Goal: Task Accomplishment & Management: Use online tool/utility

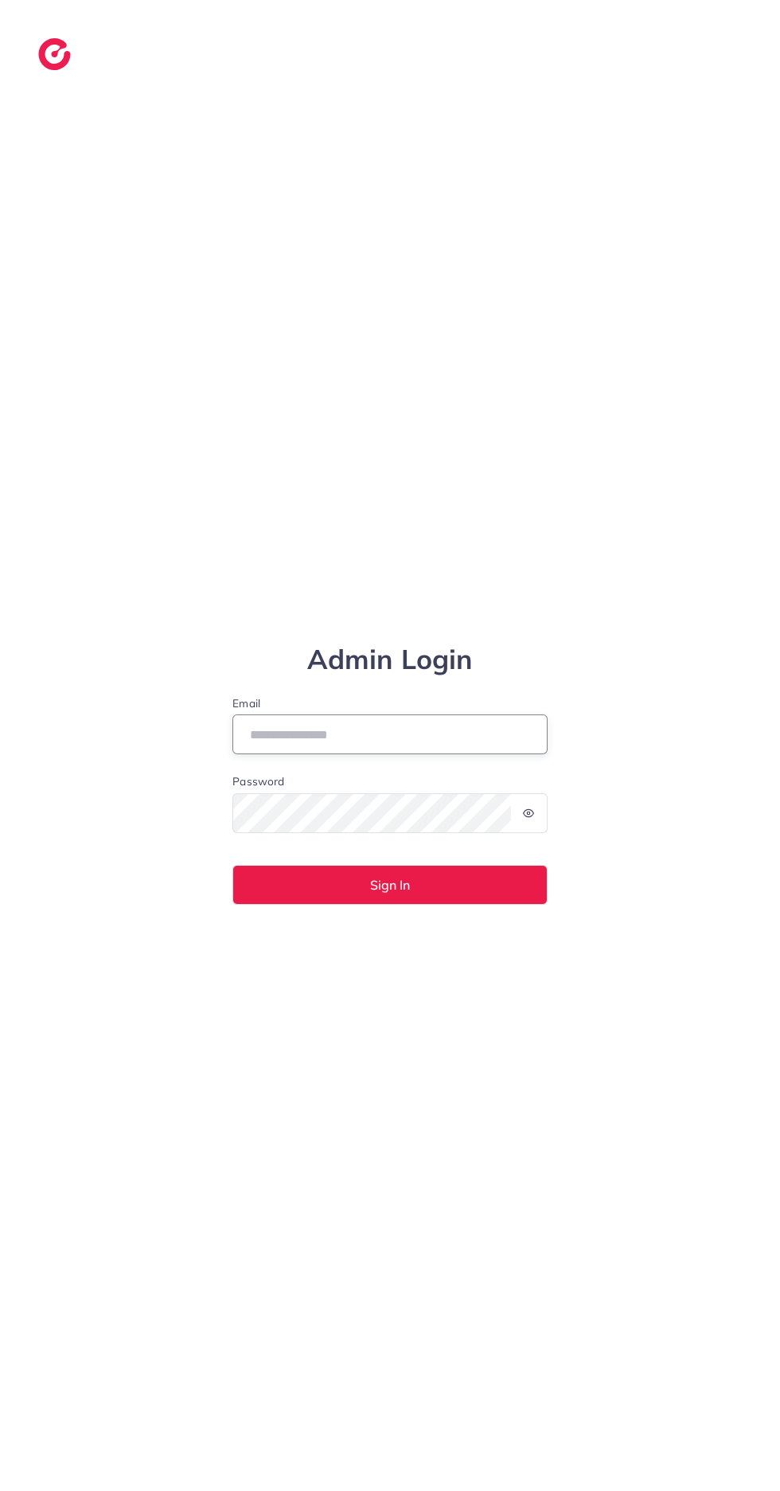
click at [304, 754] on input "Email" at bounding box center [390, 734] width 315 height 40
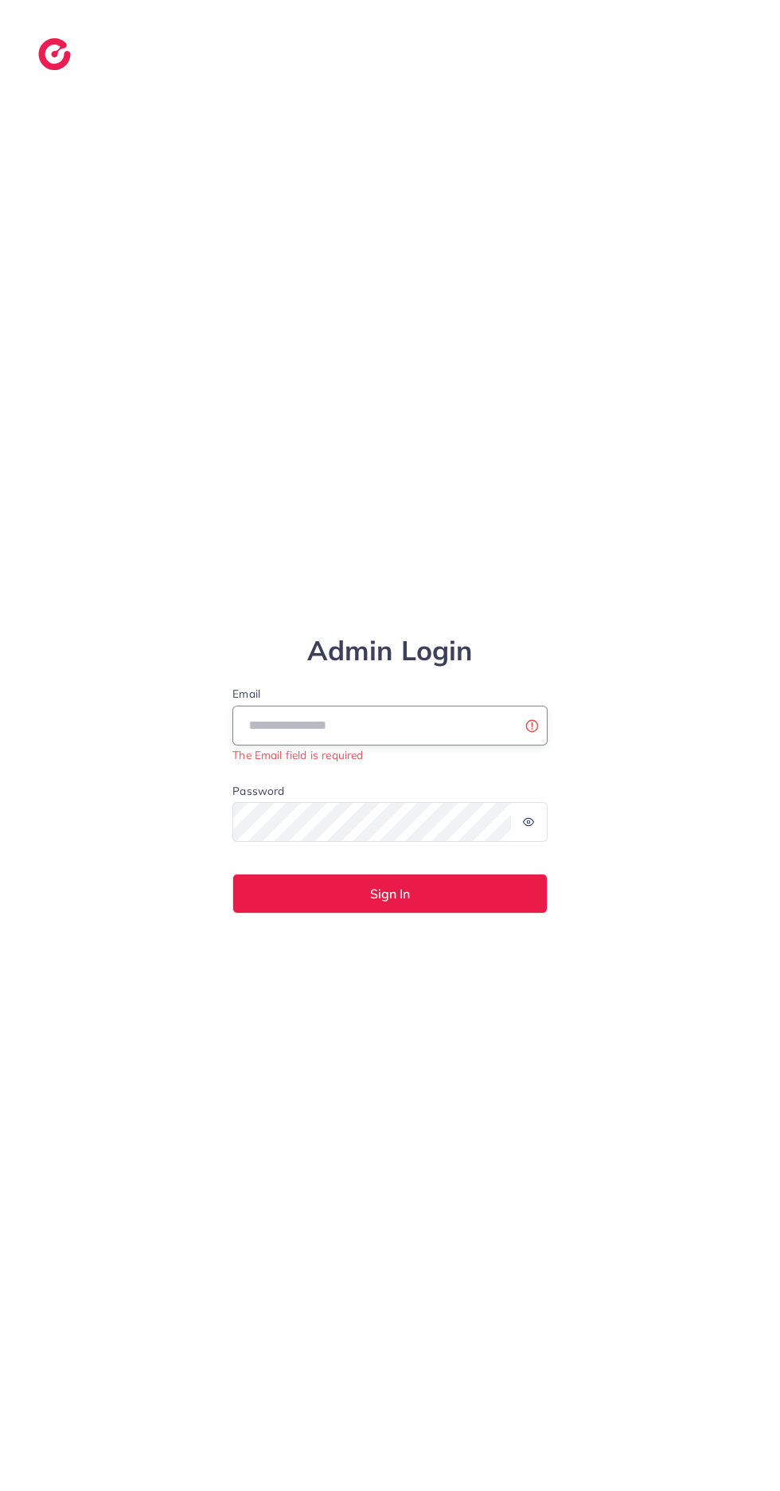
type input "**********"
click at [233, 873] on button "Sign In" at bounding box center [390, 893] width 315 height 40
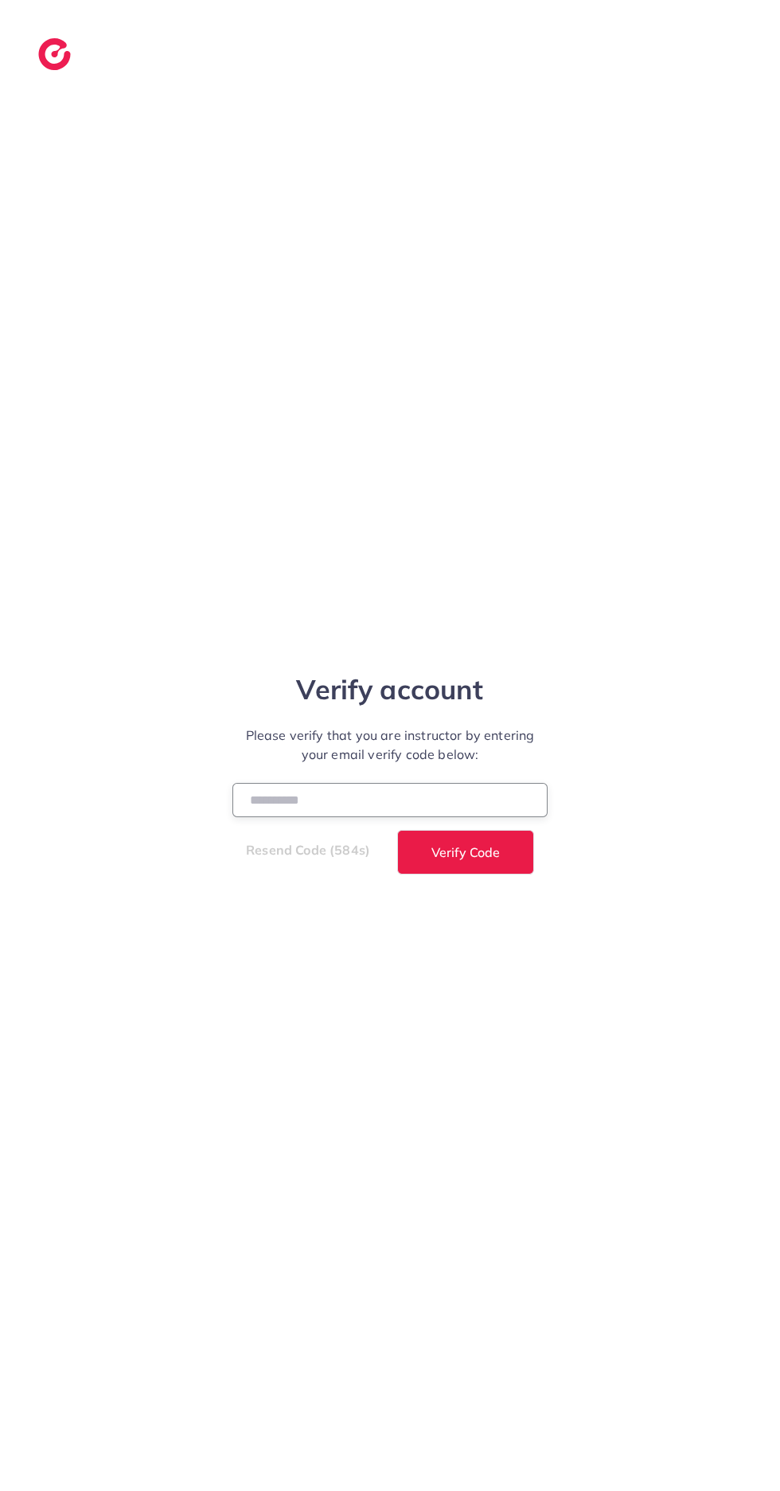
click at [462, 817] on input "number" at bounding box center [390, 800] width 315 height 34
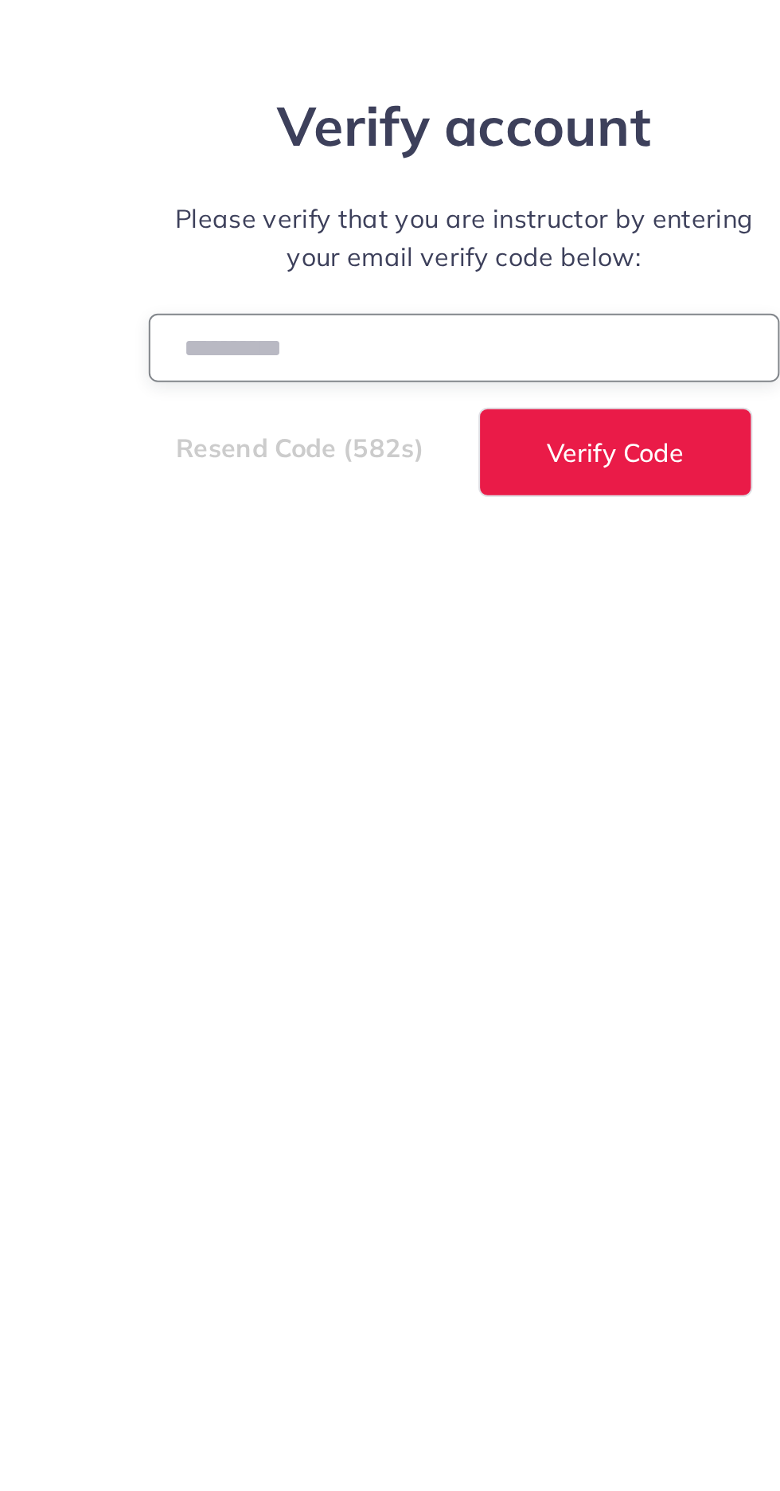
type input "******"
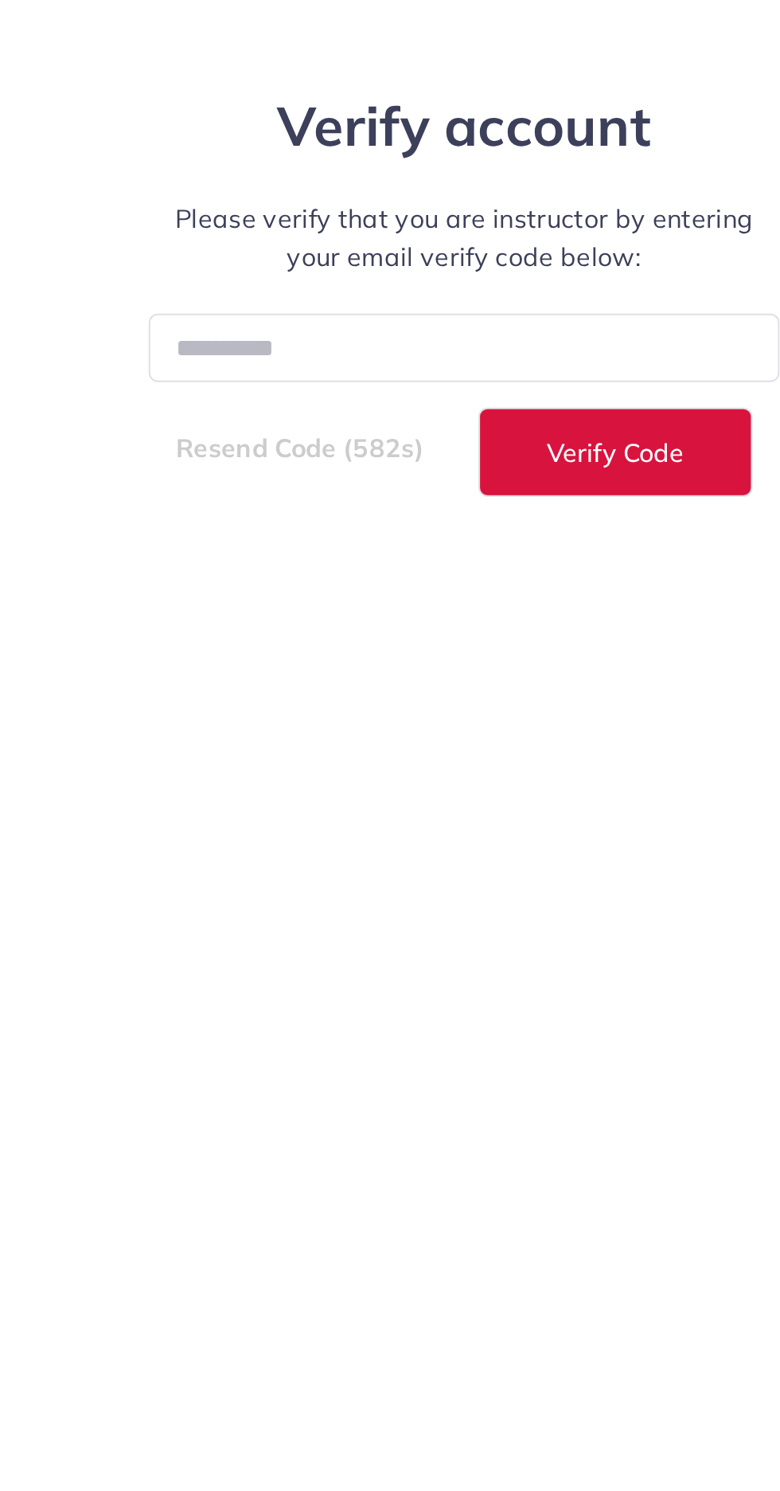
click at [490, 858] on span "Verify Code" at bounding box center [466, 852] width 68 height 13
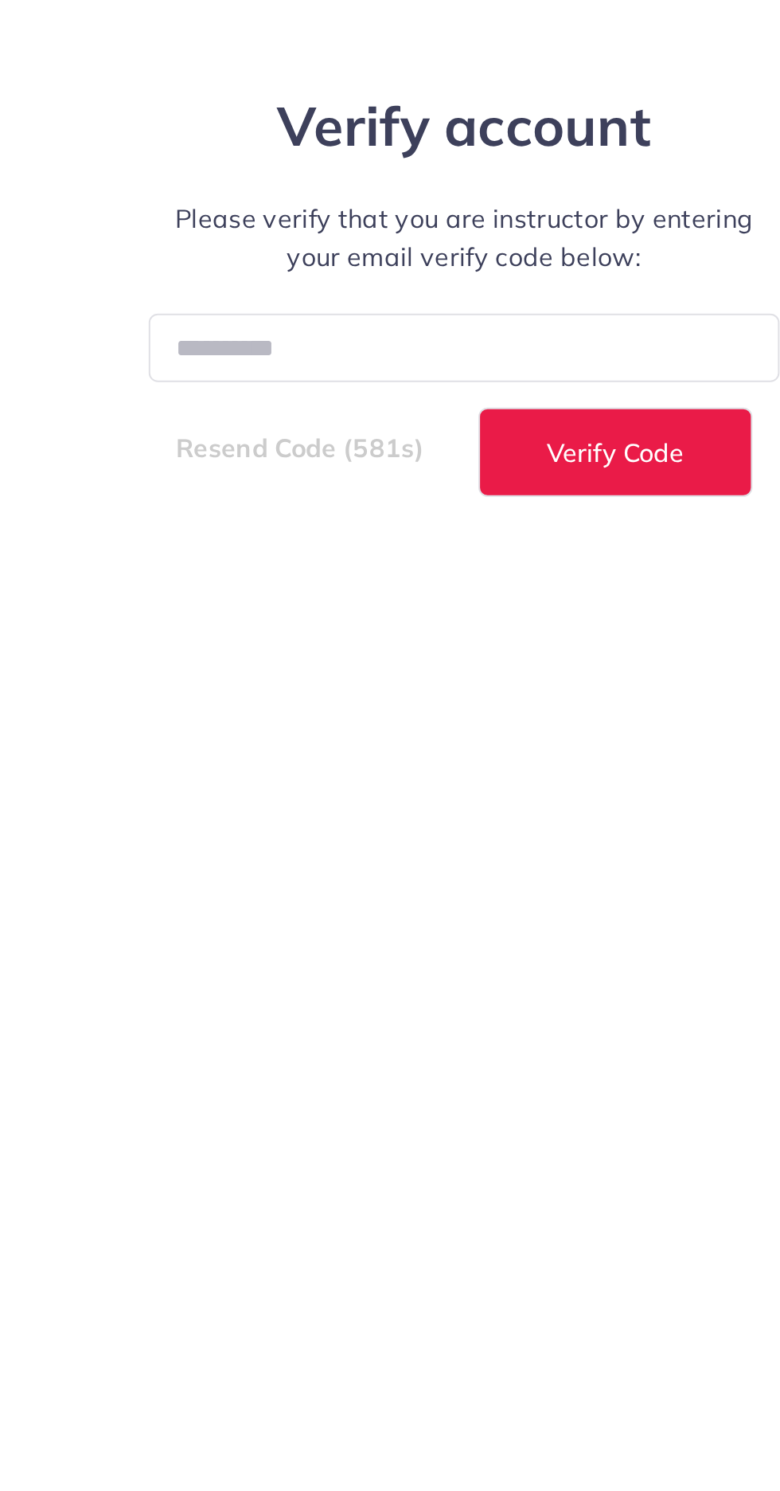
select select "**"
select select "****"
select select "**"
select select "****"
select select "**"
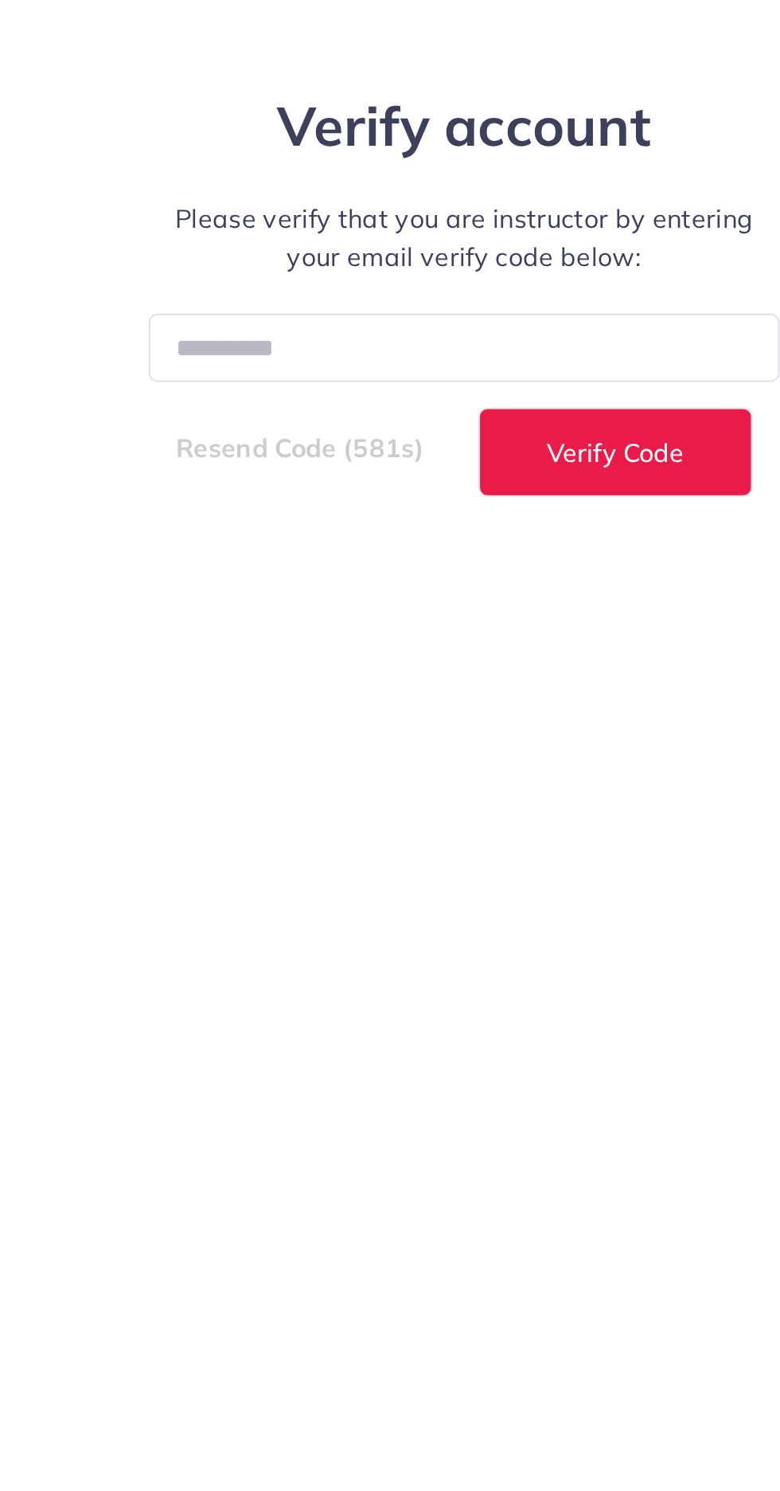
select select "****"
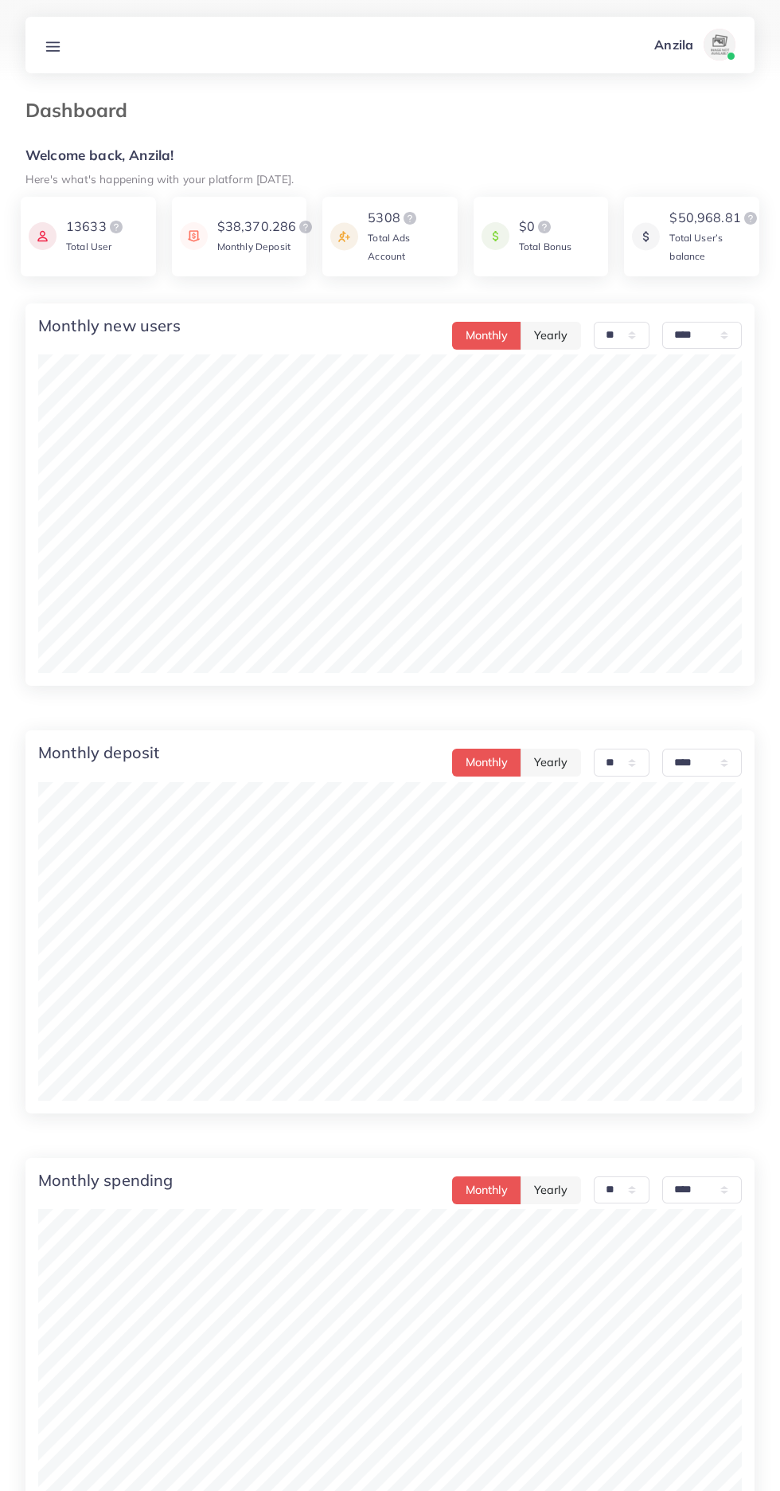
click at [53, 48] on icon at bounding box center [53, 46] width 17 height 17
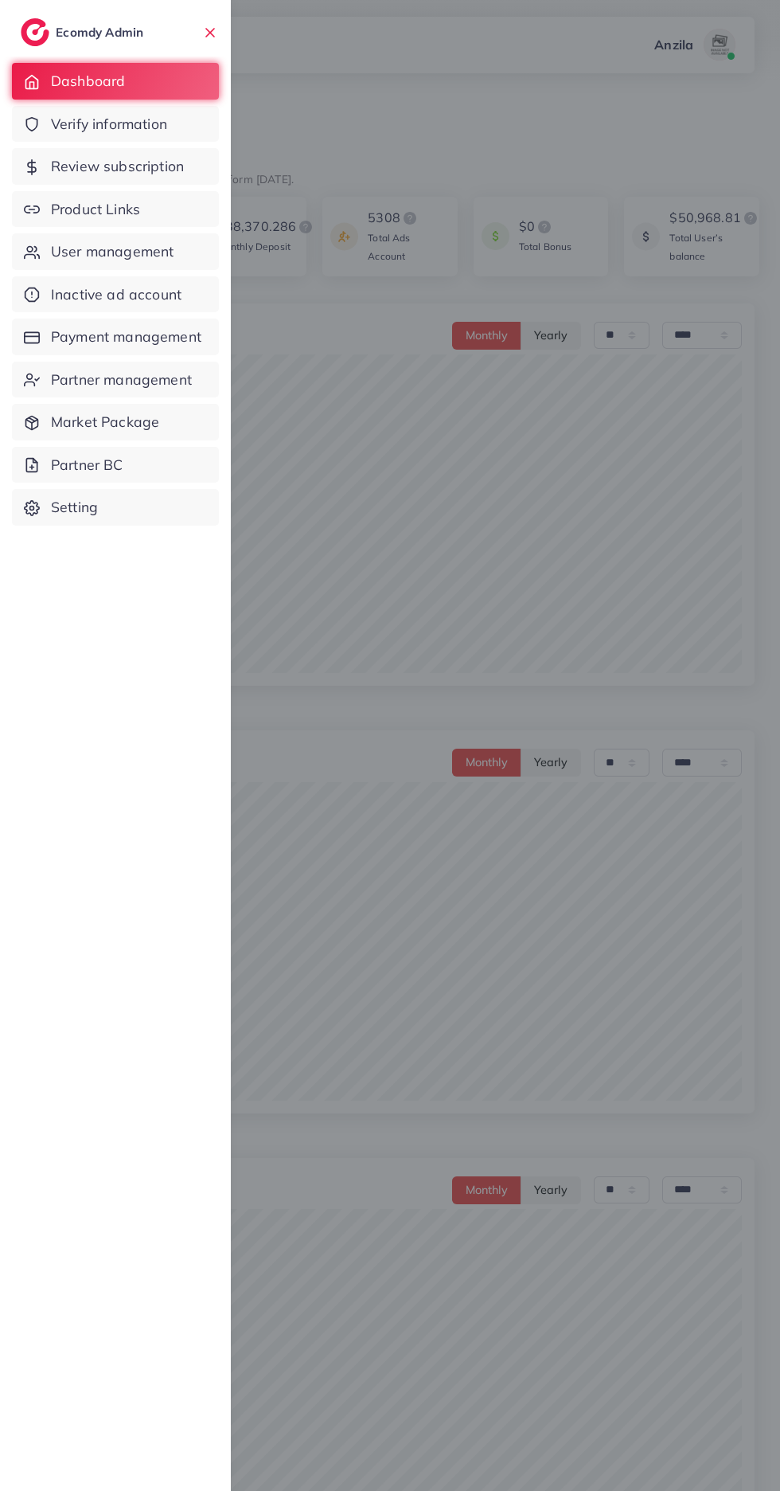
click at [68, 202] on span "Product Links" at bounding box center [95, 209] width 89 height 21
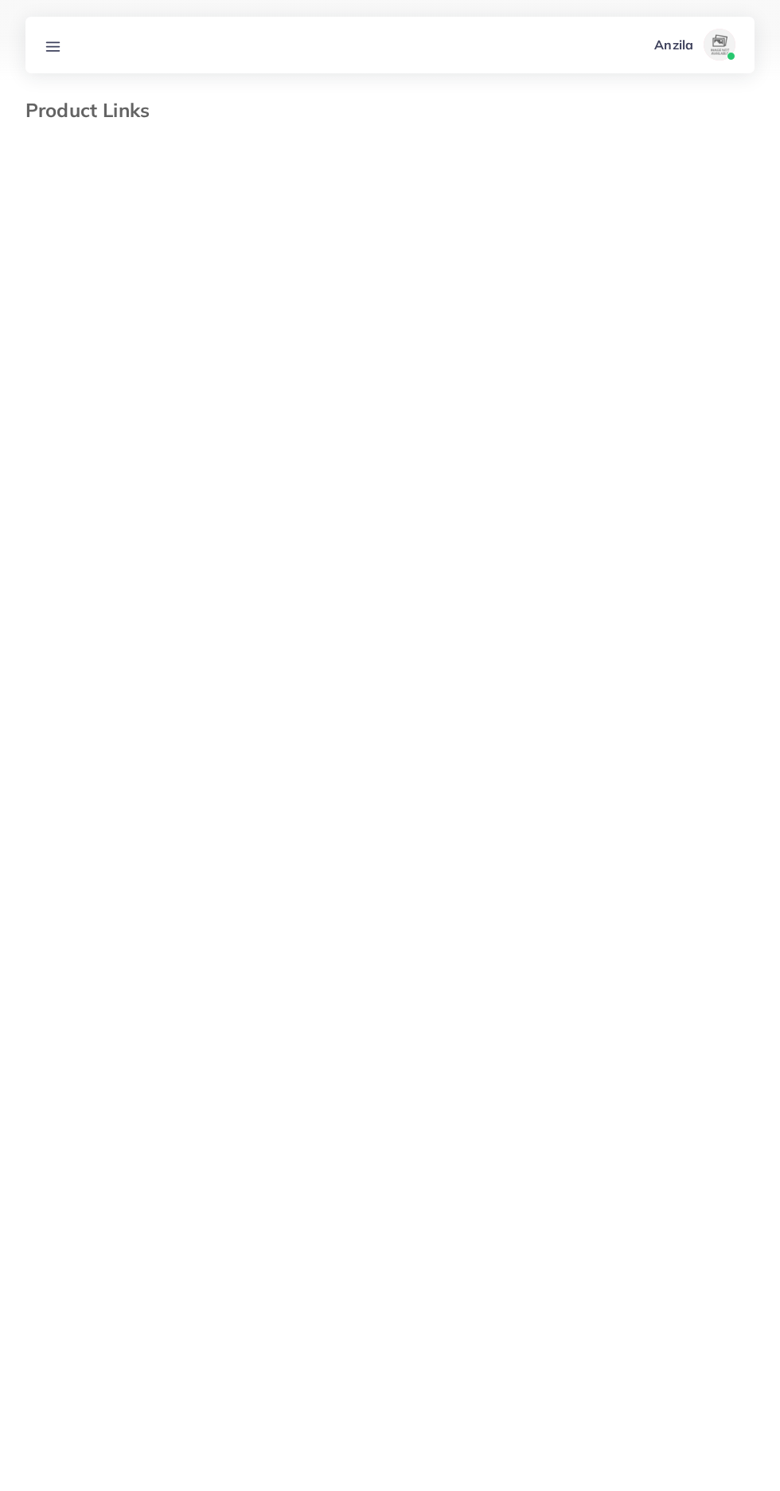
select select "*********"
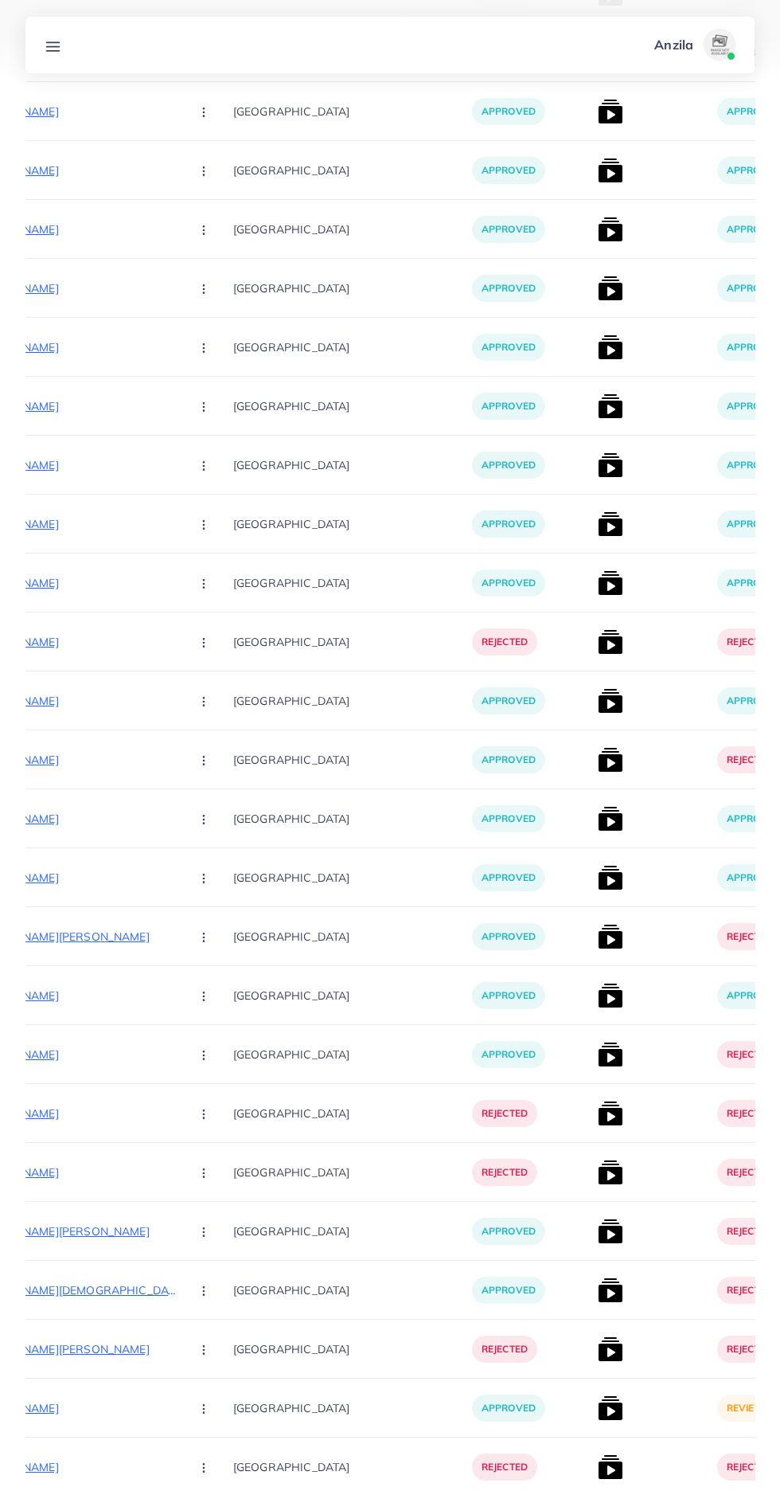
scroll to position [10897, 0]
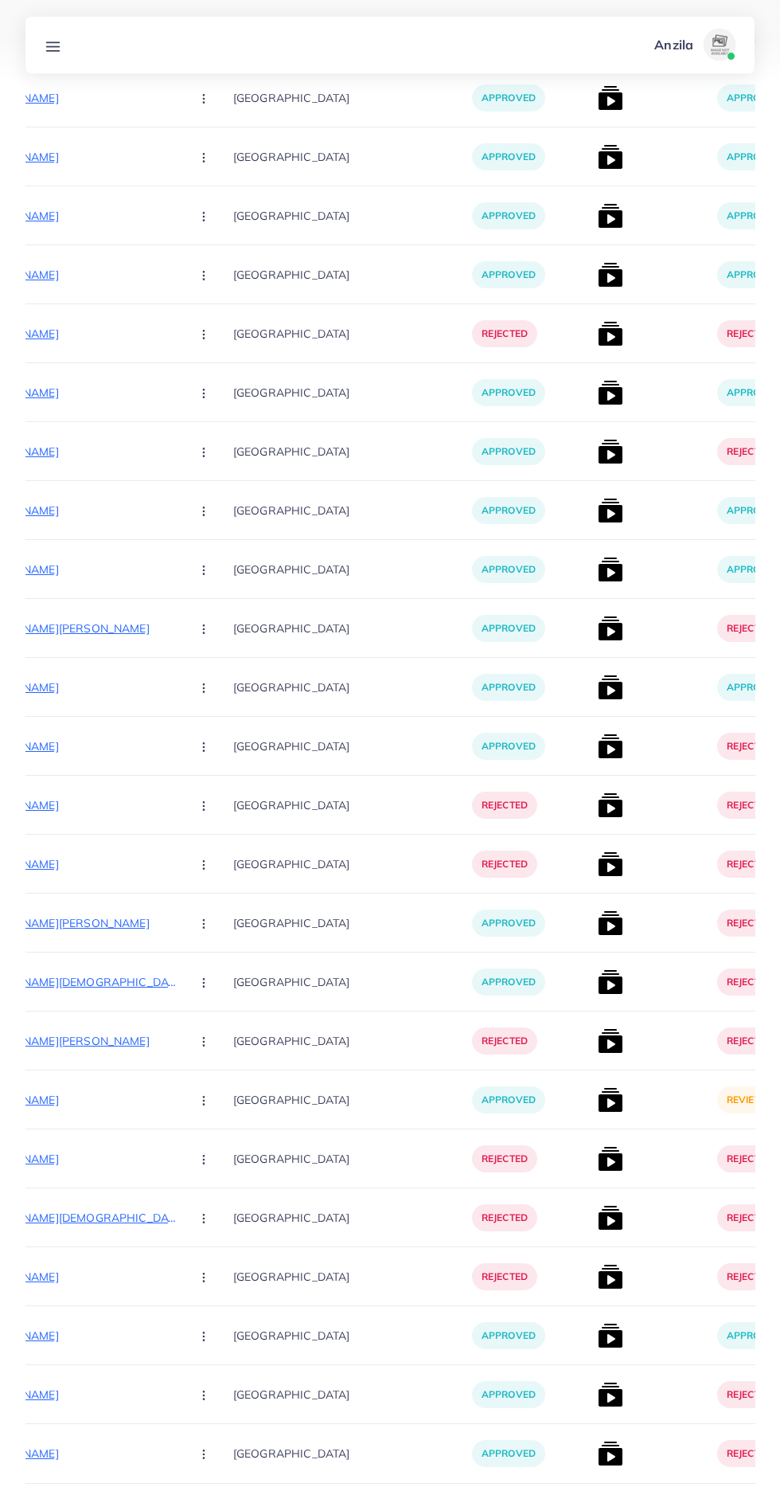
click at [598, 1105] on img at bounding box center [610, 1099] width 25 height 25
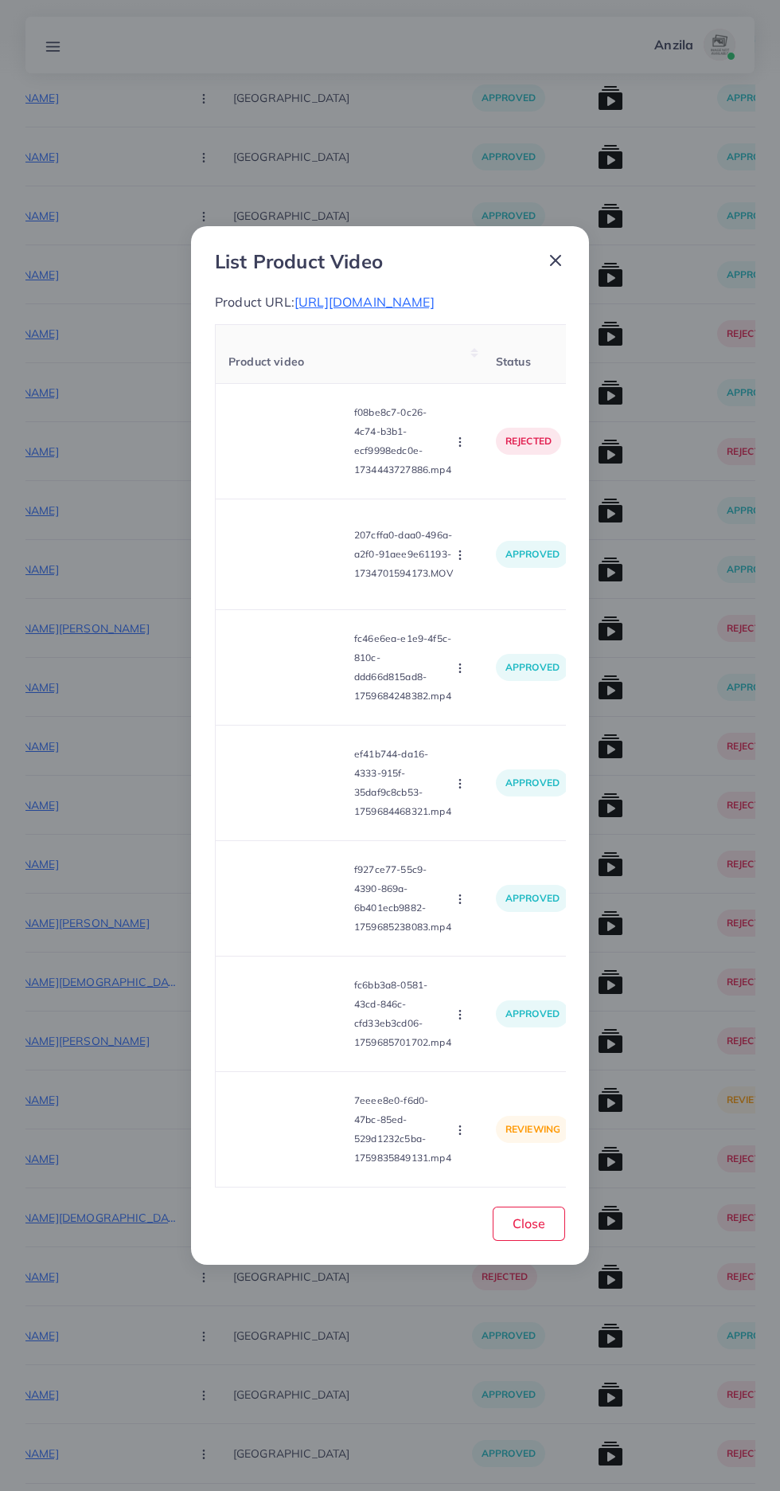
click at [281, 1165] on video at bounding box center [288, 1129] width 119 height 72
click at [281, 1142] on icon at bounding box center [288, 1128] width 25 height 25
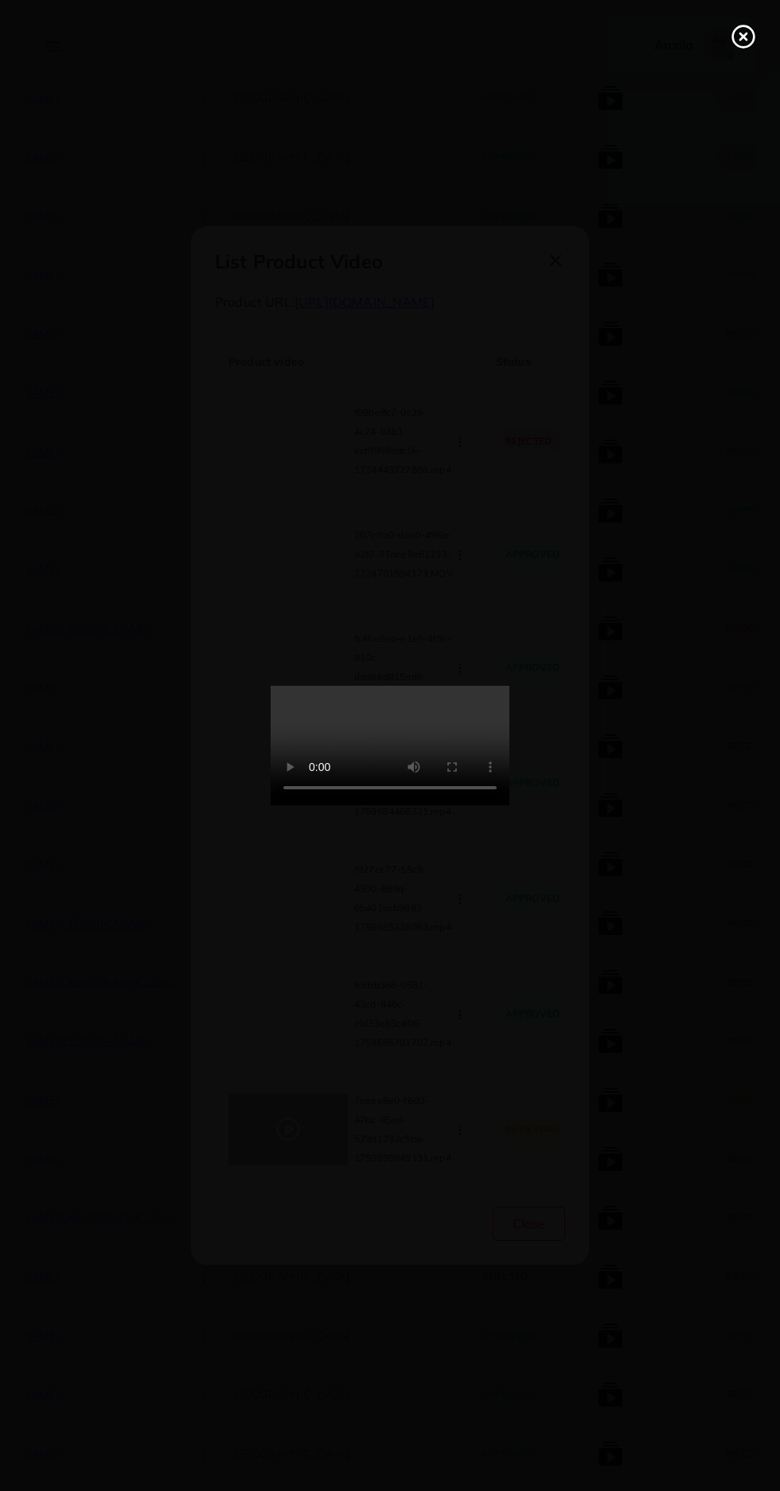
click at [744, 37] on line at bounding box center [744, 36] width 6 height 6
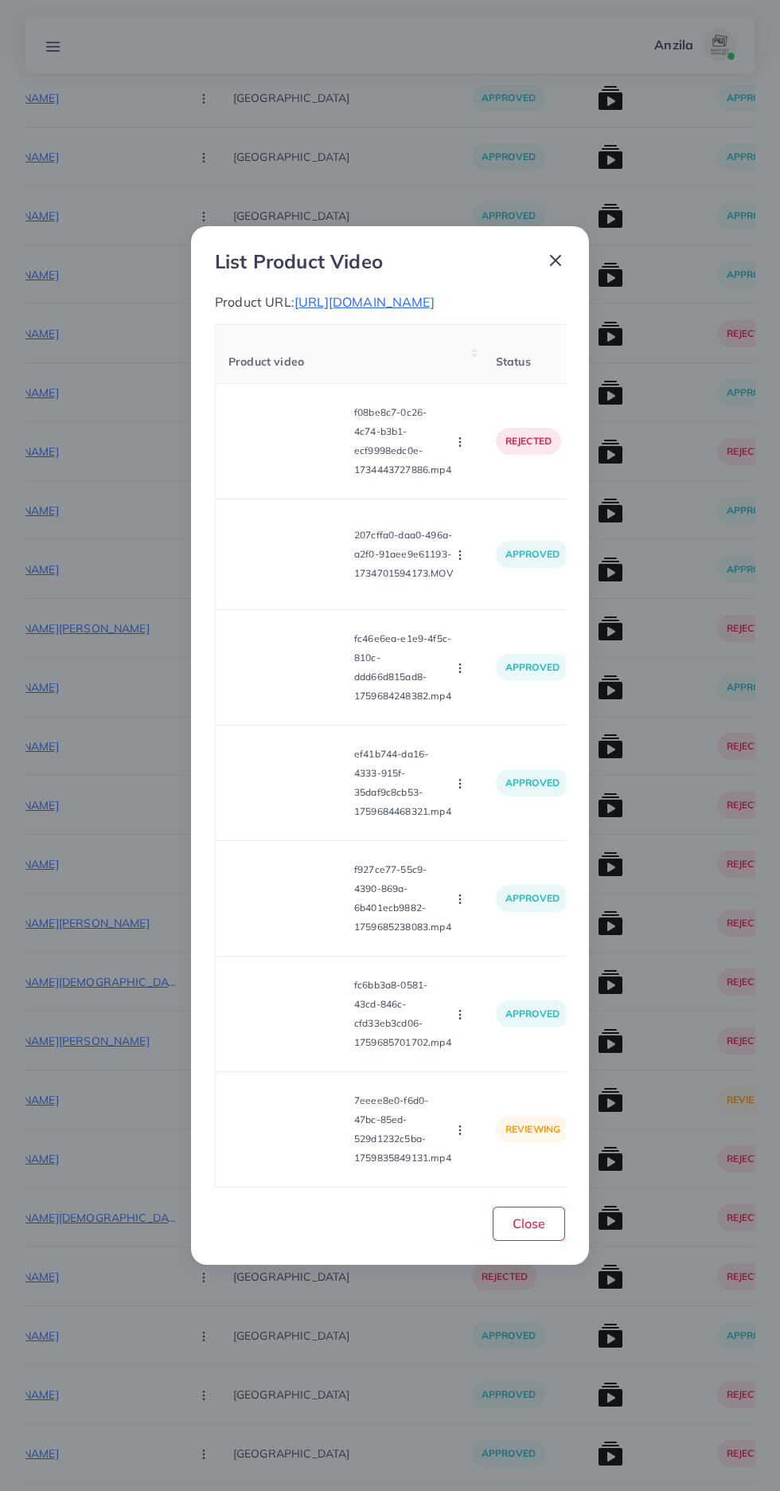
click at [463, 1136] on icon "button" at bounding box center [460, 1129] width 13 height 13
click at [481, 1098] on span "Reject" at bounding box center [485, 1090] width 38 height 16
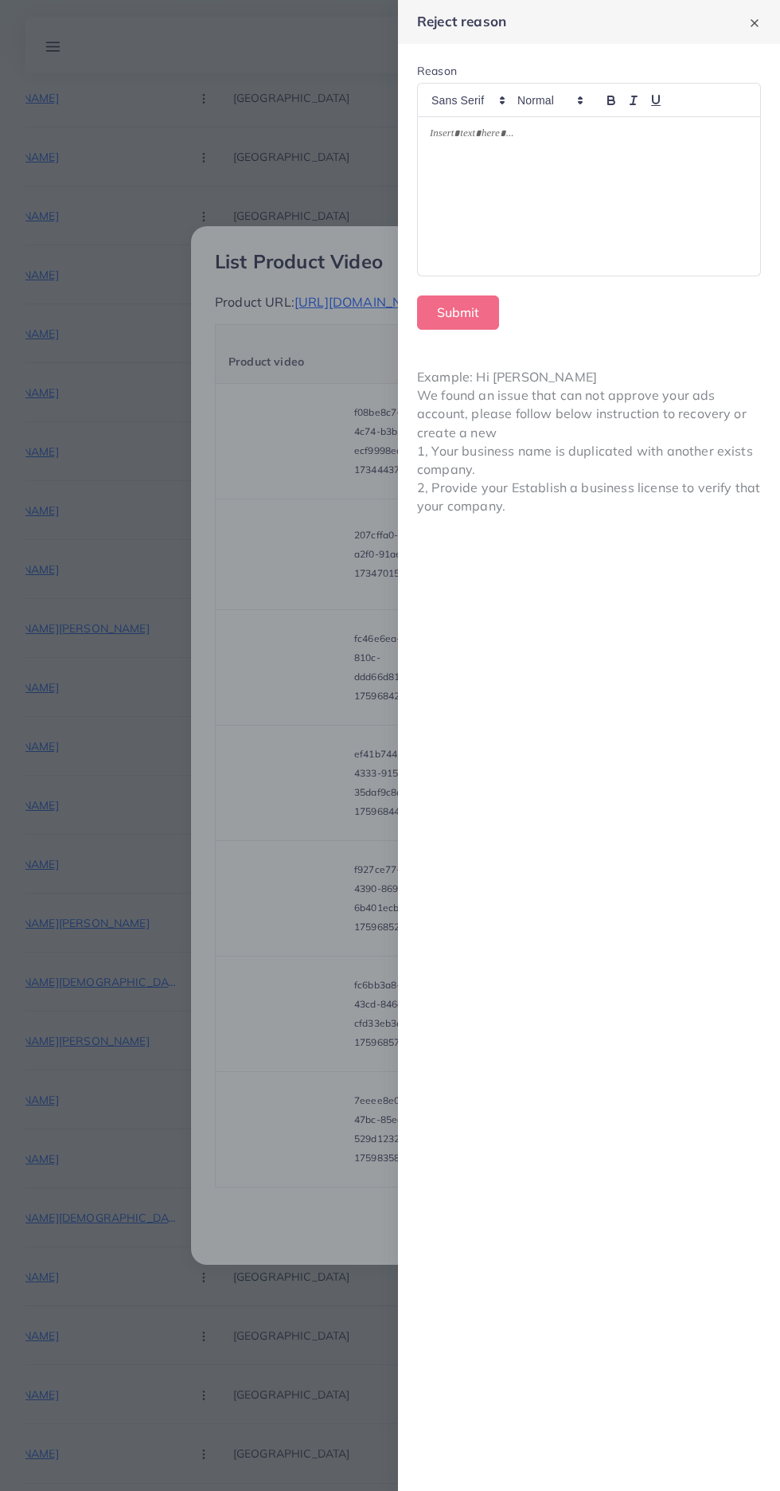
click at [487, 190] on div at bounding box center [589, 196] width 342 height 158
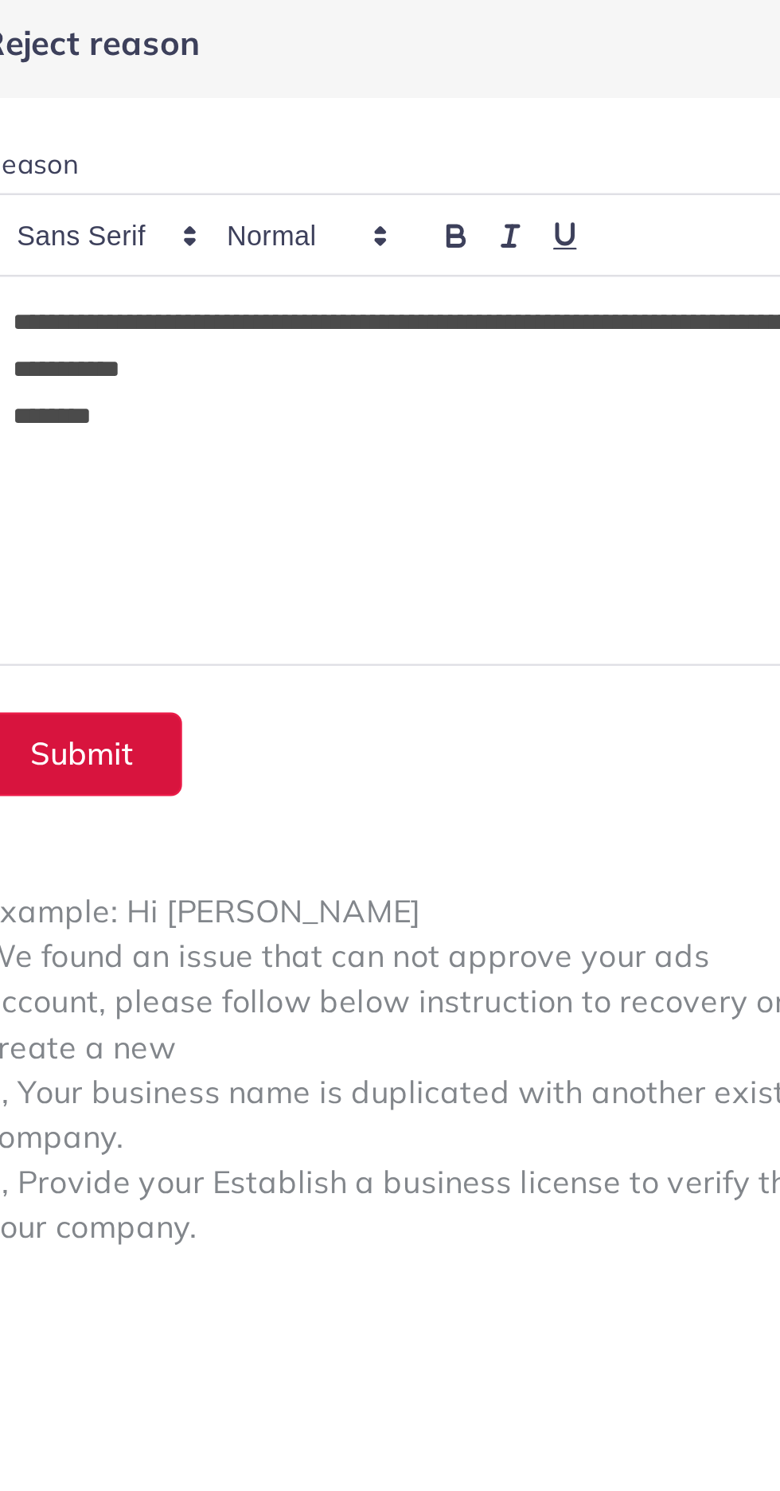
click at [451, 310] on button "Submit" at bounding box center [458, 312] width 82 height 34
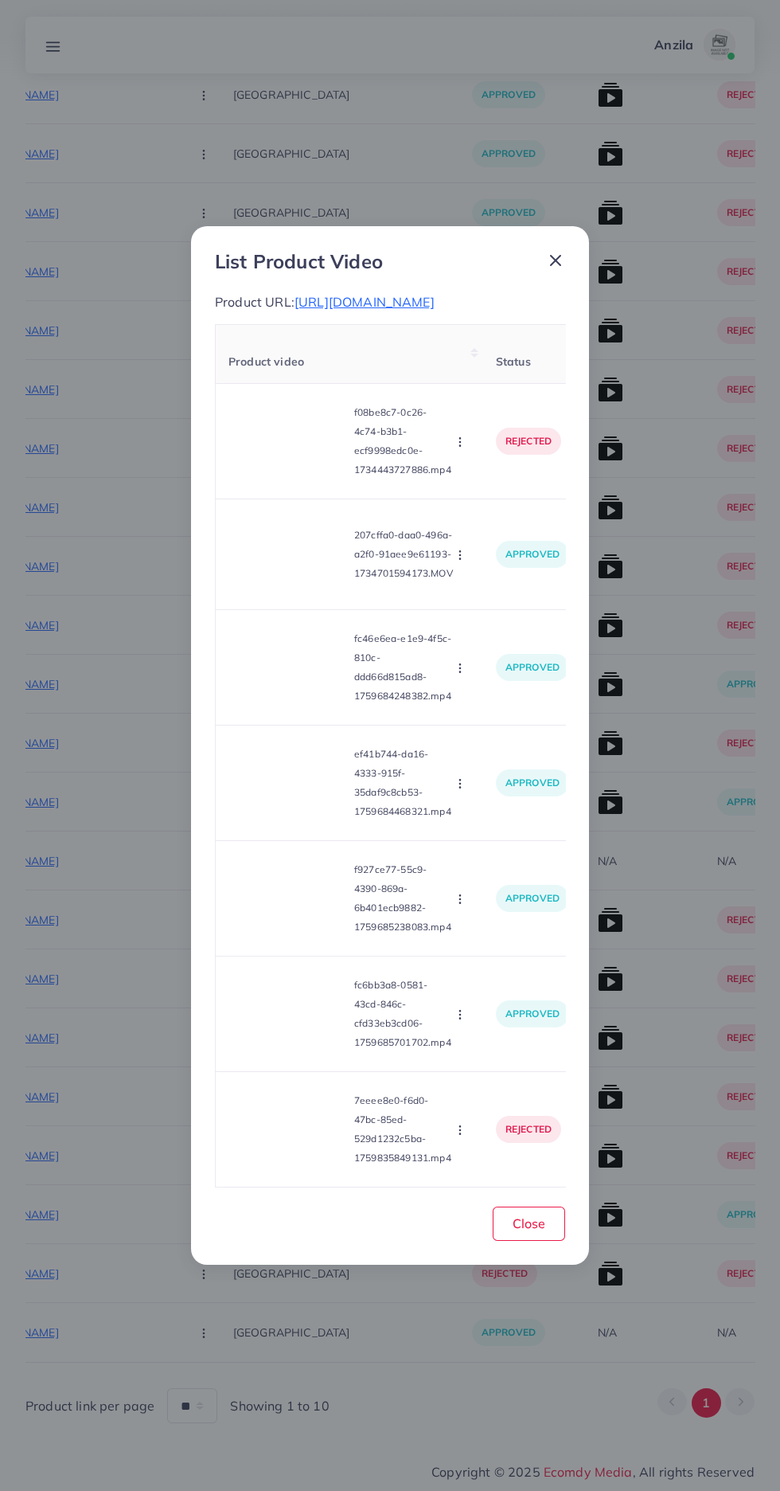
scroll to position [9072, 0]
click at [533, 1225] on span "Close" at bounding box center [529, 1223] width 33 height 16
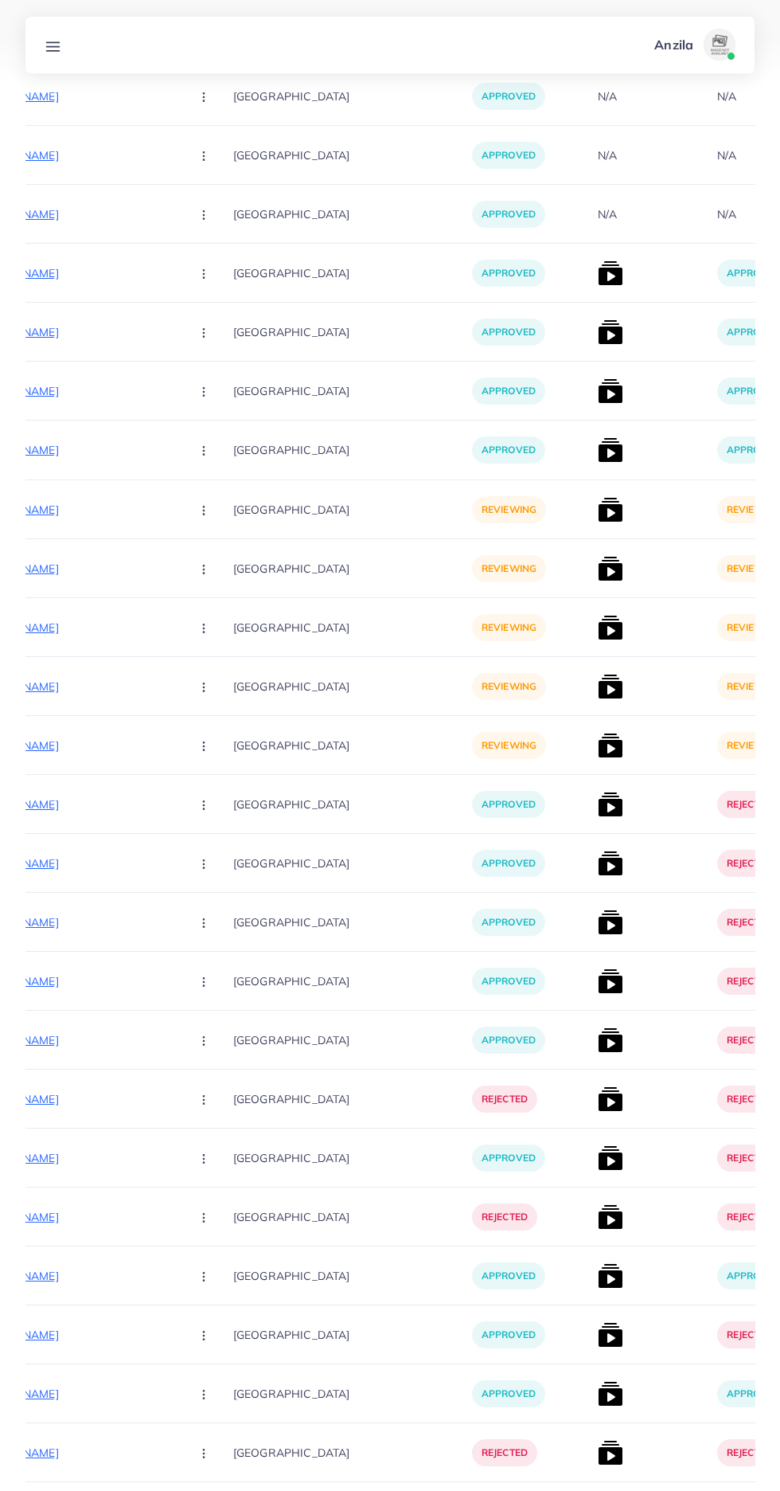
scroll to position [6086, 0]
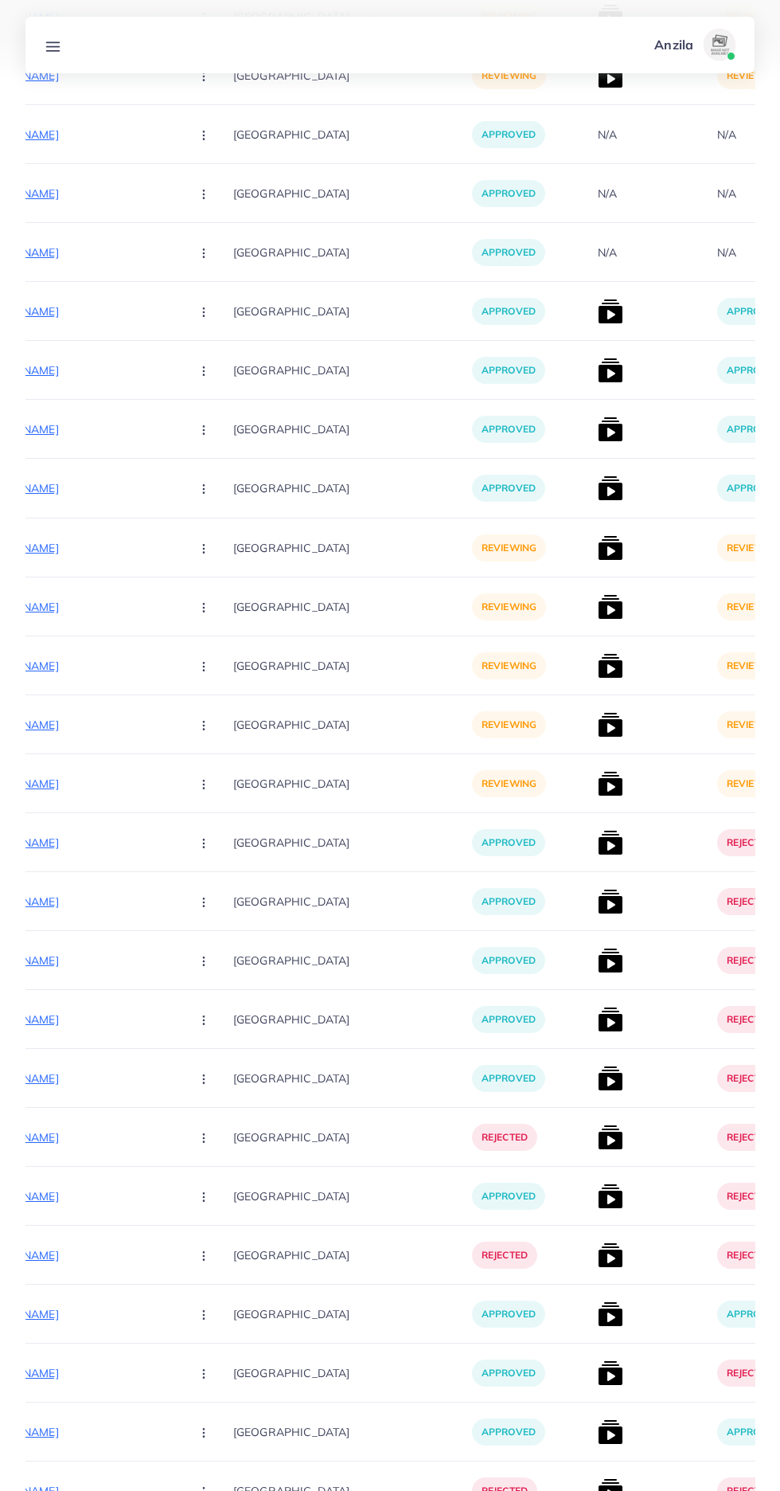
click at [77, 542] on p "[URL][DOMAIN_NAME]" at bounding box center [58, 547] width 239 height 19
click at [203, 549] on circle "button" at bounding box center [203, 548] width 1 height 1
click at [212, 631] on span "Reject" at bounding box center [231, 631] width 38 height 16
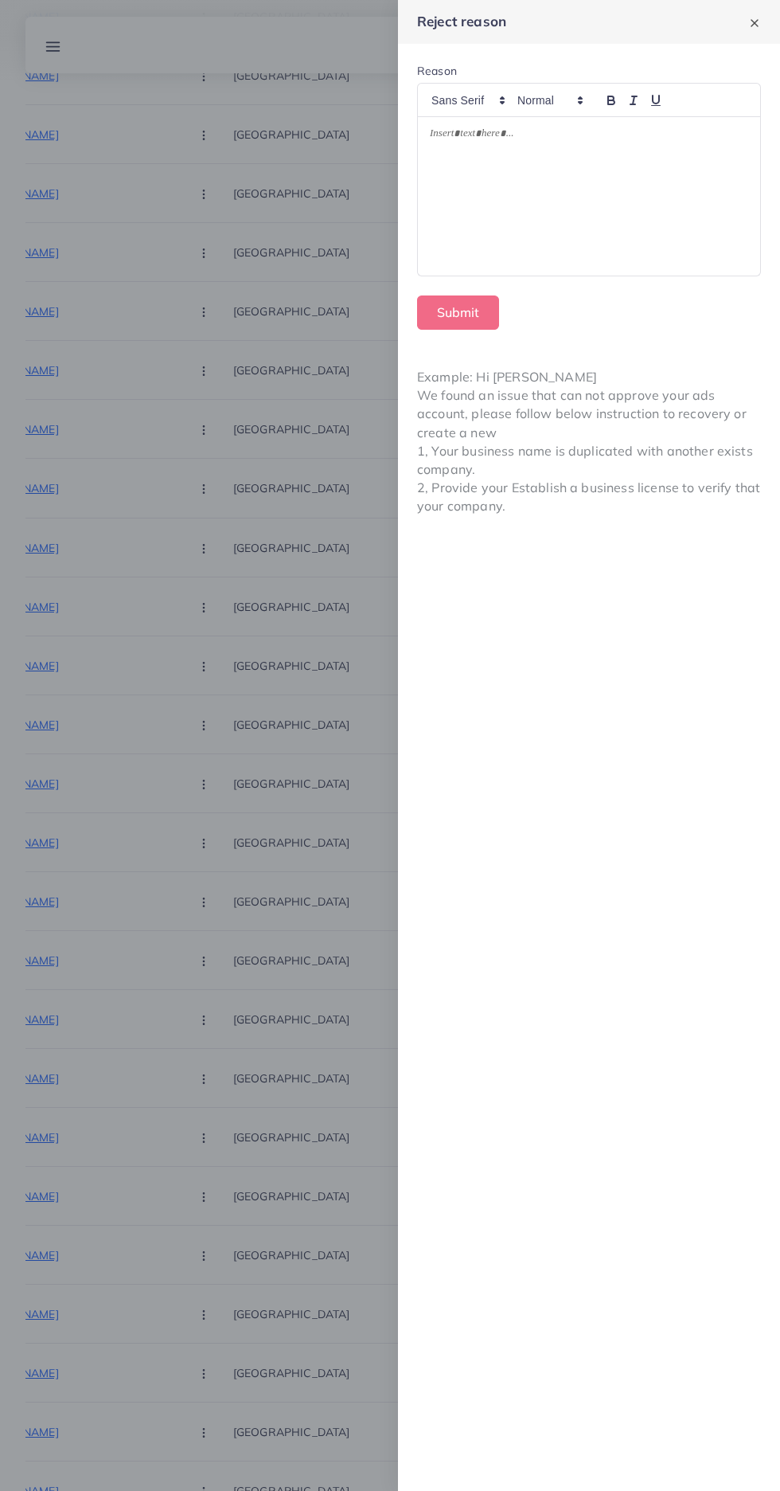
click at [497, 216] on div at bounding box center [589, 196] width 342 height 158
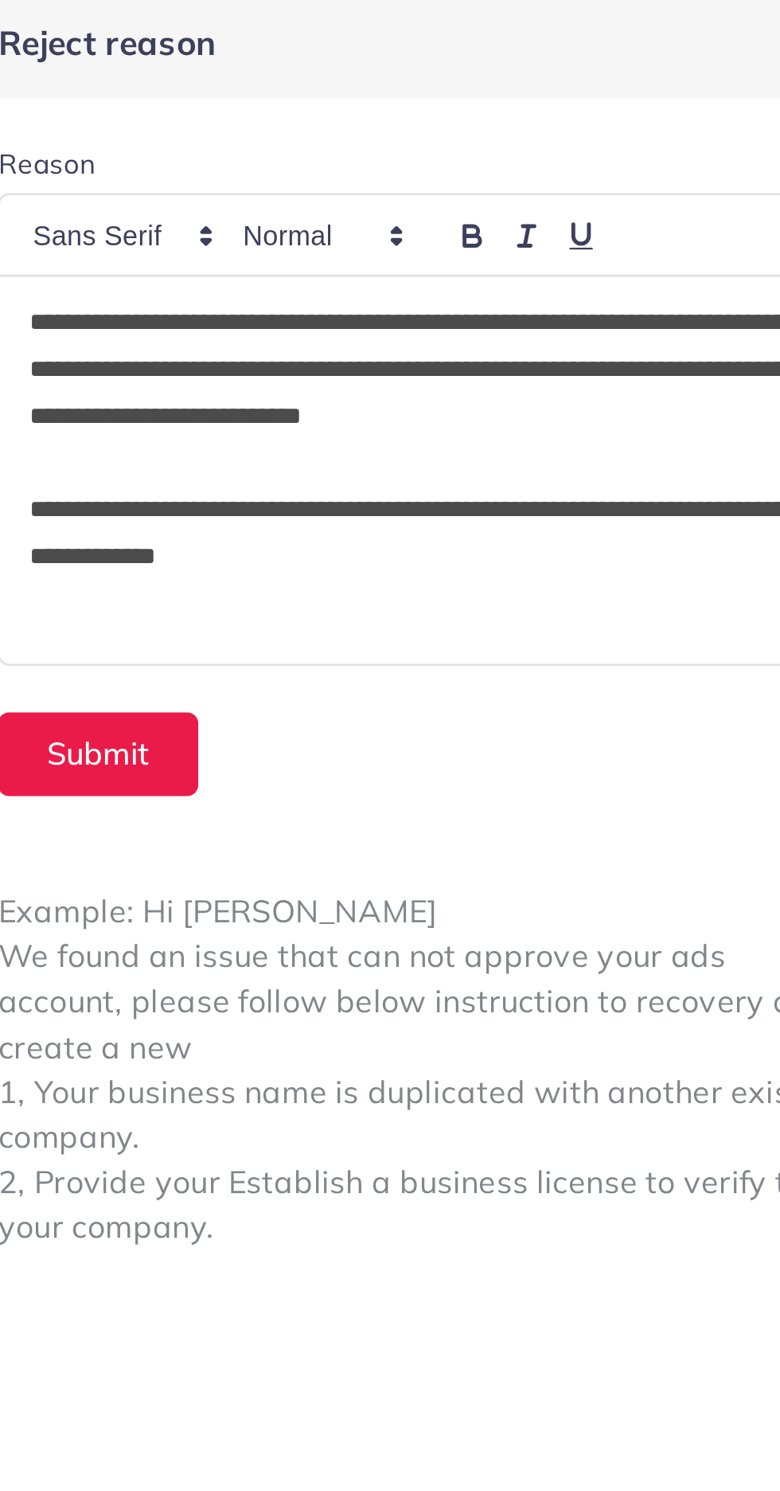
click at [708, 137] on p "**********" at bounding box center [589, 155] width 318 height 57
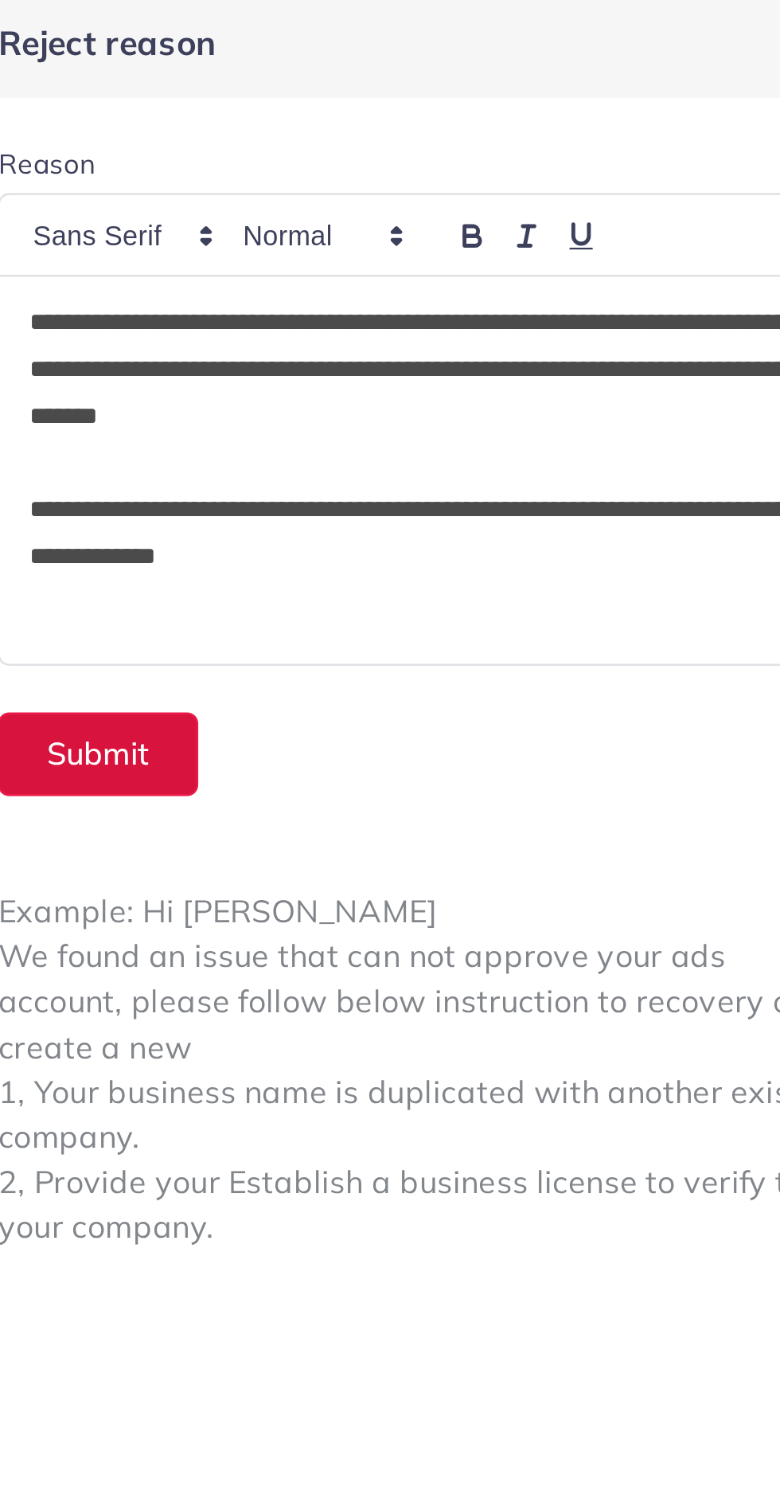
click at [471, 318] on button "Submit" at bounding box center [458, 312] width 82 height 34
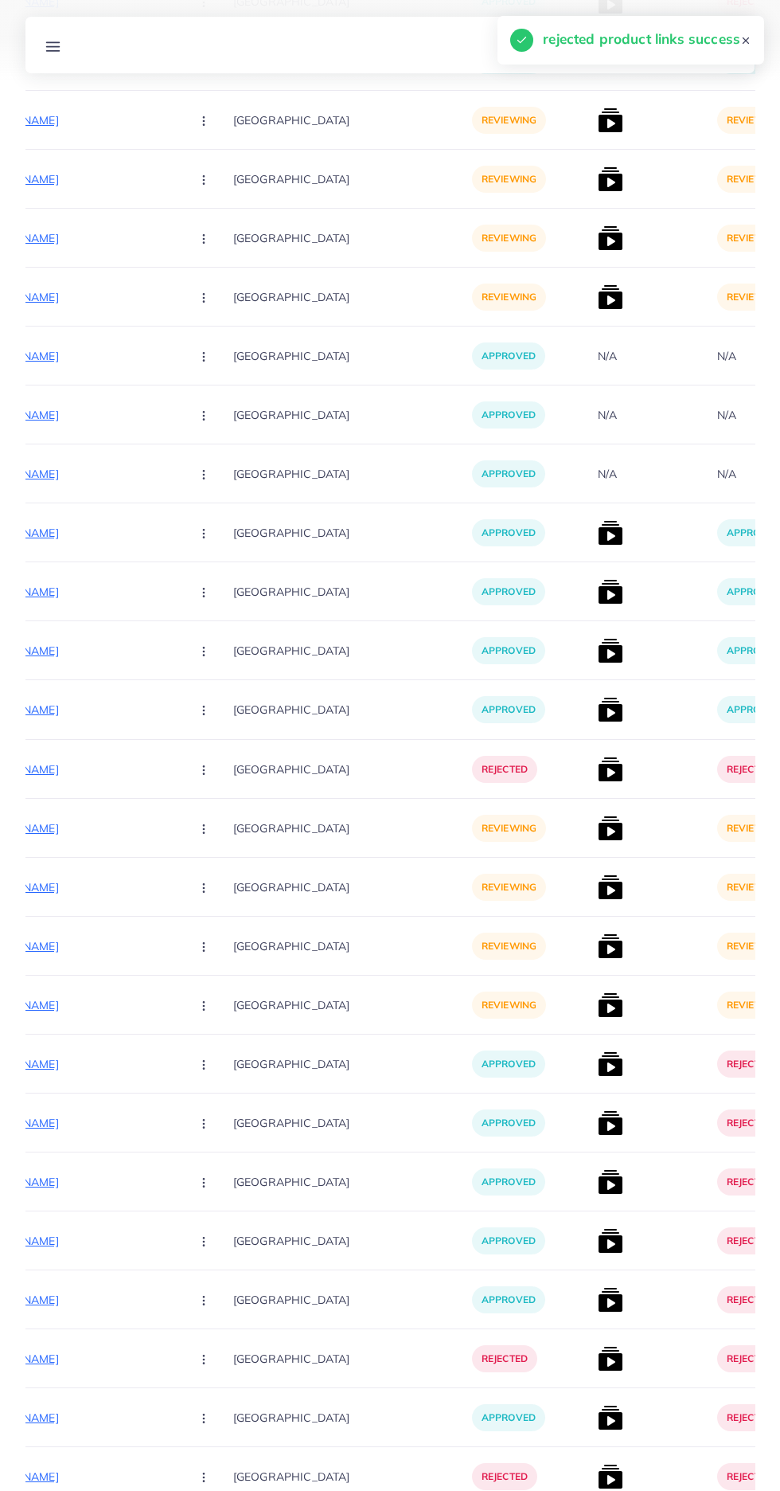
scroll to position [5864, 0]
click at [71, 824] on p "[URL][DOMAIN_NAME]" at bounding box center [58, 828] width 239 height 19
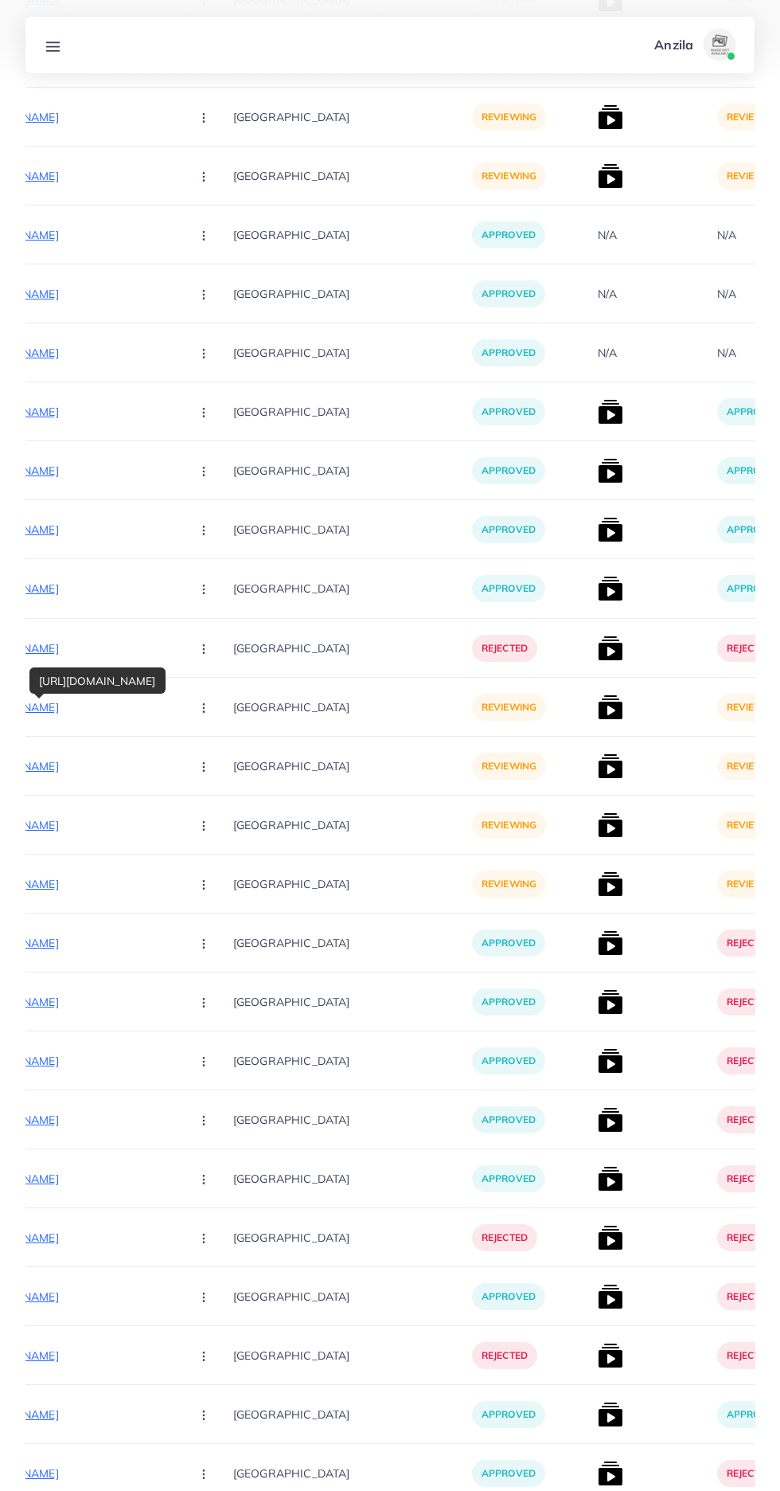
click at [203, 705] on circle "button" at bounding box center [203, 704] width 1 height 1
click at [212, 785] on span "Reject" at bounding box center [231, 791] width 38 height 16
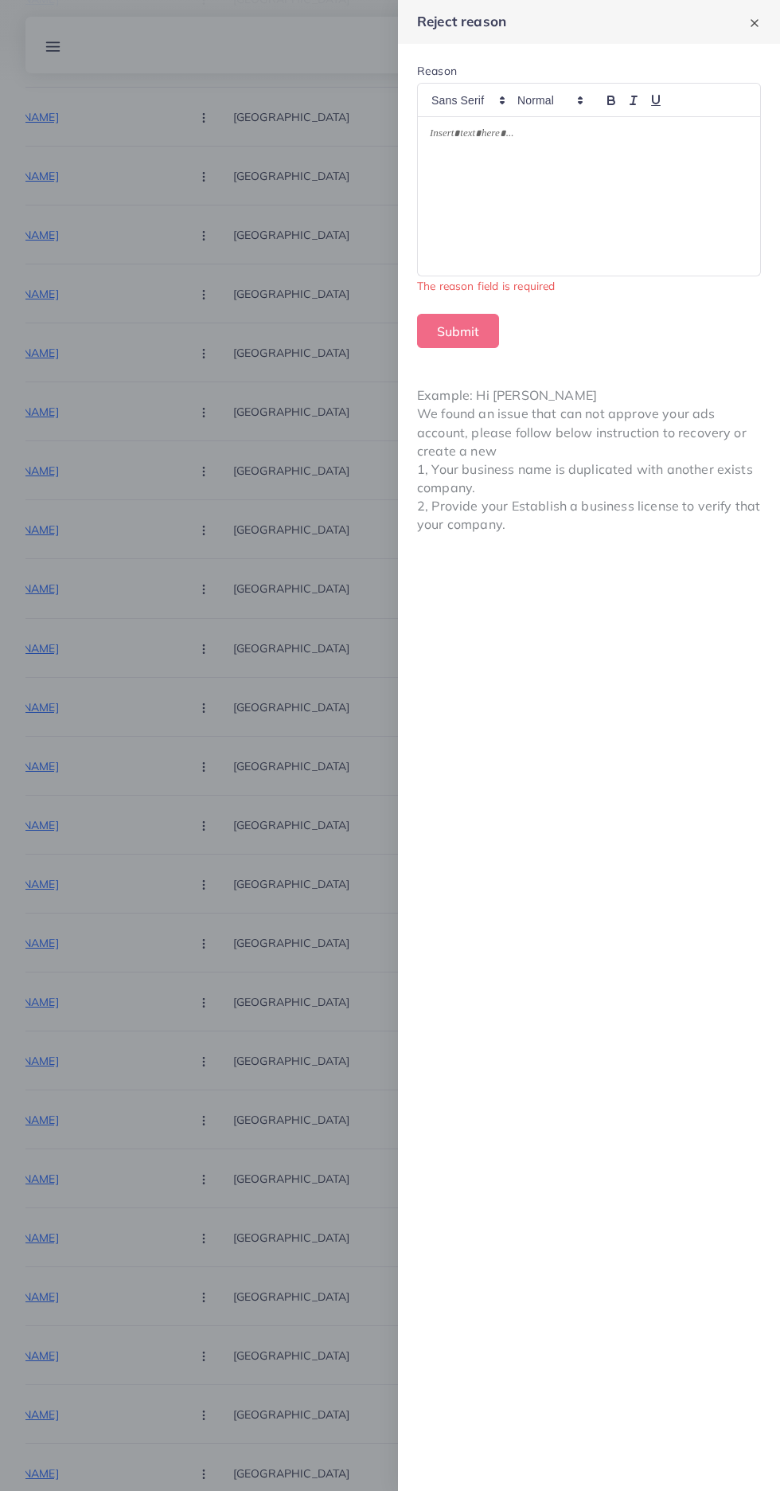
click at [465, 203] on div at bounding box center [589, 196] width 342 height 158
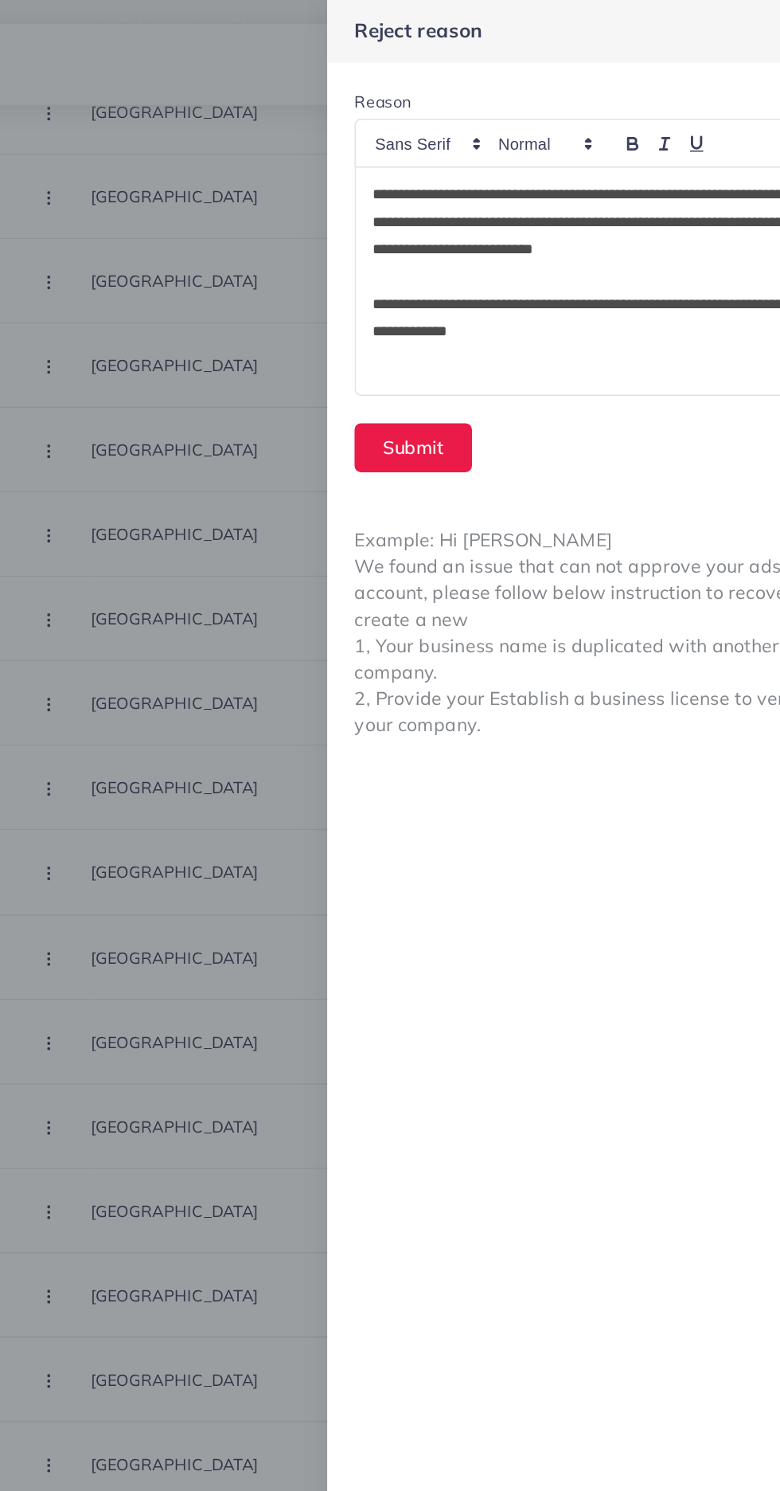
scroll to position [5963, 0]
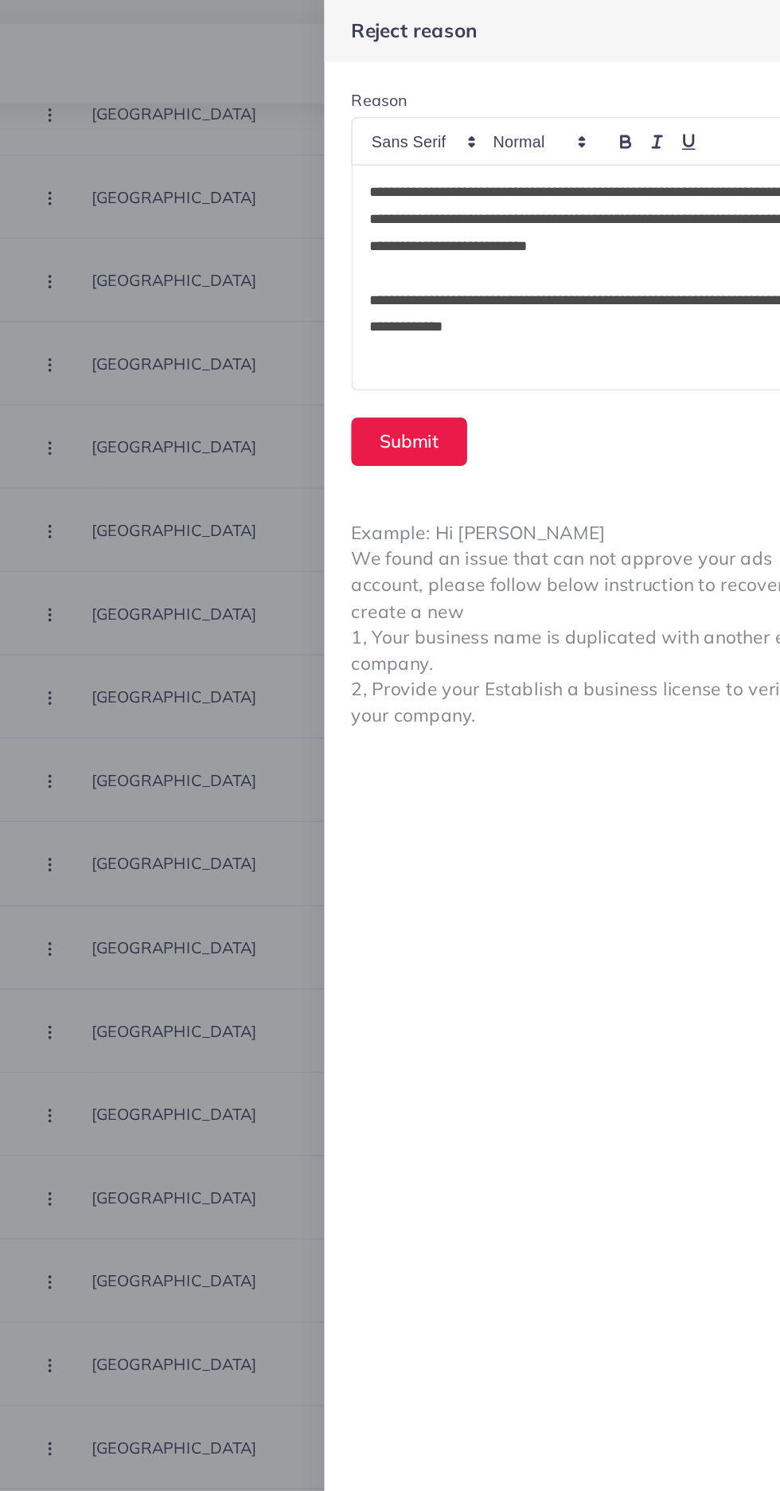
click at [699, 138] on p "**********" at bounding box center [589, 155] width 318 height 57
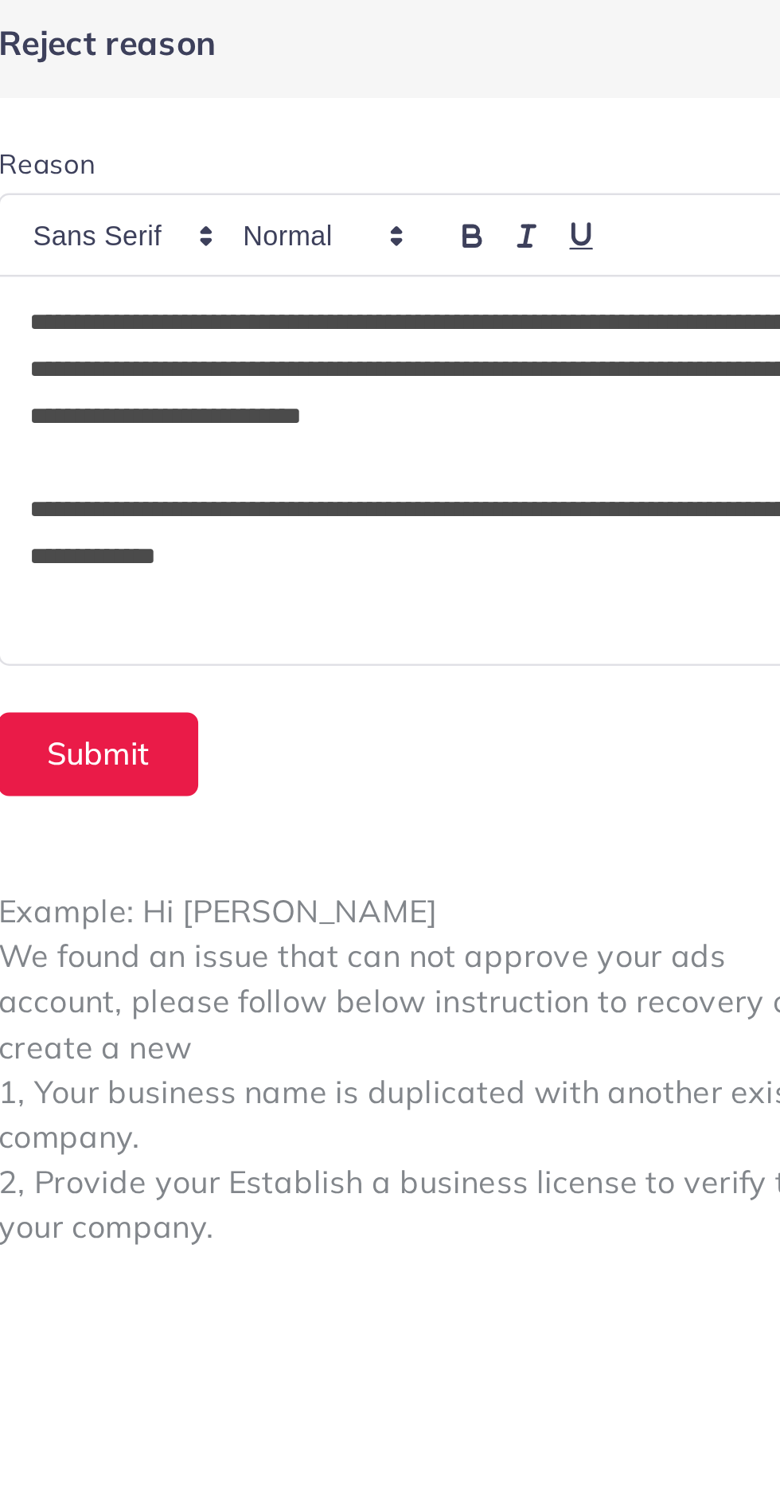
click at [701, 137] on p "**********" at bounding box center [589, 155] width 318 height 57
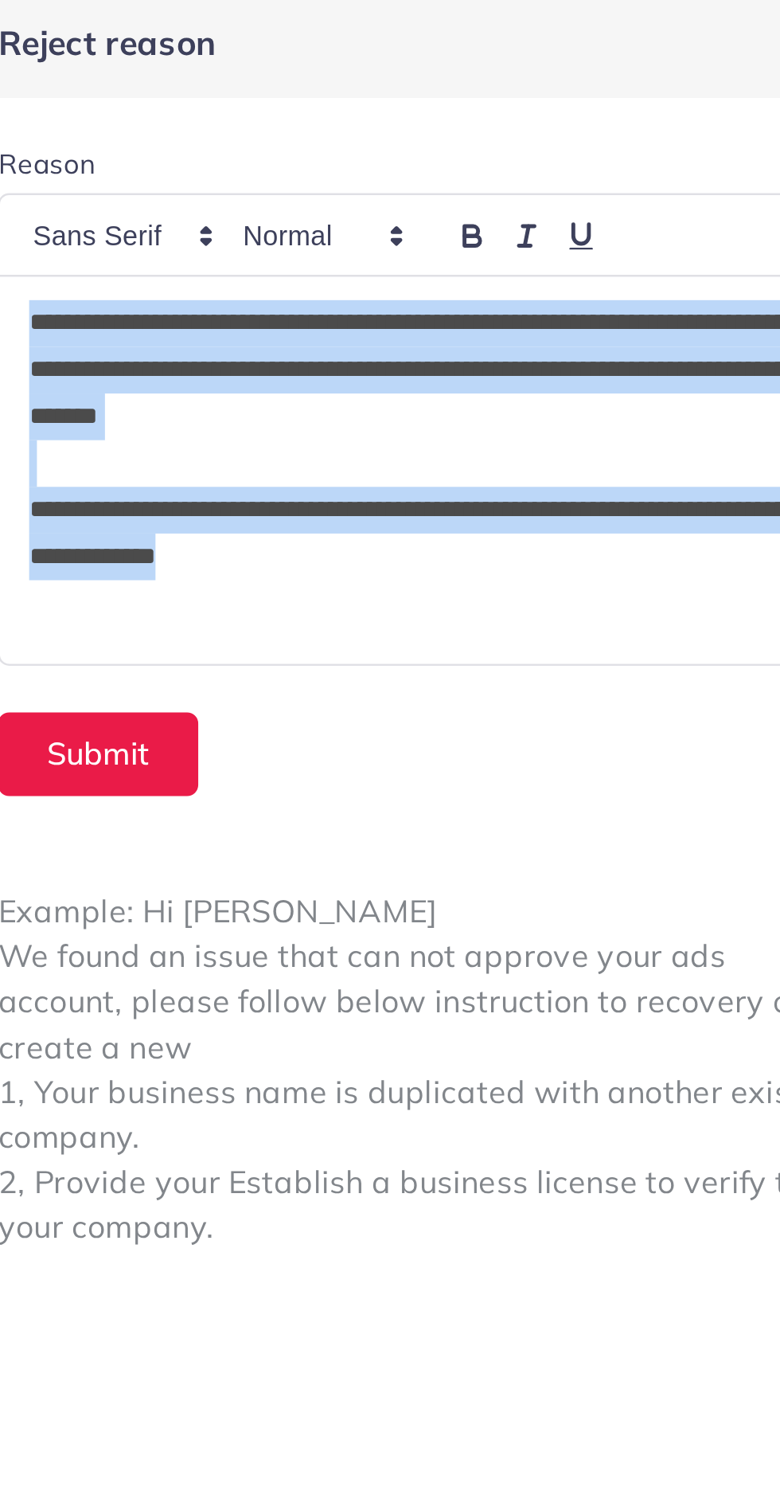
copy div "**********"
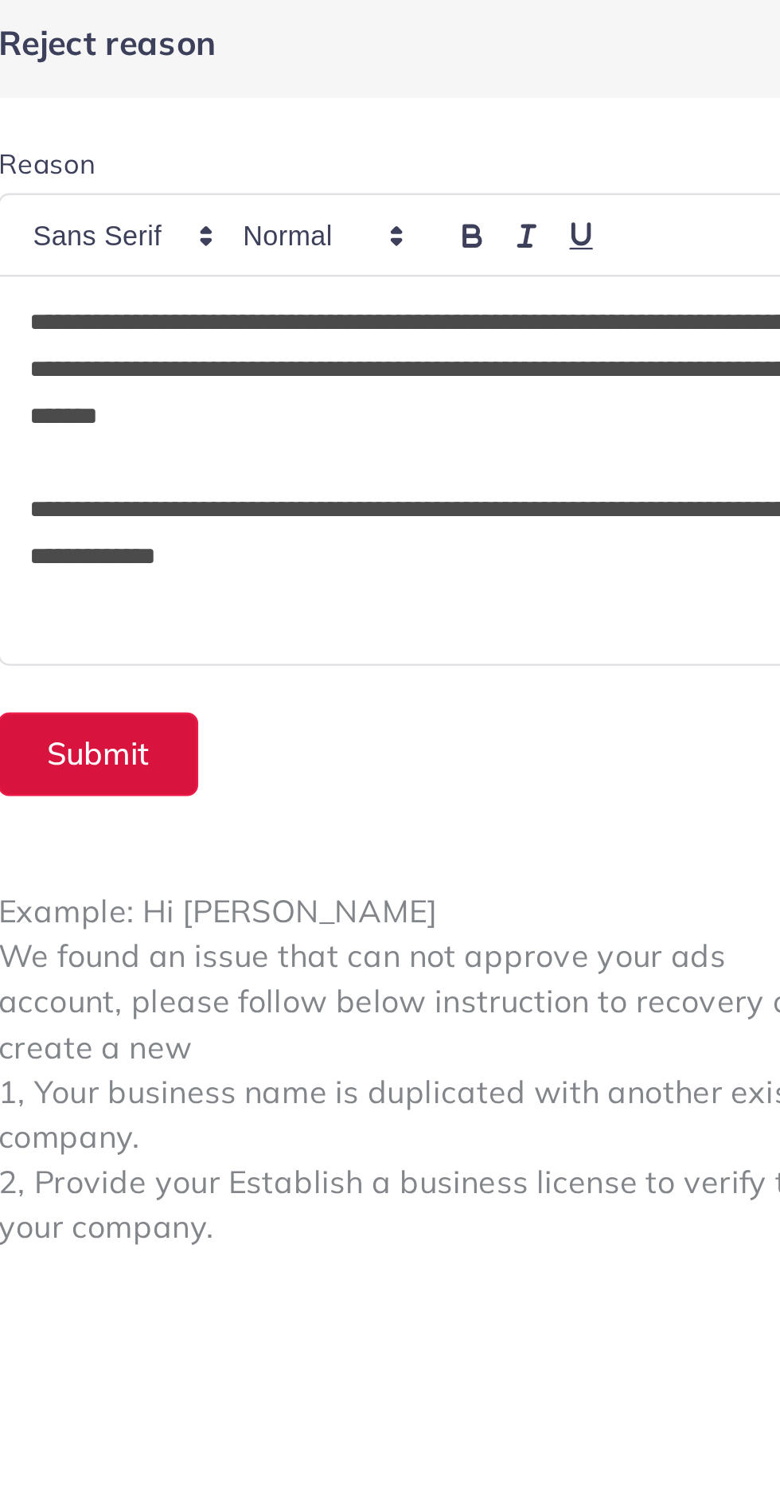
click at [473, 298] on button "Submit" at bounding box center [458, 312] width 82 height 34
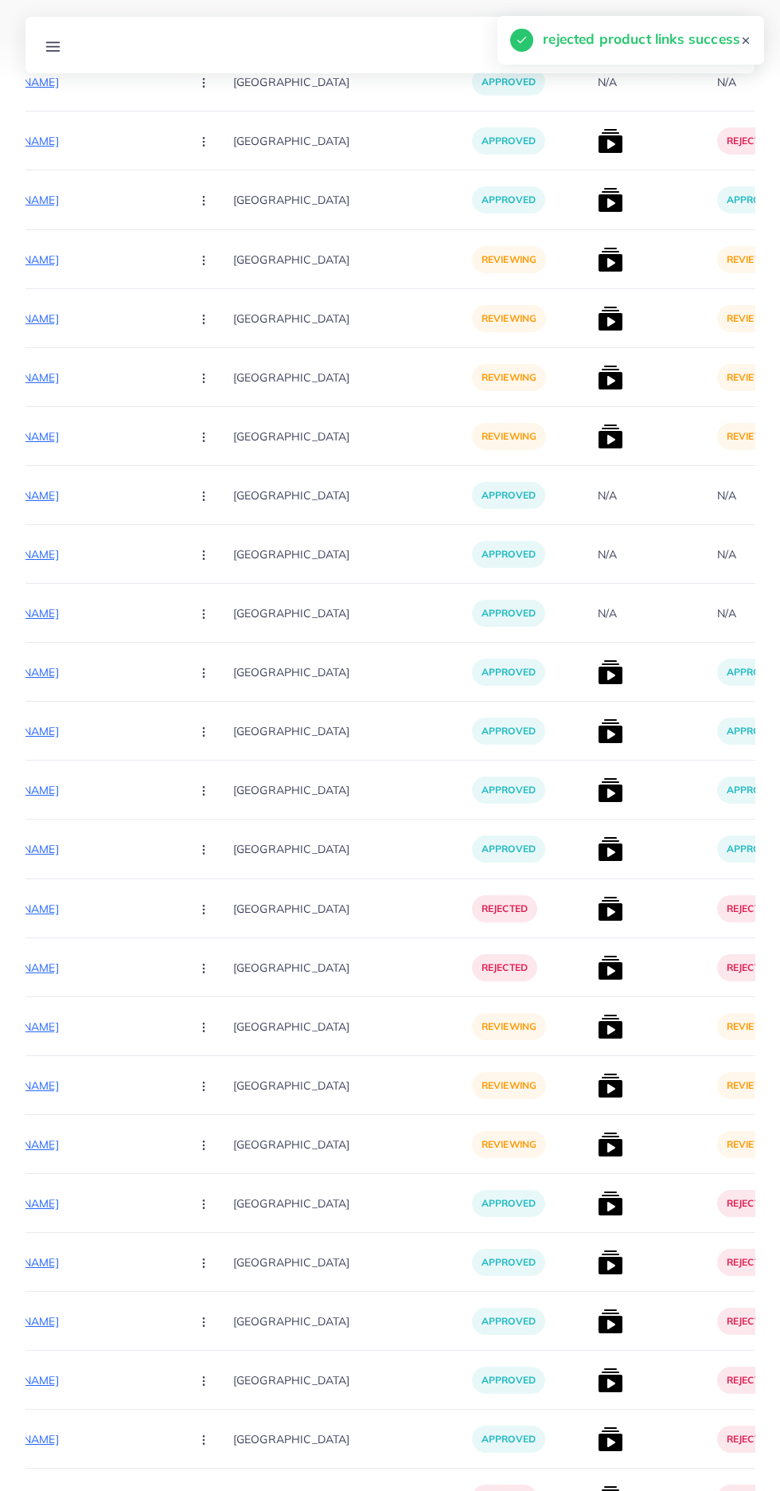
scroll to position [5782, 0]
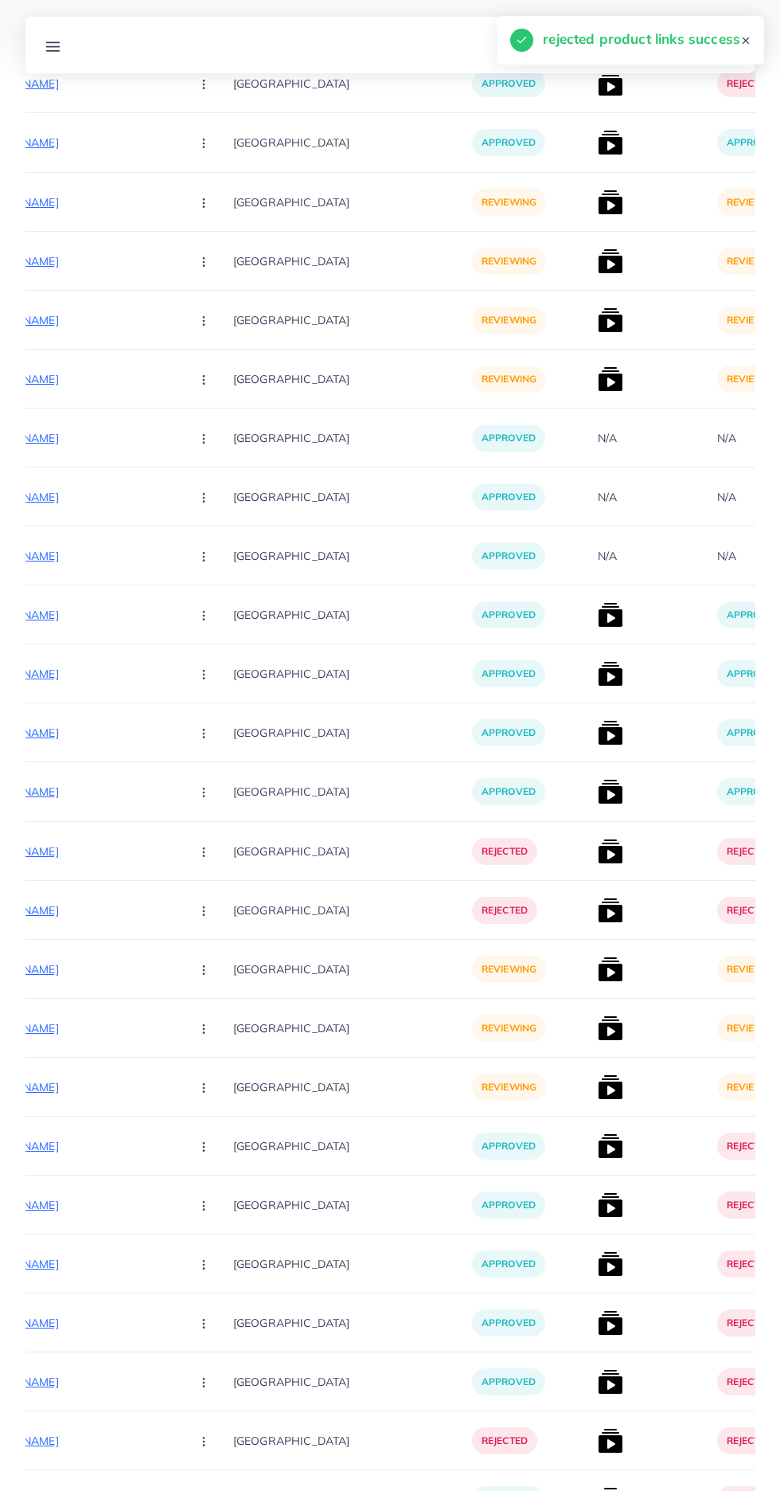
click at [67, 970] on p "[URL][DOMAIN_NAME]" at bounding box center [58, 968] width 239 height 19
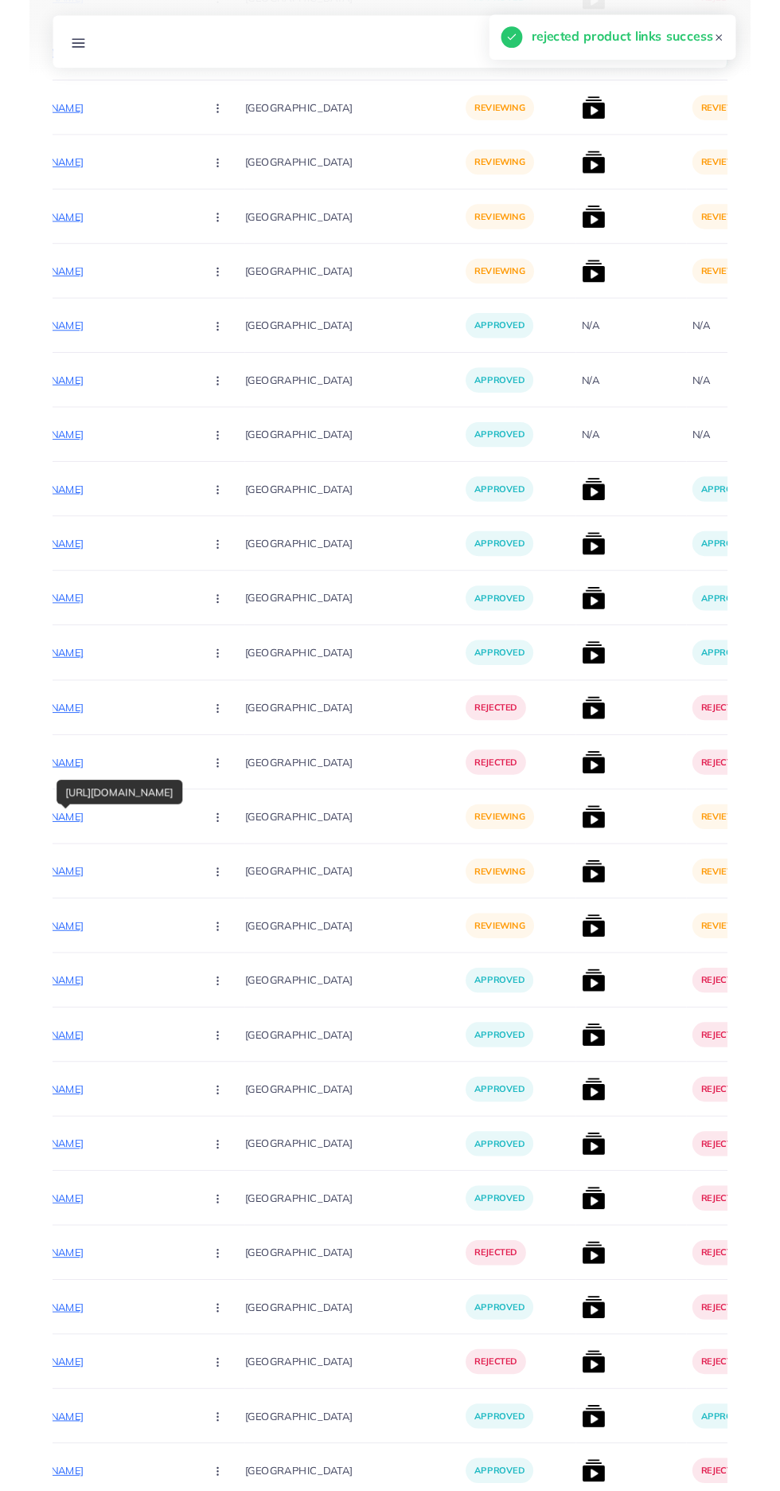
scroll to position [5903, 0]
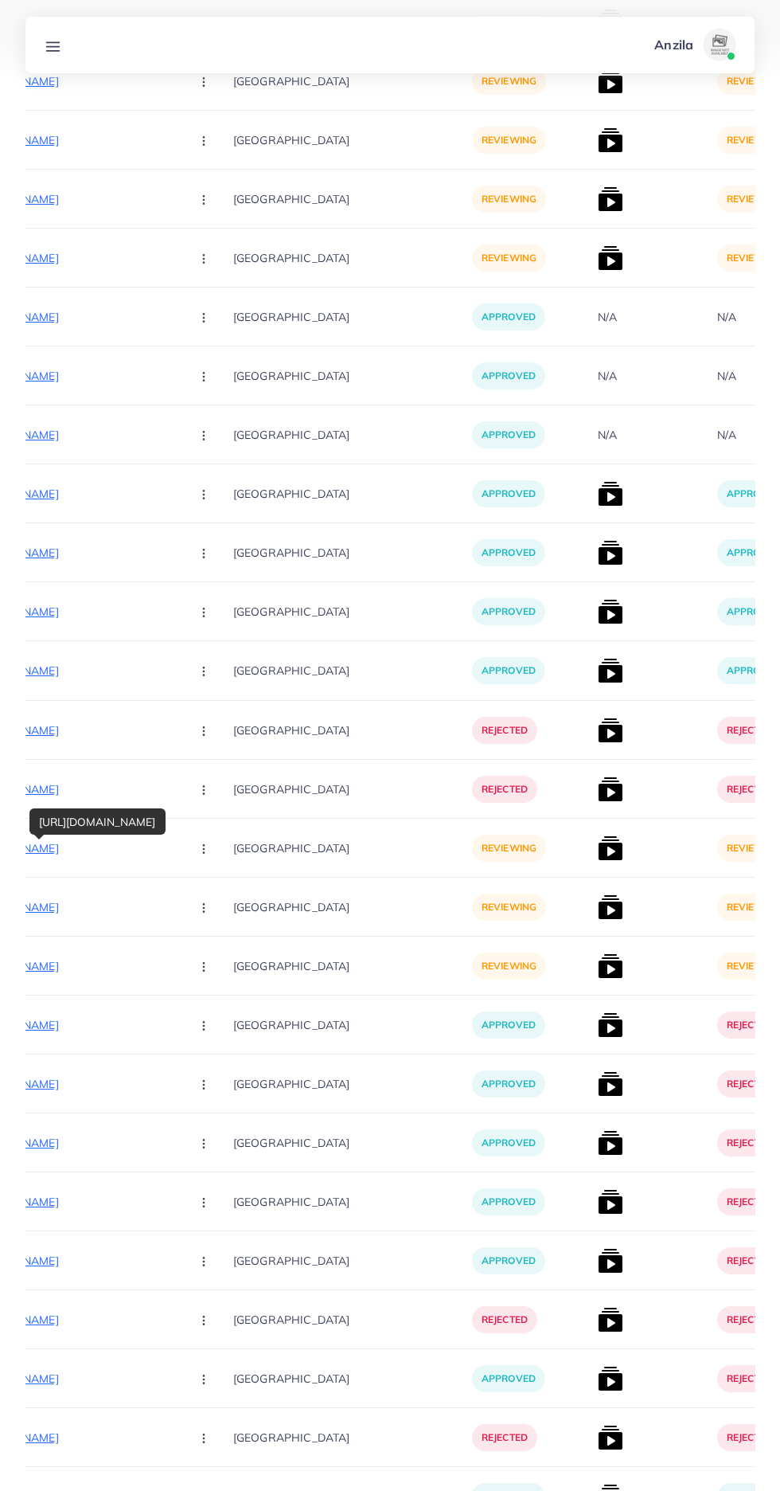
click at [203, 849] on circle "button" at bounding box center [203, 848] width 1 height 1
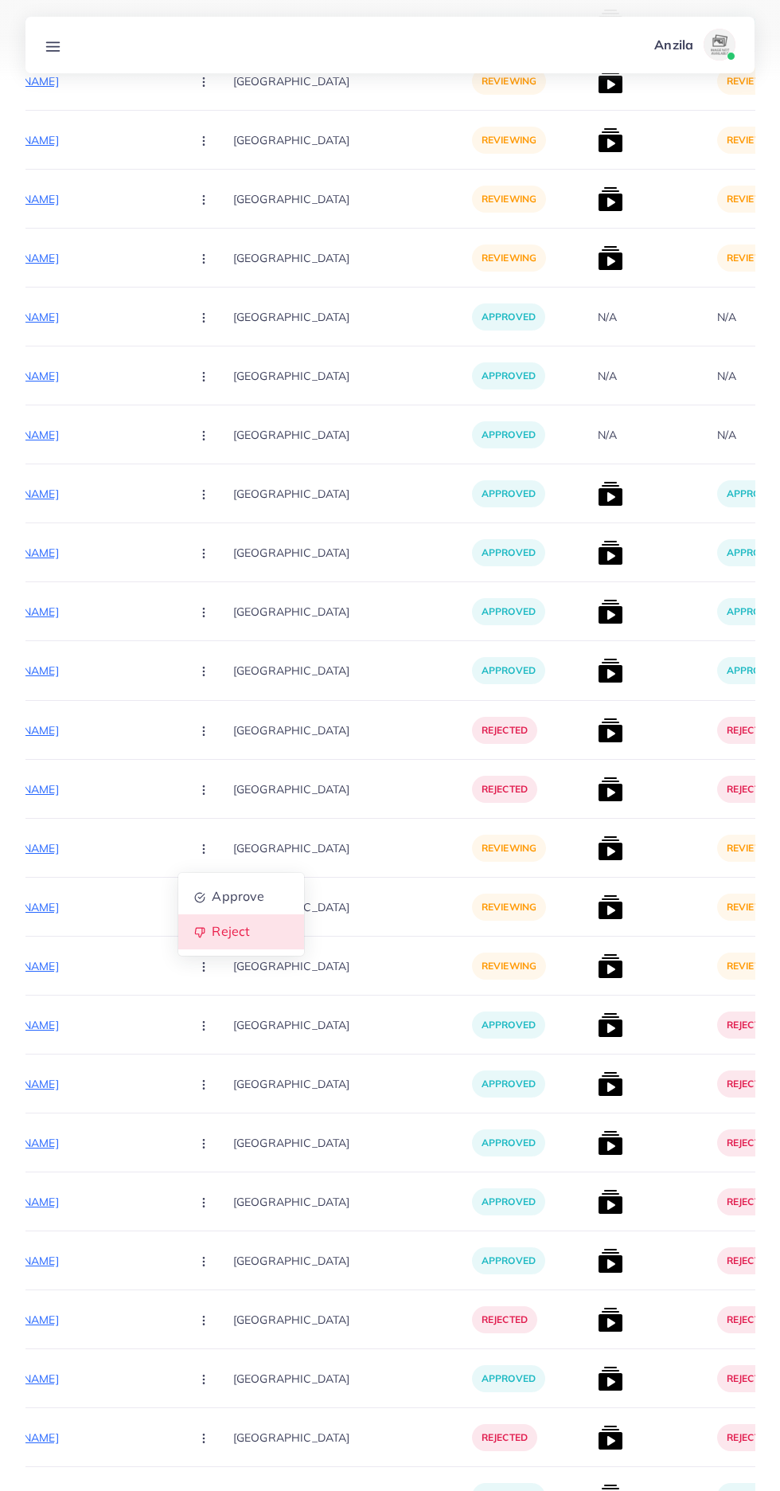
click at [212, 928] on span "Reject" at bounding box center [231, 932] width 38 height 16
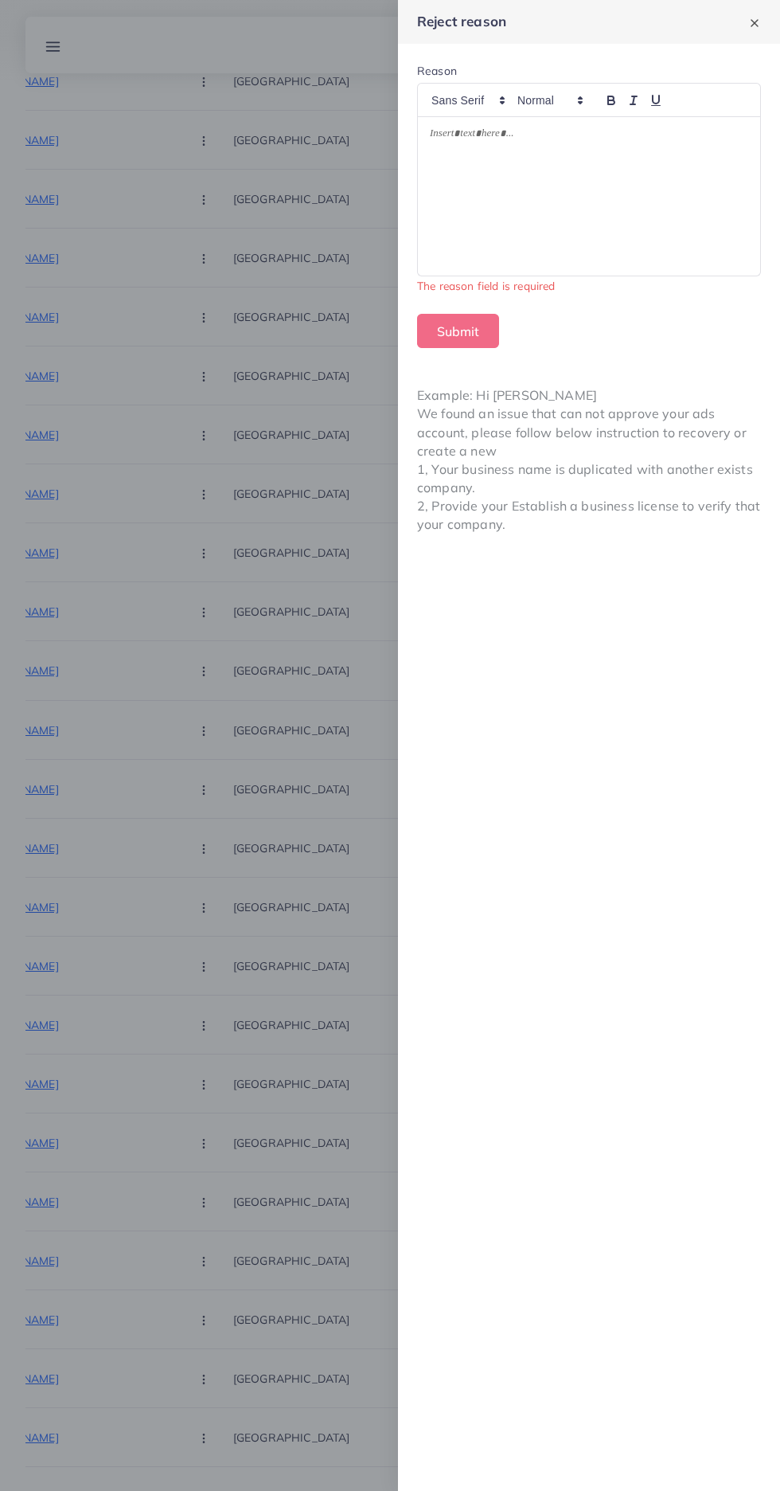
click at [479, 217] on div at bounding box center [589, 196] width 342 height 158
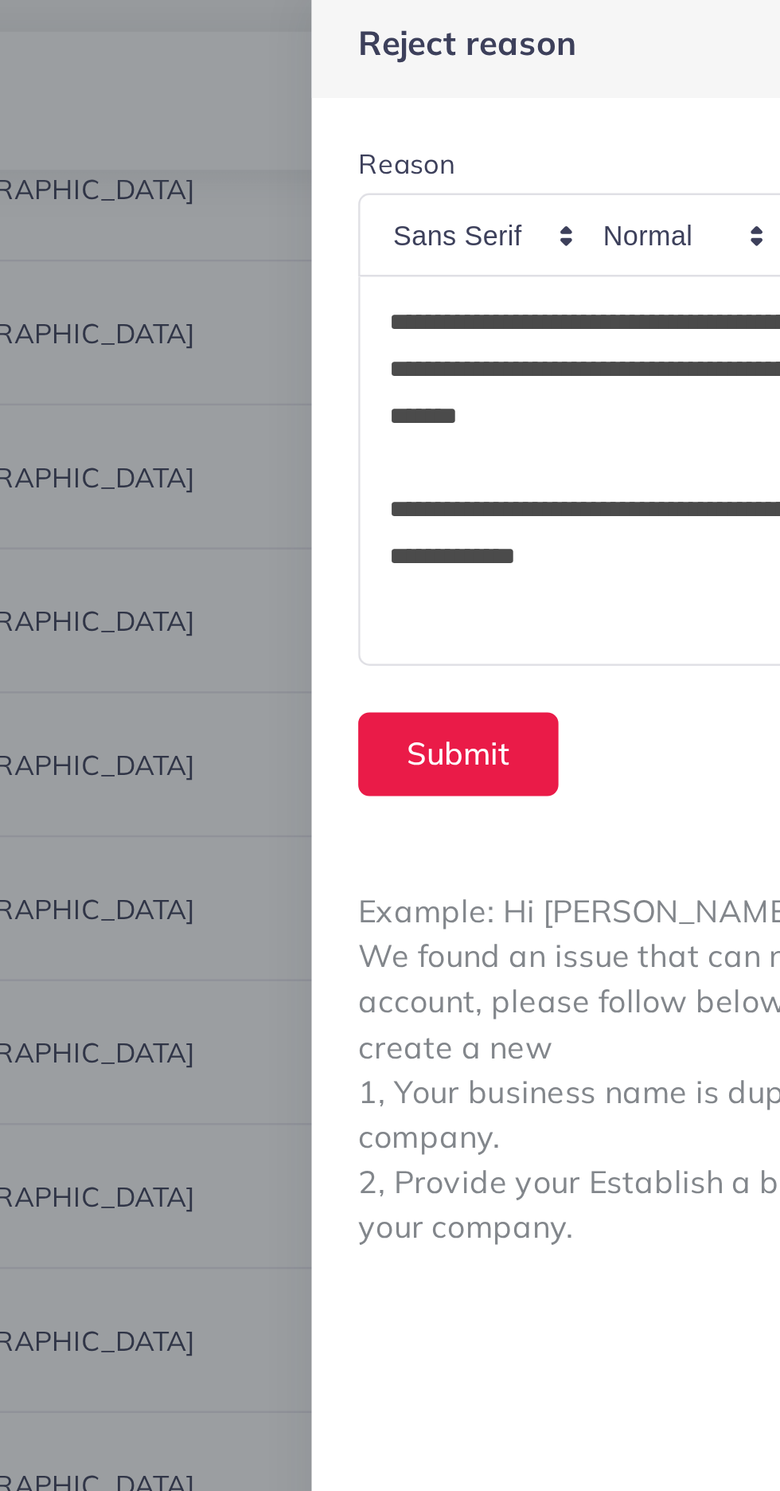
scroll to position [0, 0]
click at [459, 308] on button "Submit" at bounding box center [458, 312] width 82 height 34
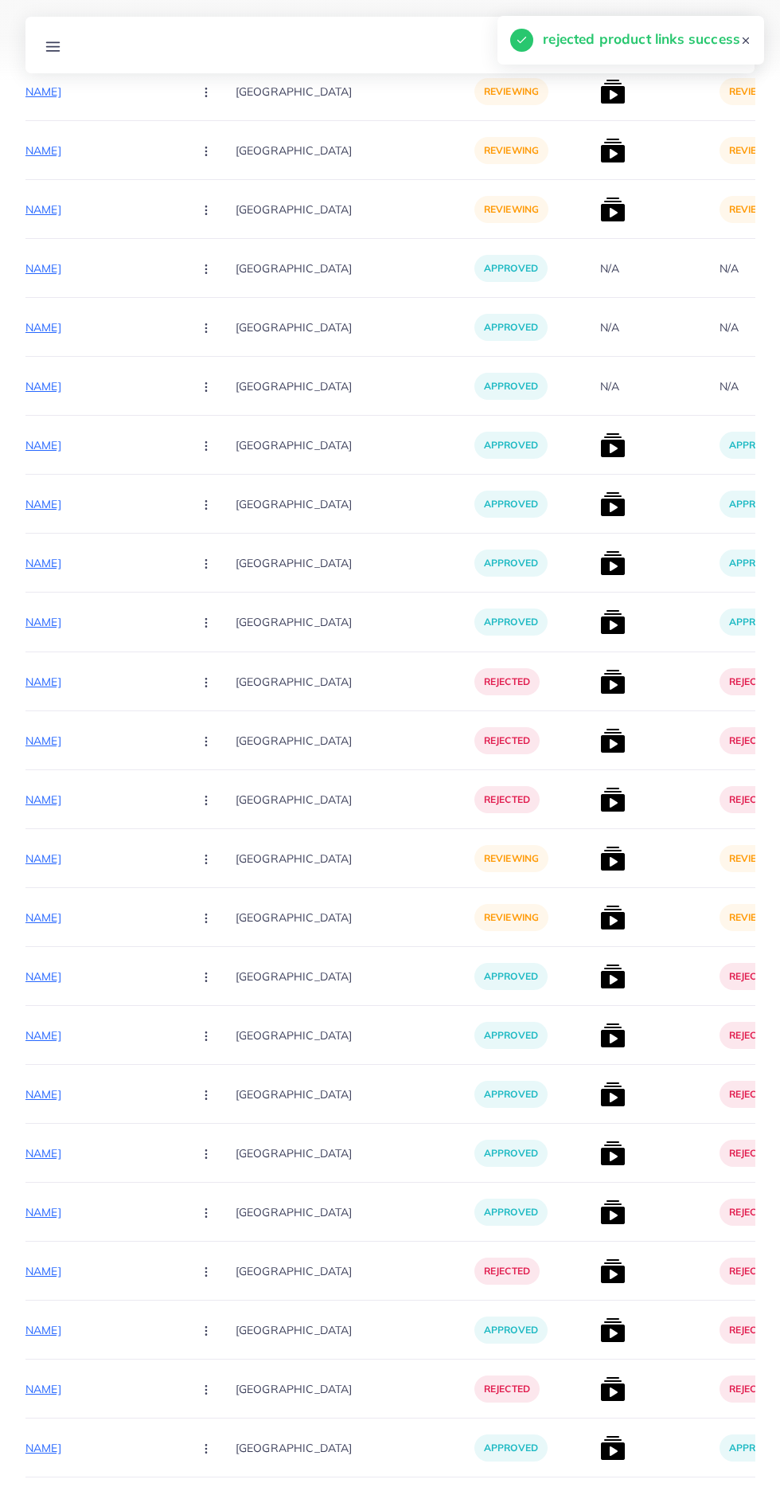
scroll to position [5993, 0]
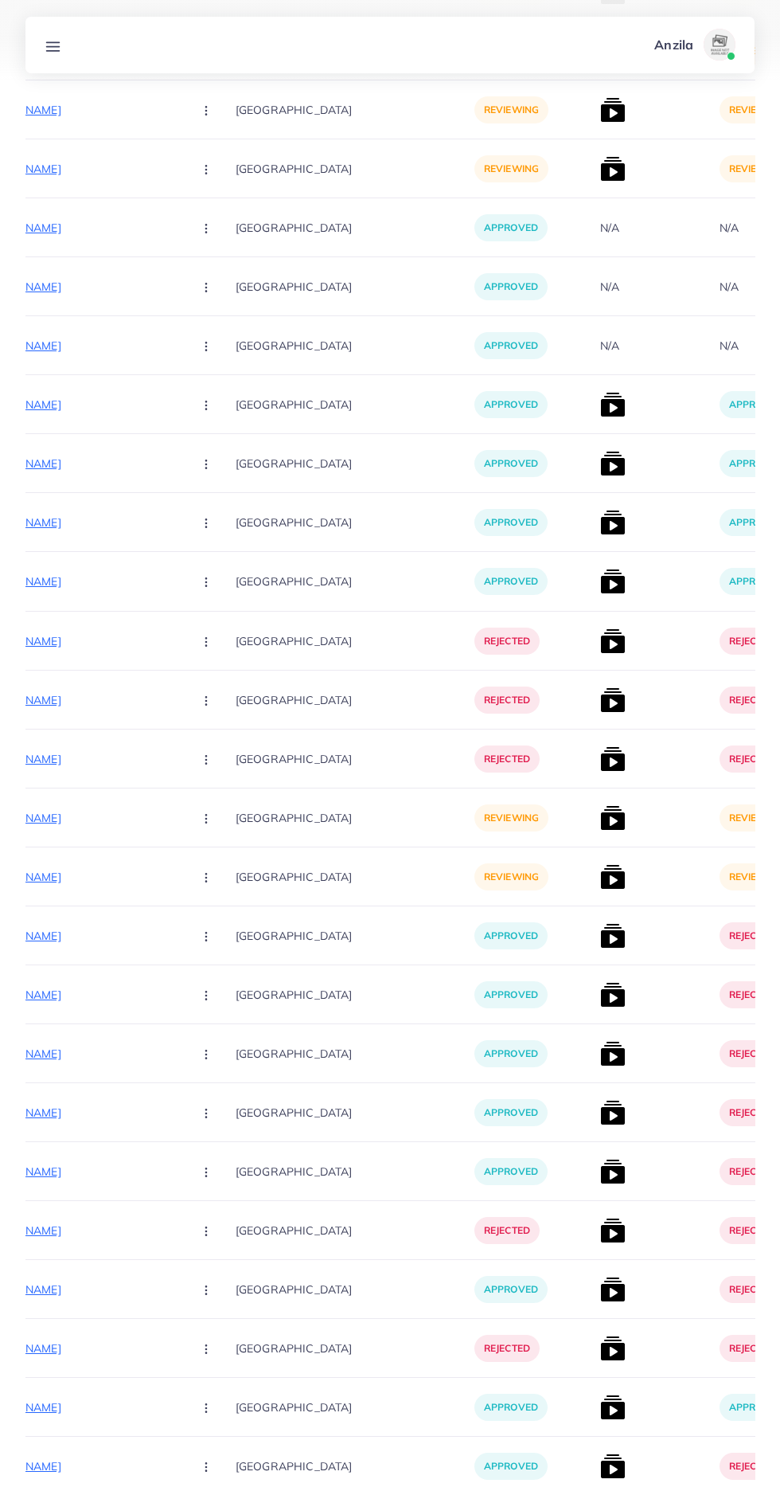
click at [68, 823] on p "[URL][DOMAIN_NAME]" at bounding box center [60, 817] width 239 height 19
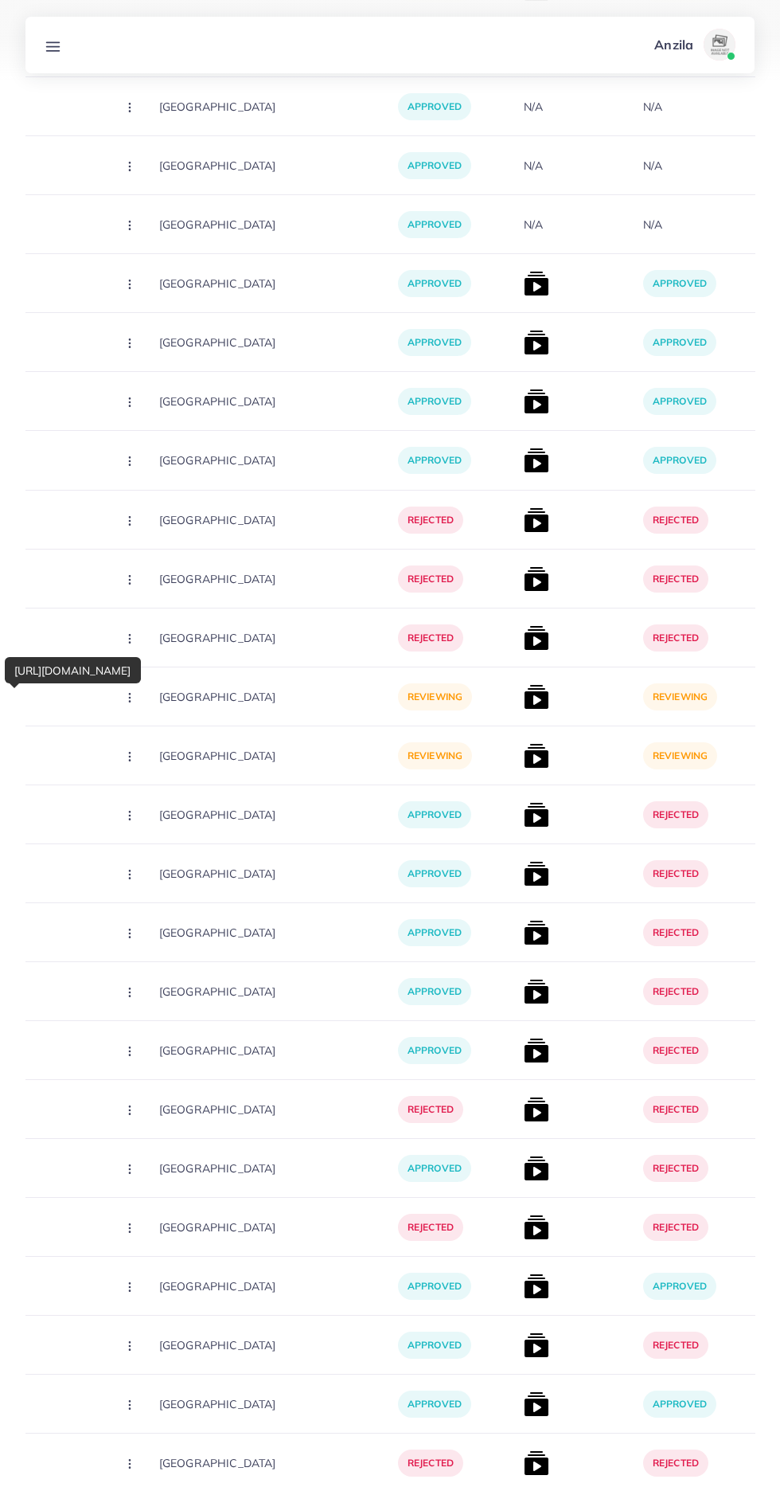
scroll to position [0, 349]
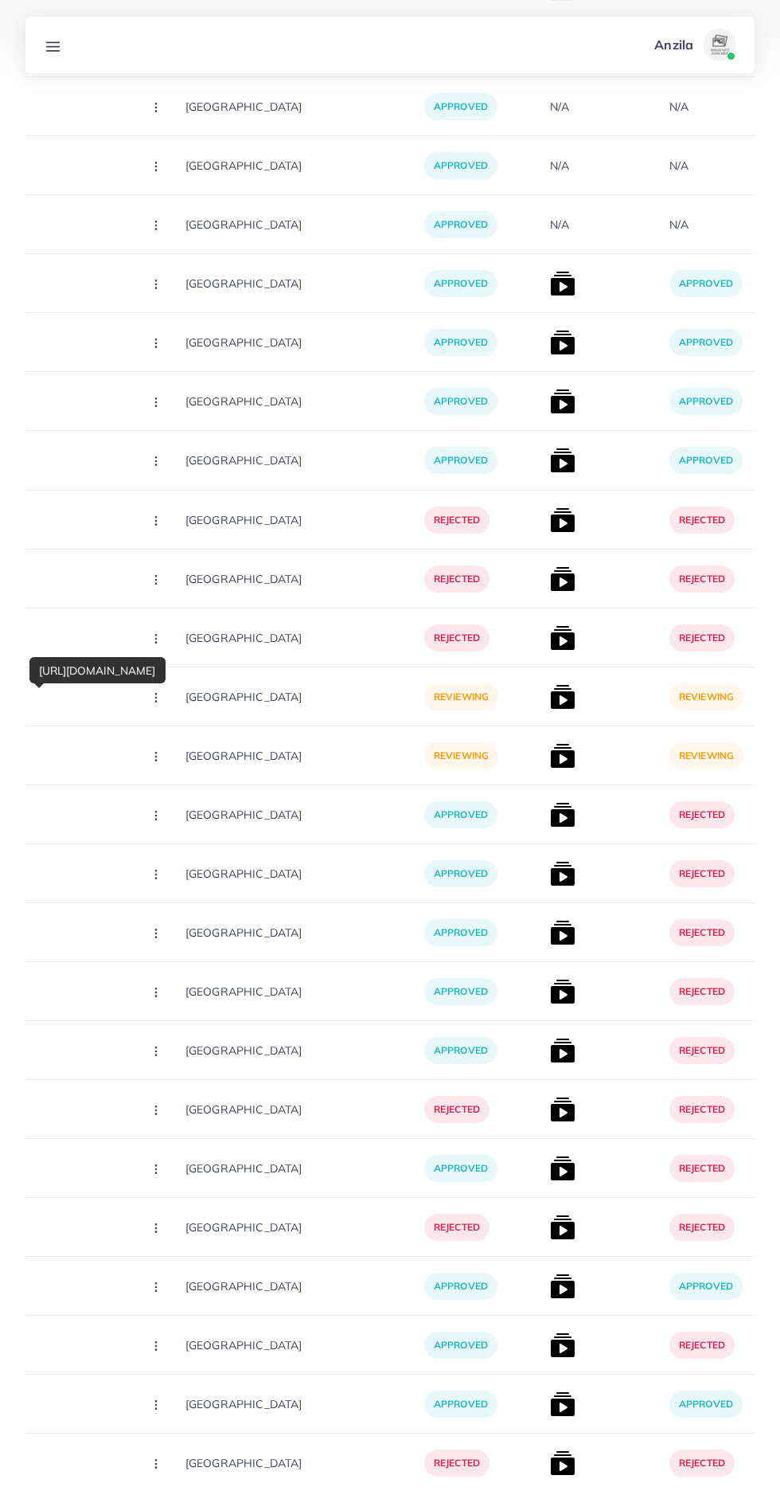
click at [150, 695] on icon "button" at bounding box center [156, 697] width 13 height 13
click at [162, 797] on link "Reject" at bounding box center [194, 780] width 126 height 35
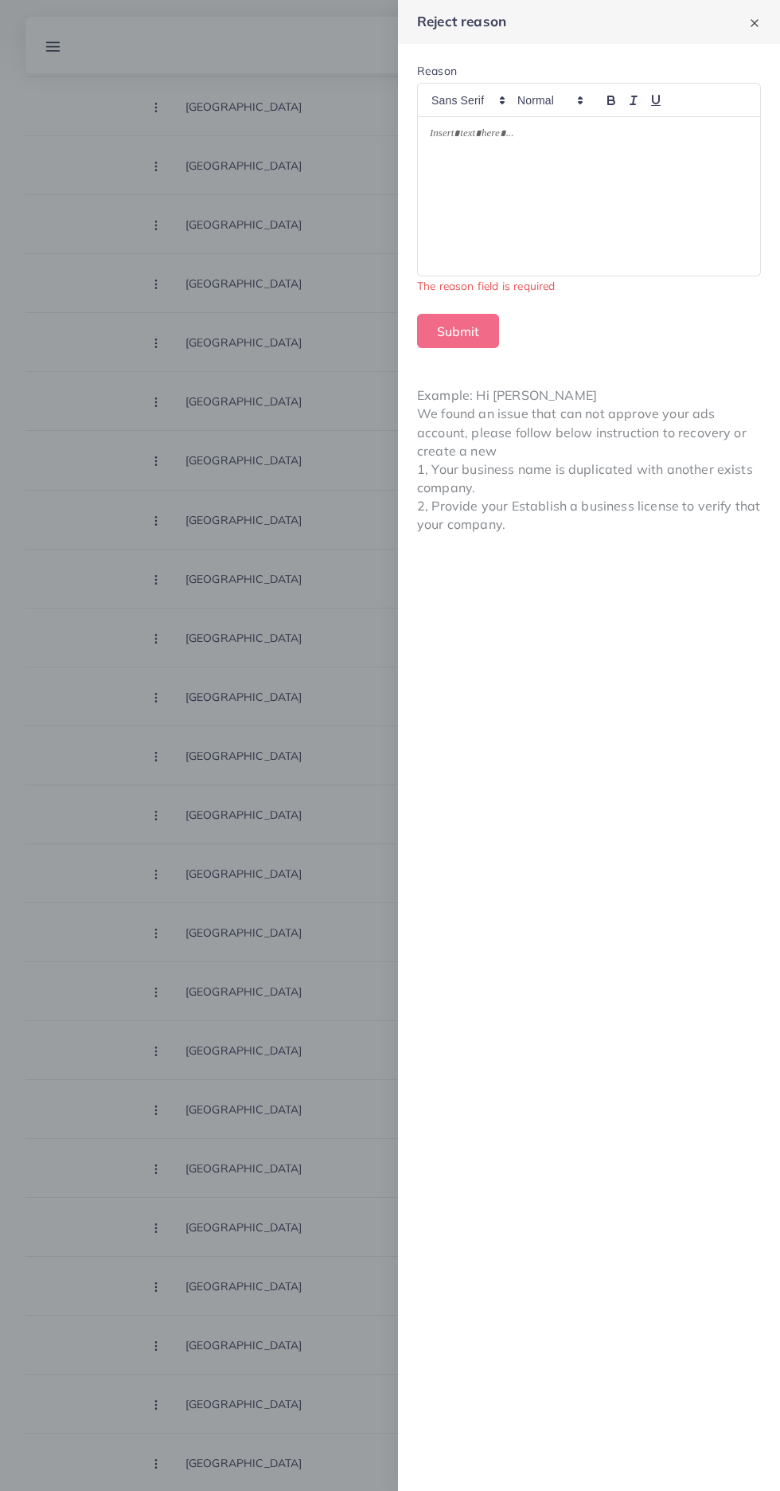
click at [446, 258] on div at bounding box center [589, 196] width 342 height 158
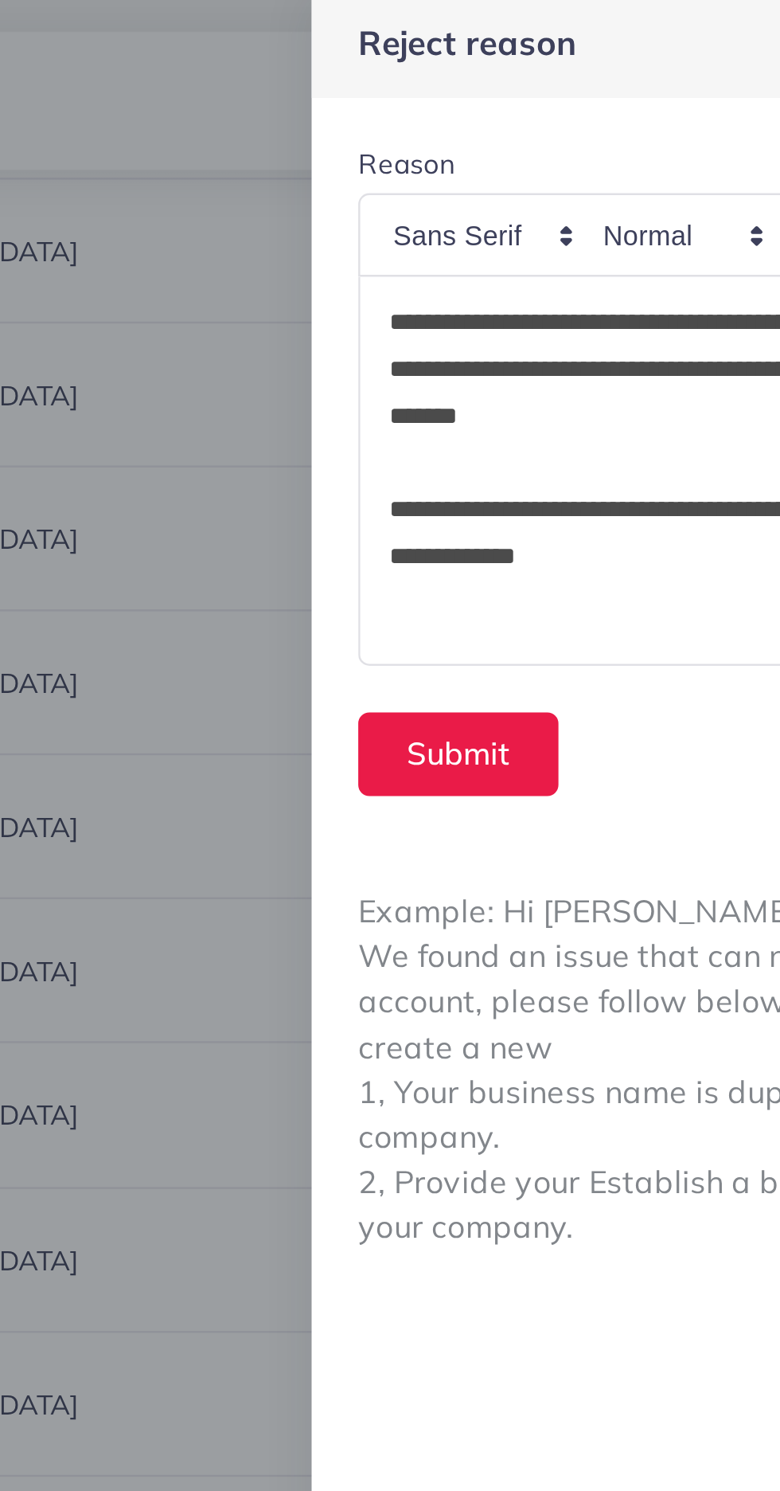
scroll to position [0, 0]
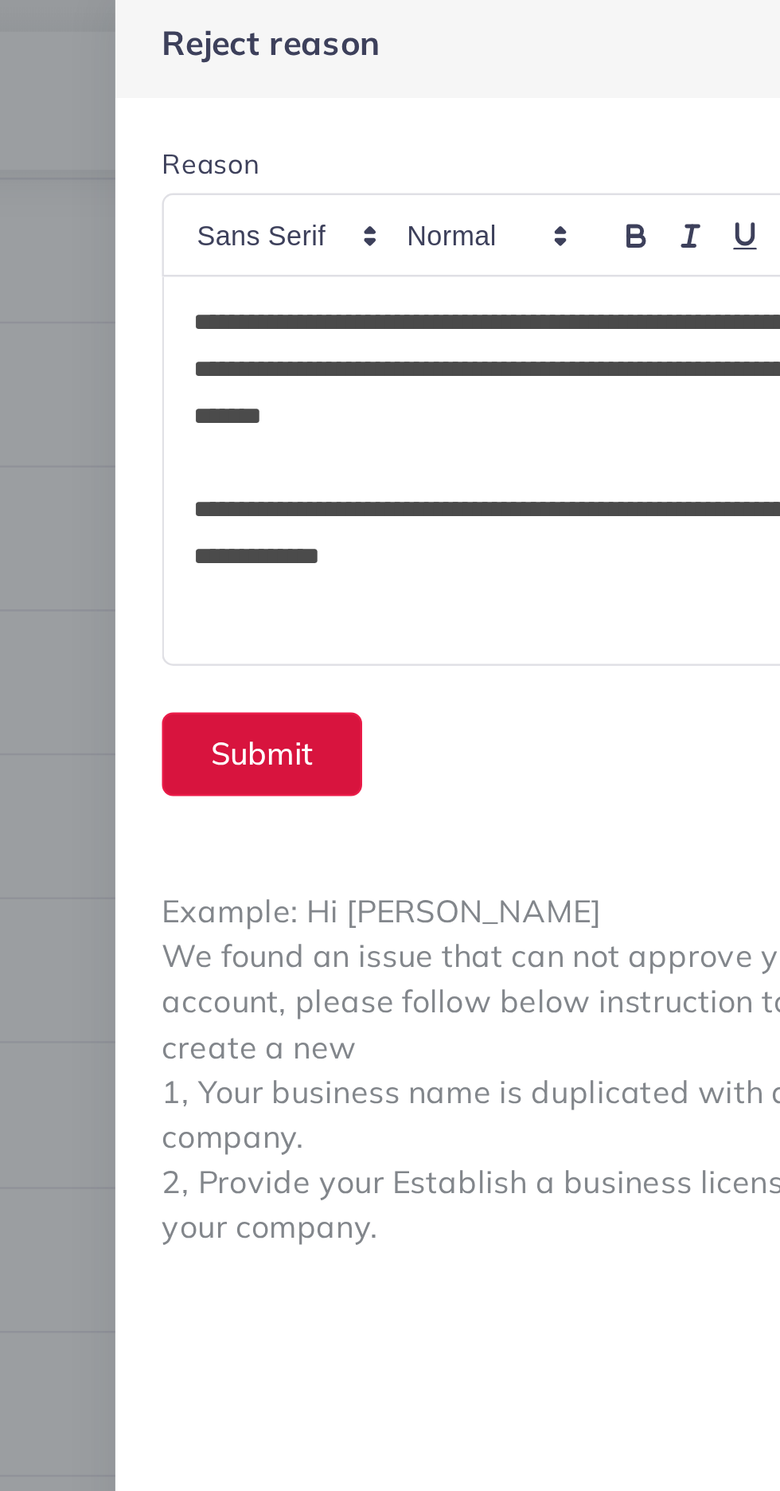
click at [441, 317] on button "Submit" at bounding box center [458, 312] width 82 height 34
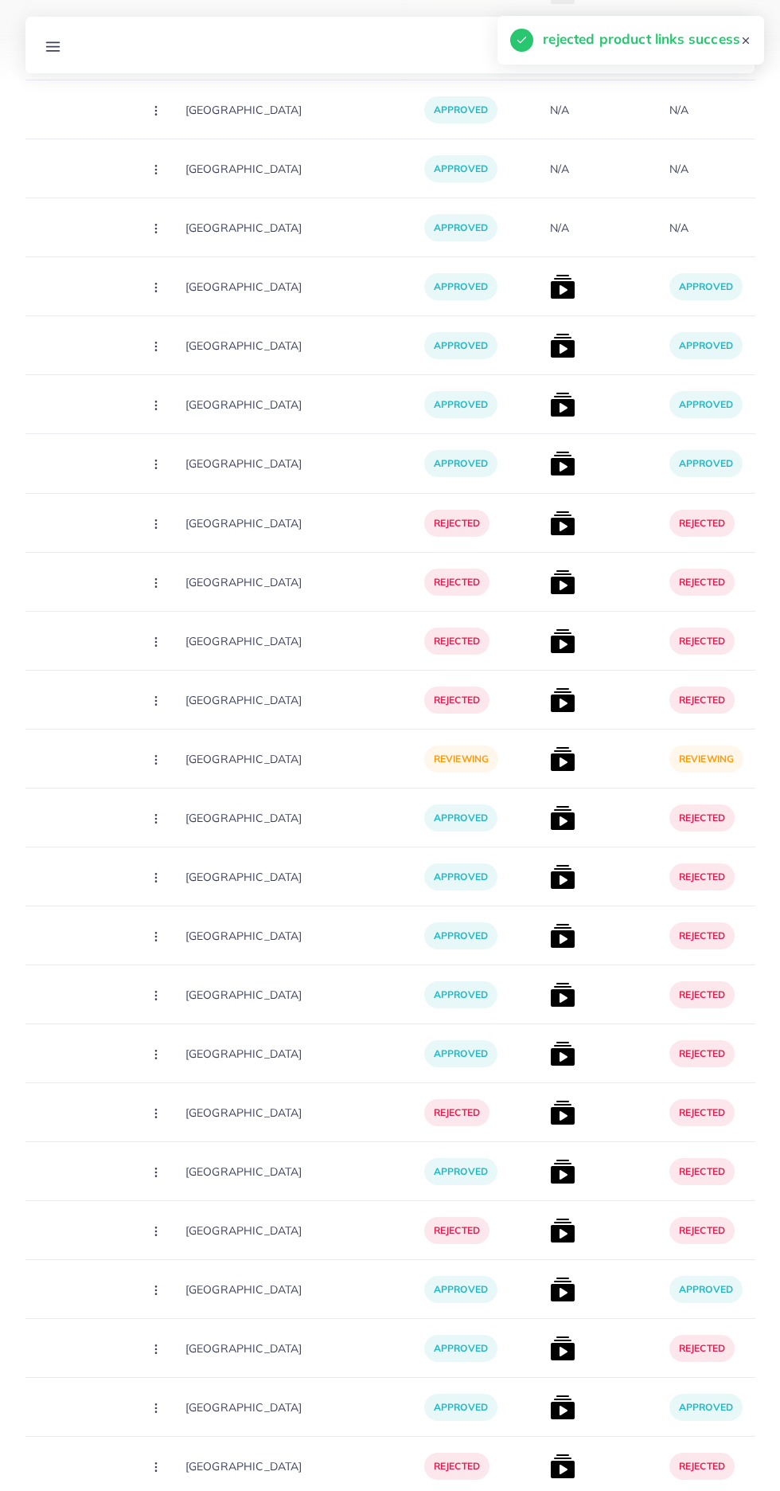
scroll to position [0, 308]
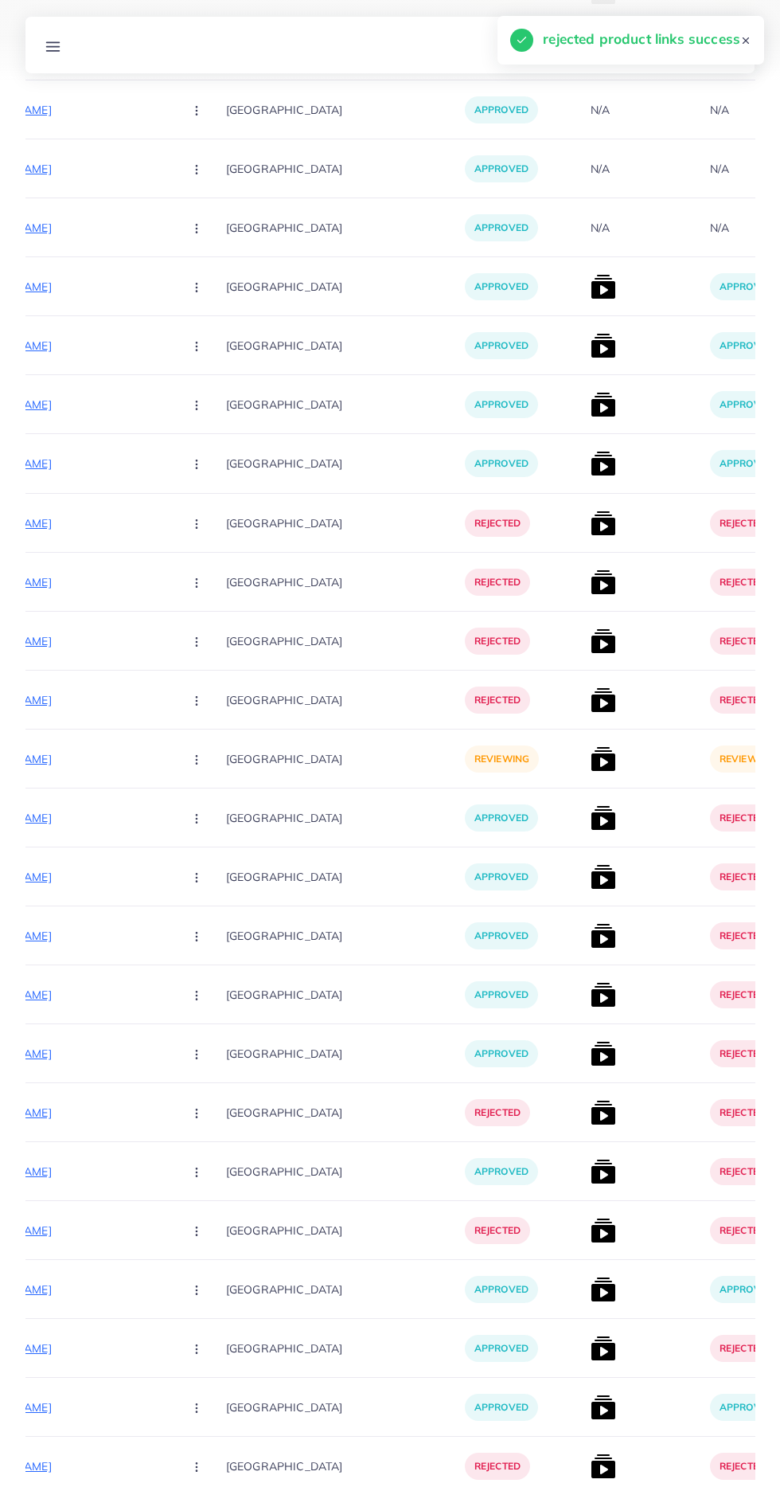
click at [74, 749] on p "[URL][DOMAIN_NAME]" at bounding box center [51, 758] width 239 height 19
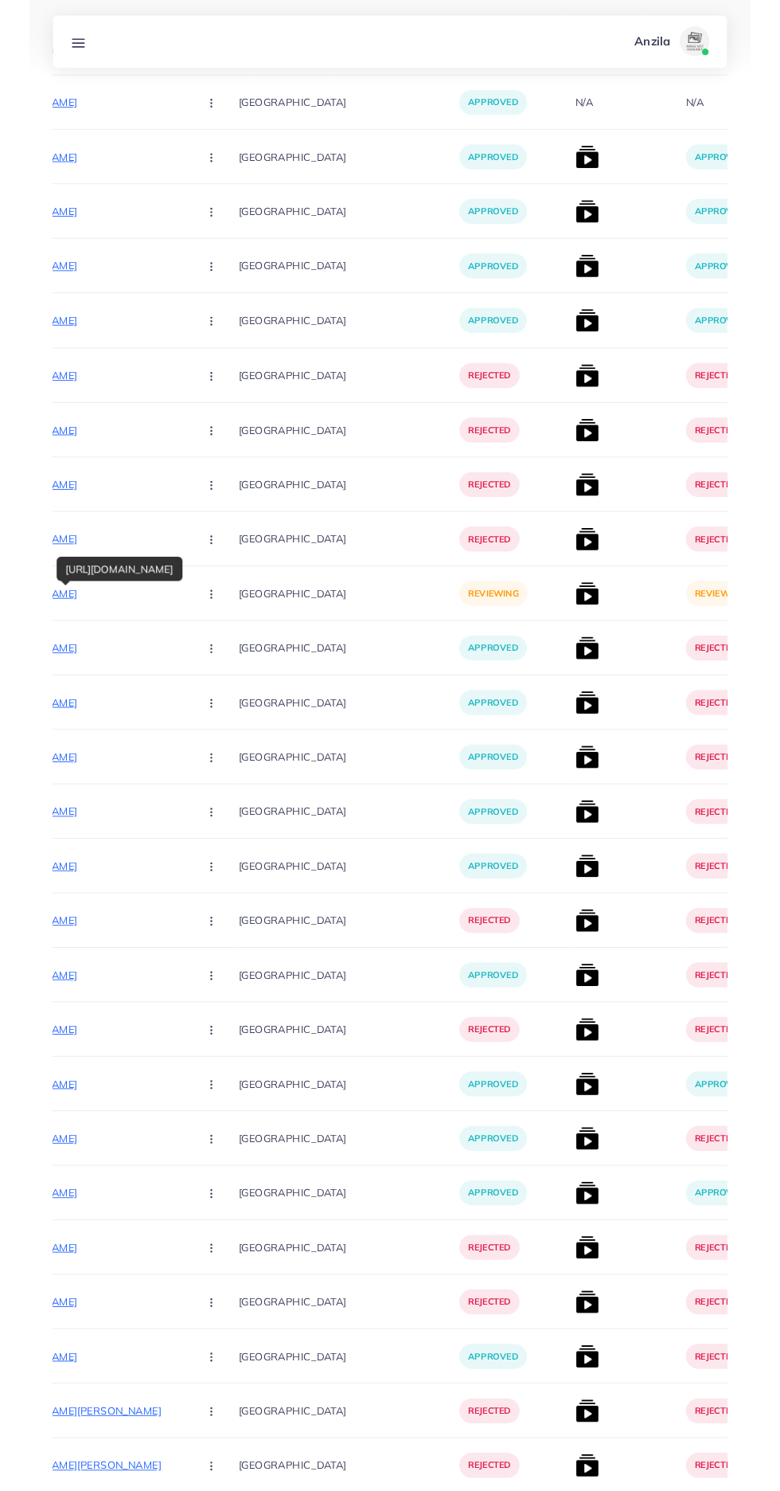
scroll to position [6232, 0]
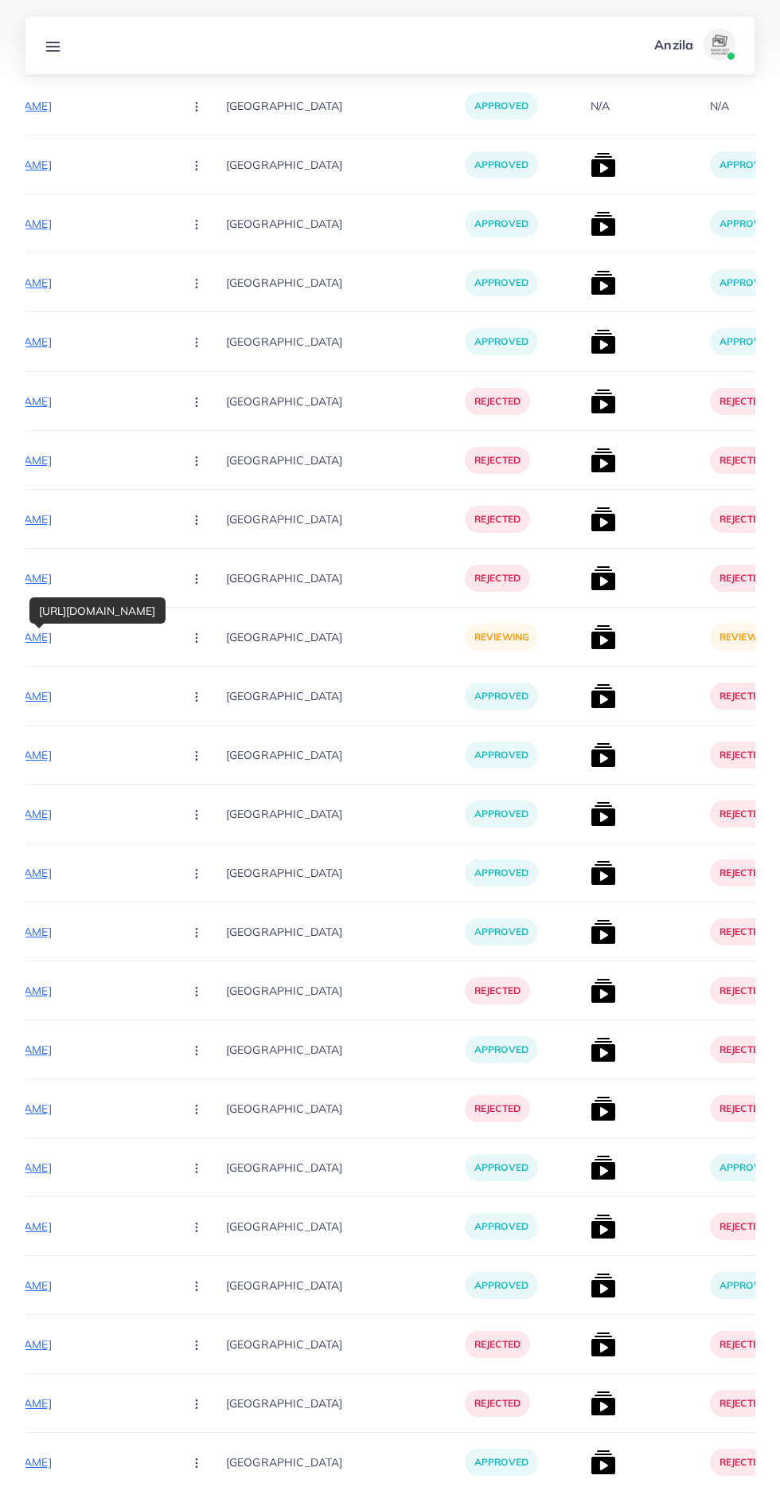
click at [190, 644] on icon "button" at bounding box center [196, 637] width 13 height 13
click at [205, 721] on span "Reject" at bounding box center [224, 721] width 38 height 16
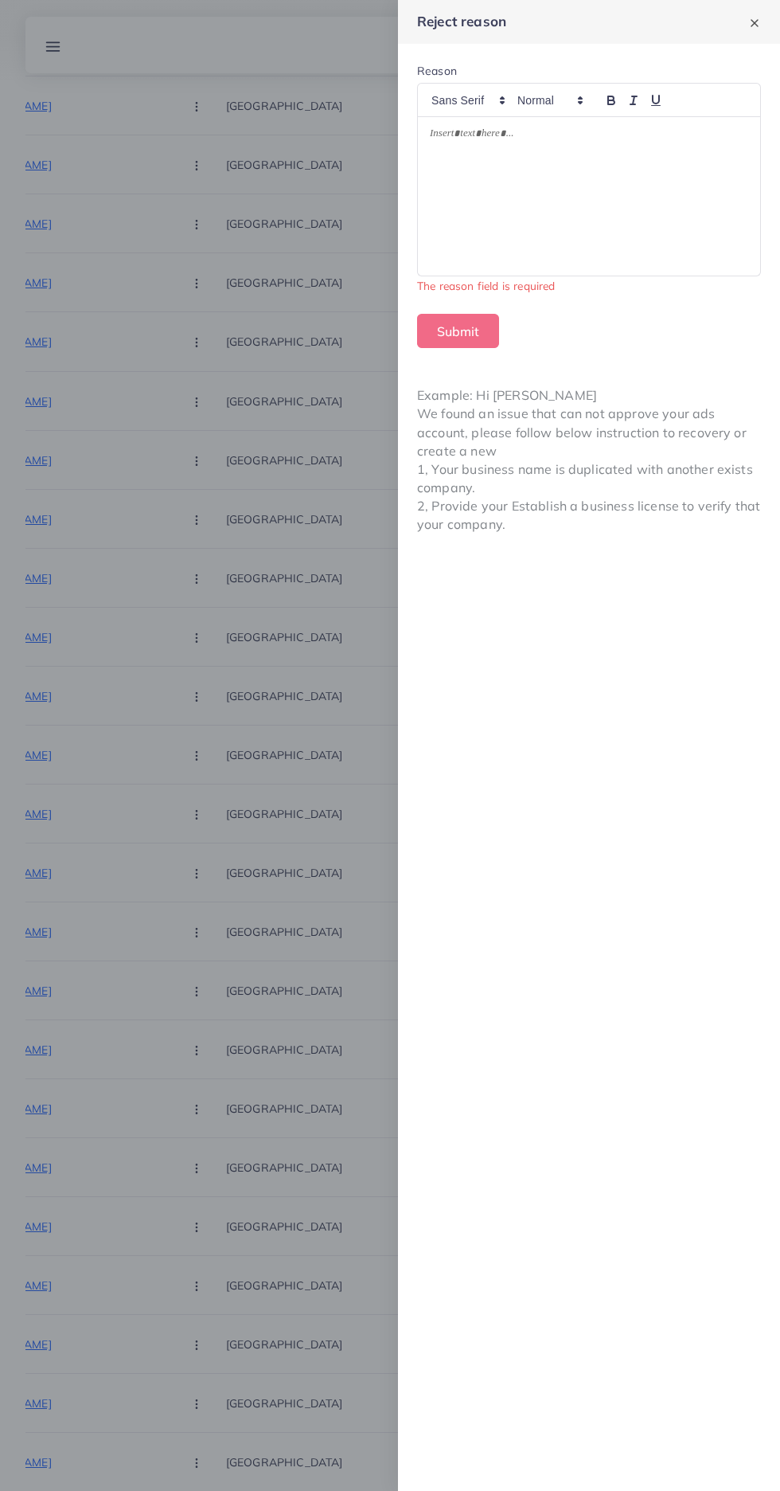
click at [508, 225] on div at bounding box center [589, 196] width 342 height 158
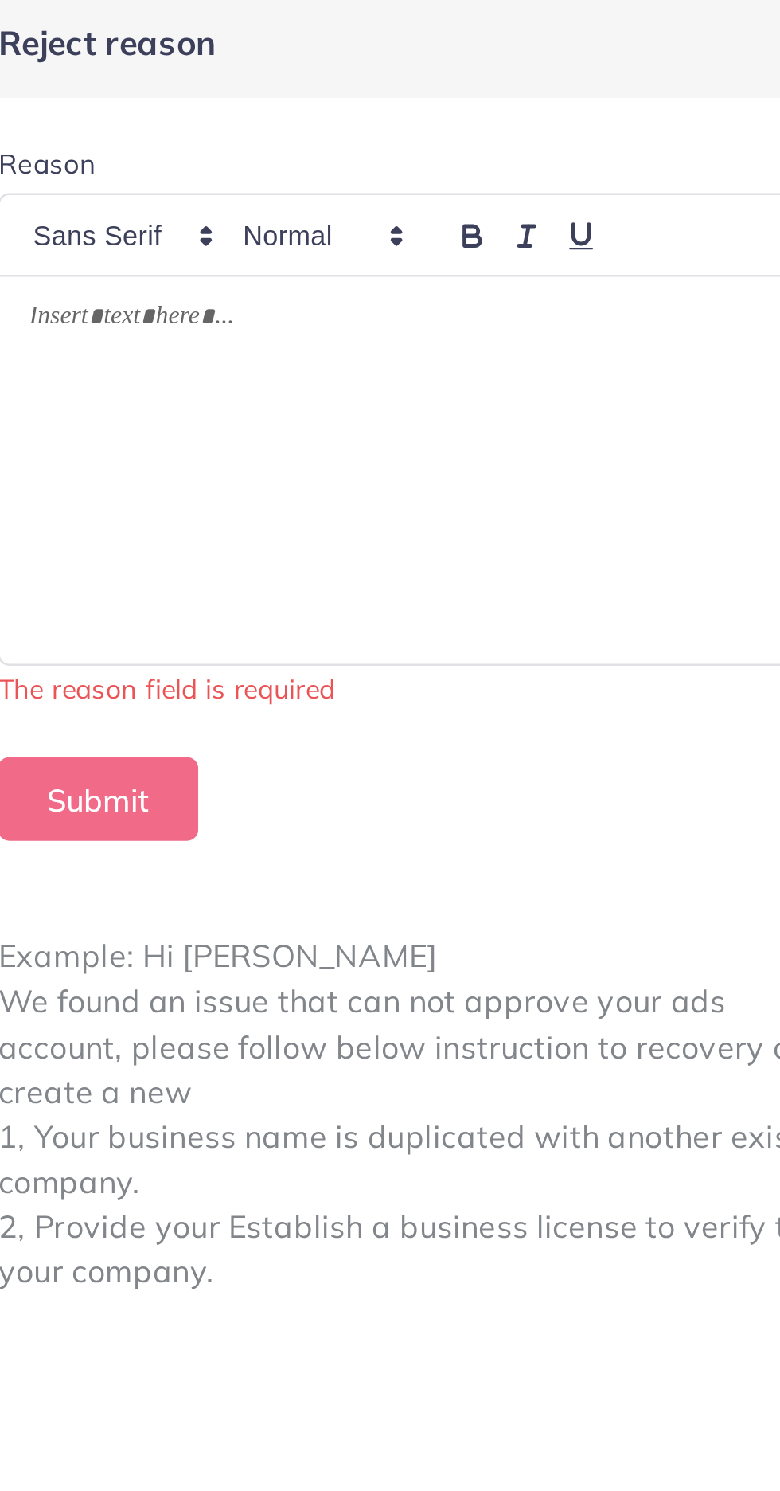
scroll to position [0, 0]
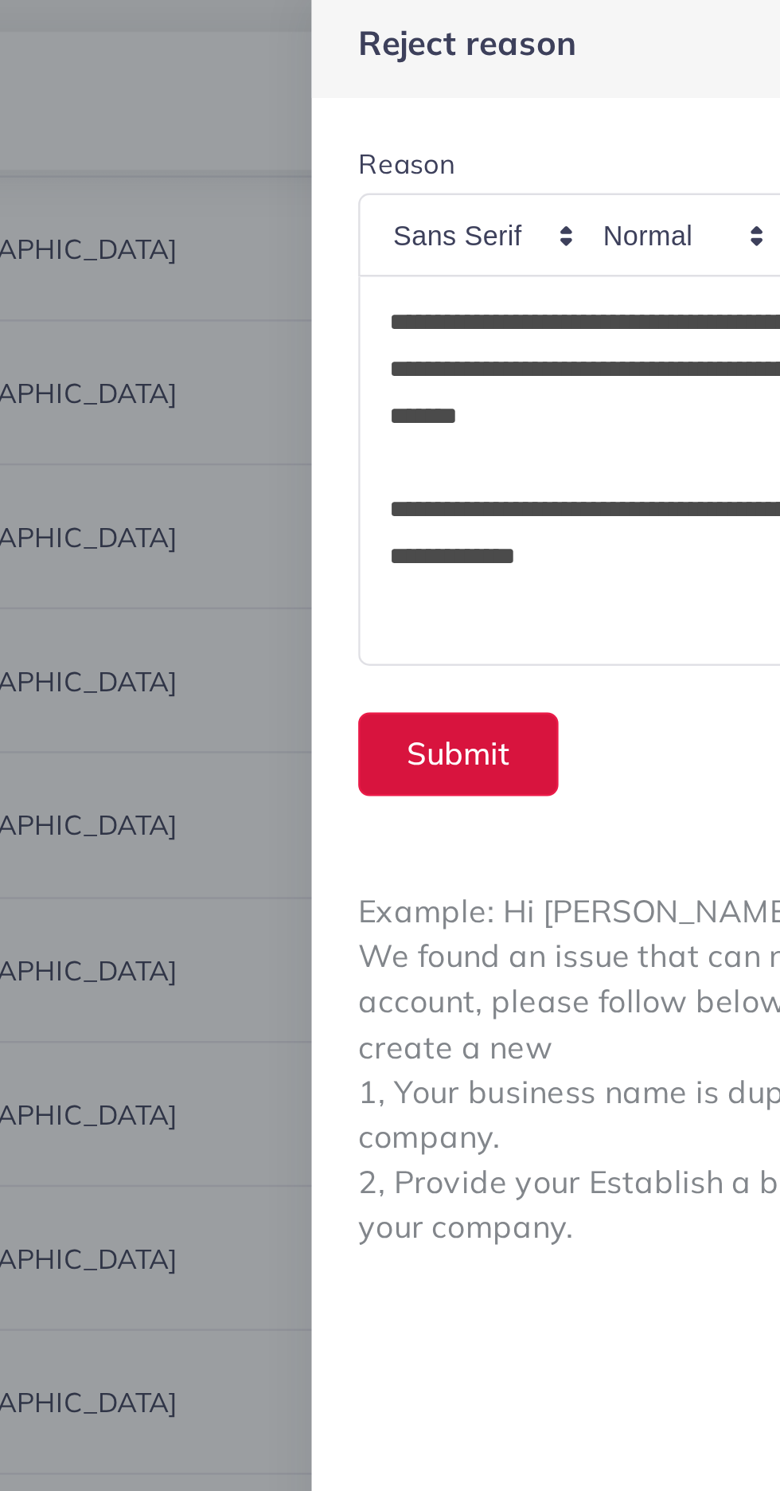
click at [442, 307] on button "Submit" at bounding box center [458, 312] width 82 height 34
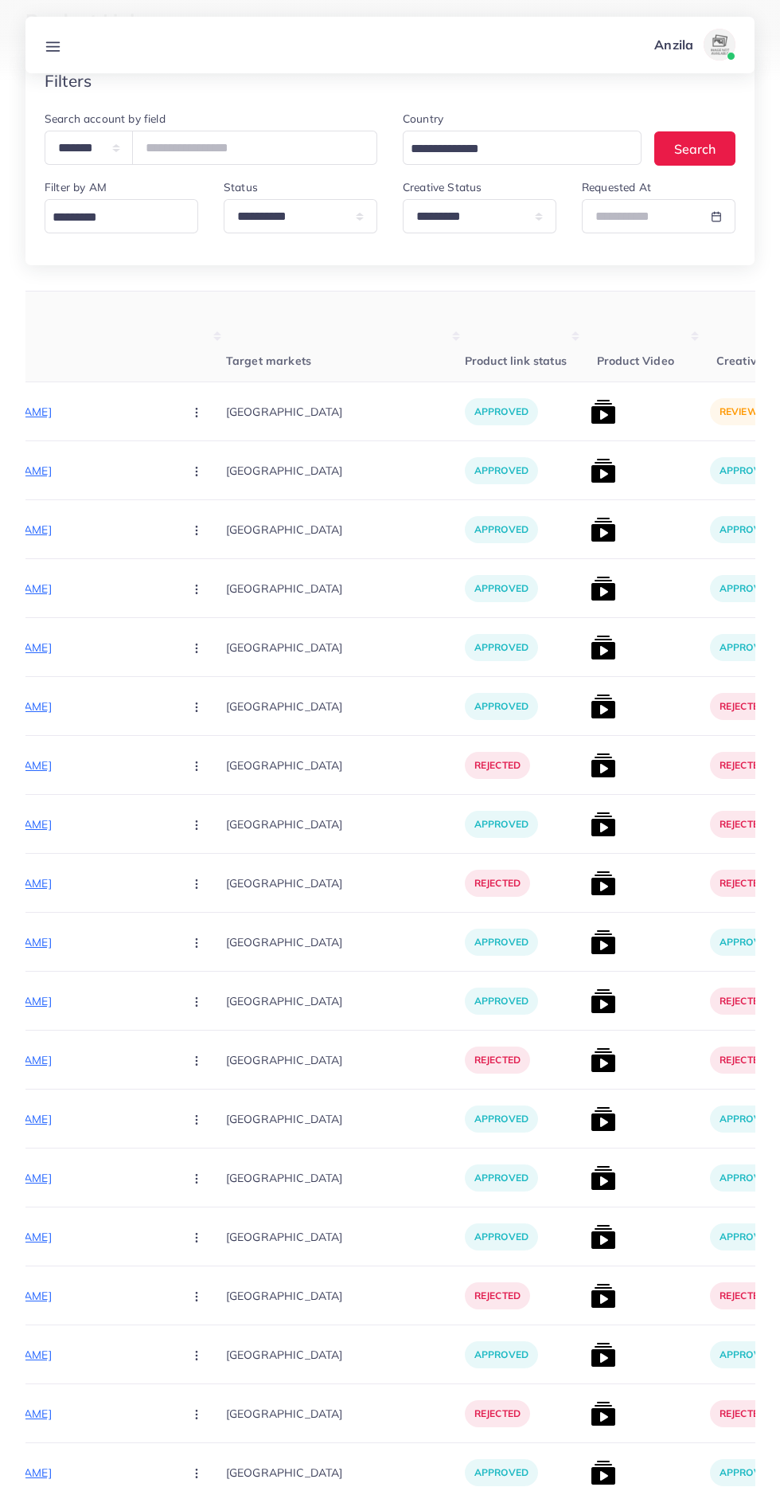
scroll to position [87, 0]
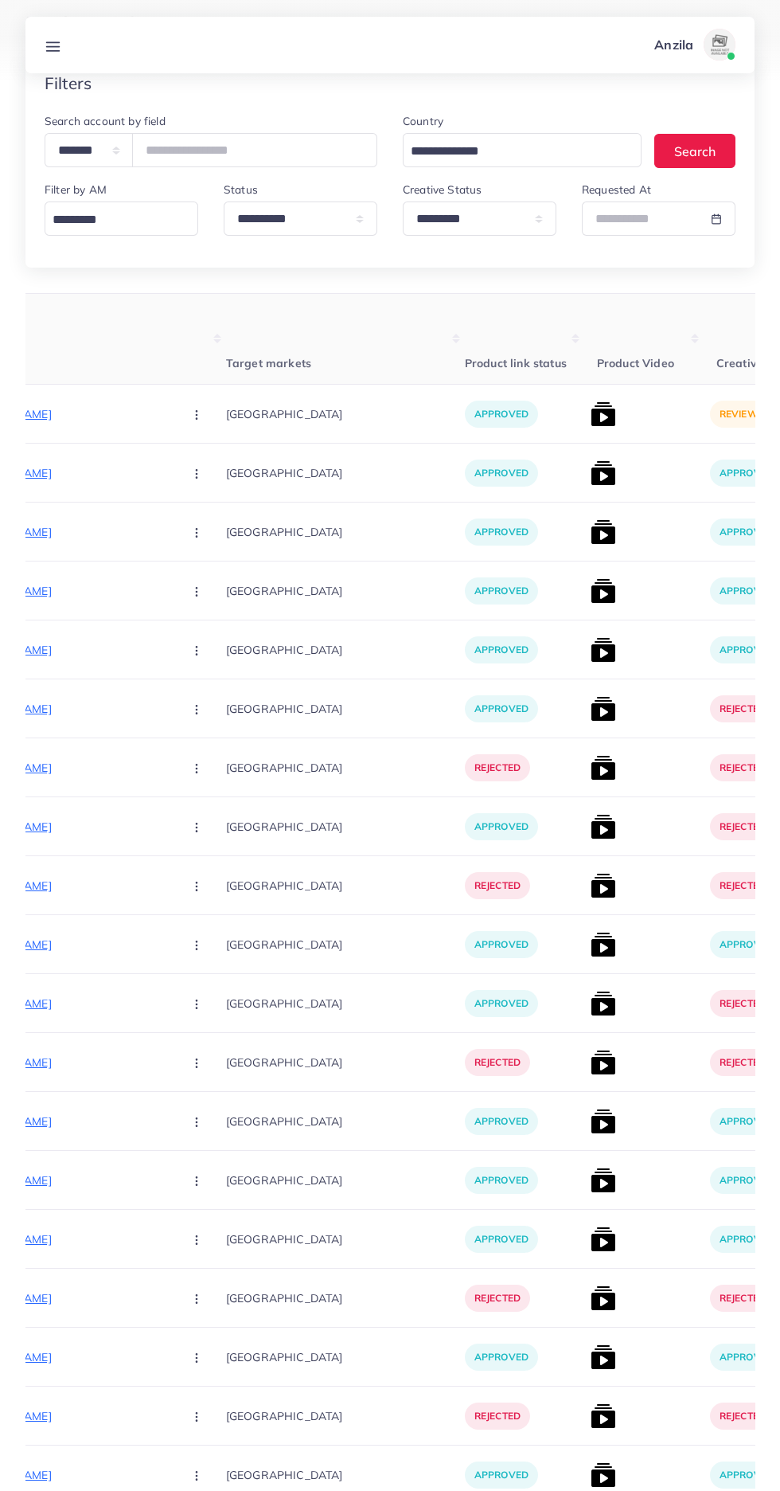
click at [591, 410] on img at bounding box center [603, 413] width 25 height 25
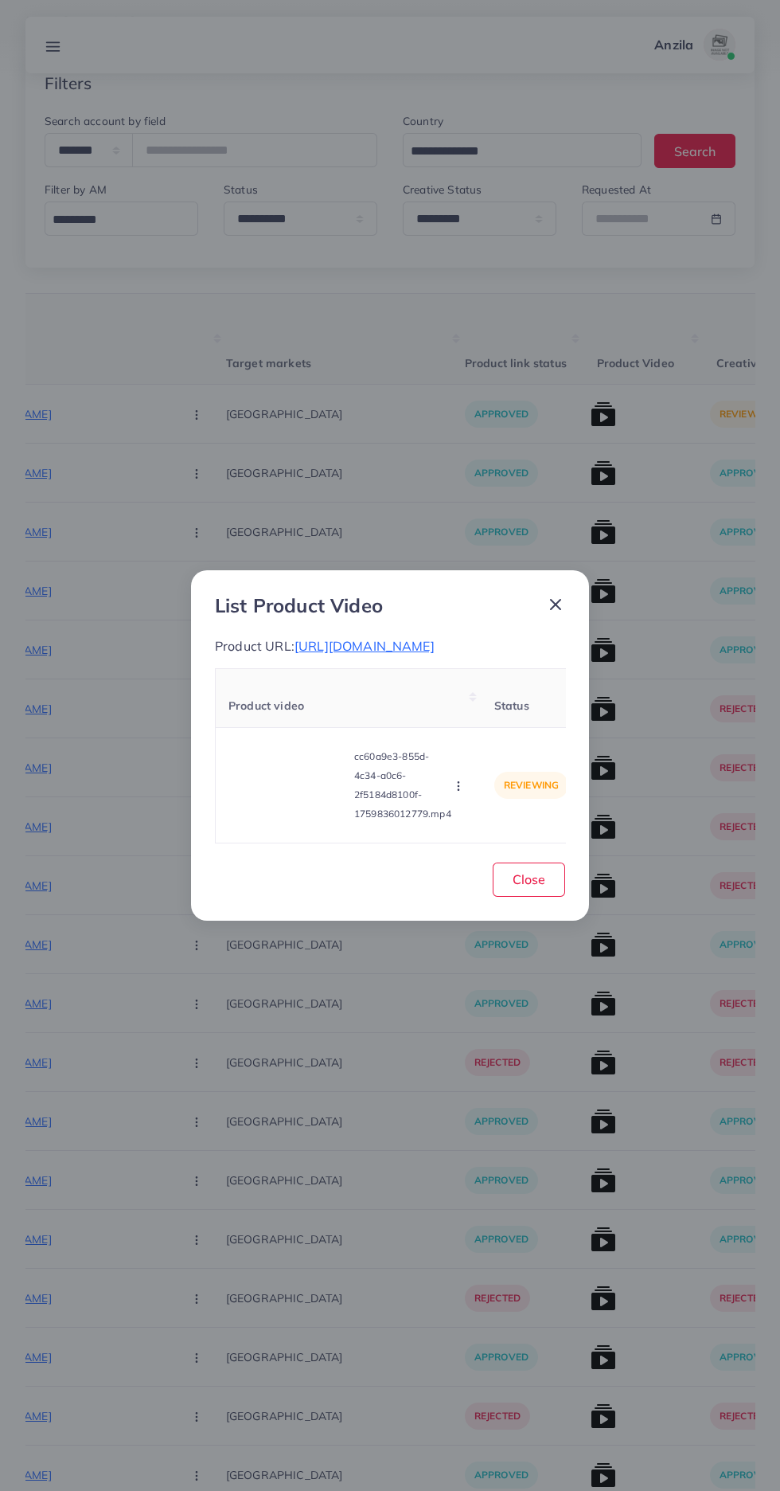
click at [276, 772] on video at bounding box center [288, 785] width 119 height 72
click at [284, 785] on circle at bounding box center [288, 784] width 21 height 21
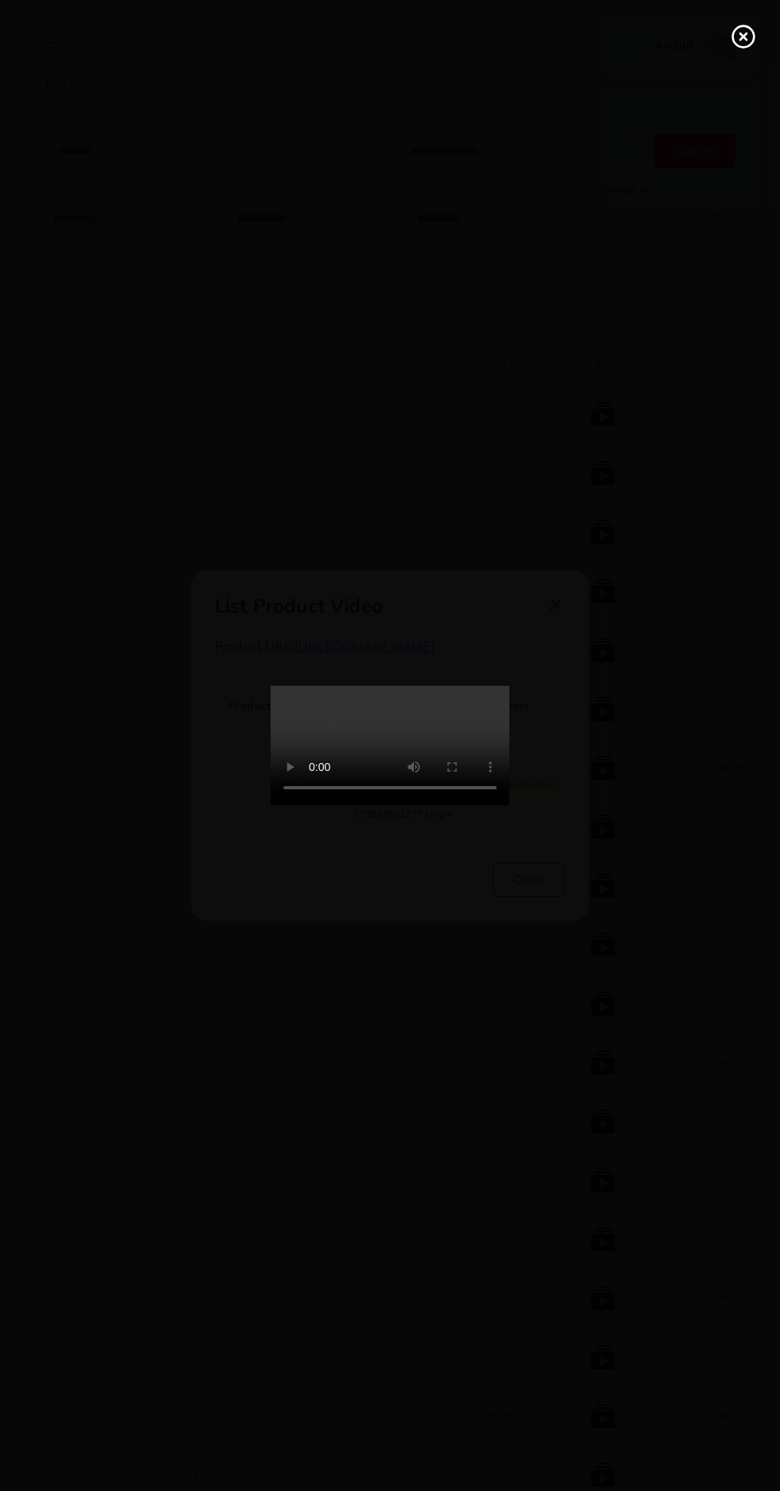
click at [744, 37] on line at bounding box center [744, 36] width 6 height 6
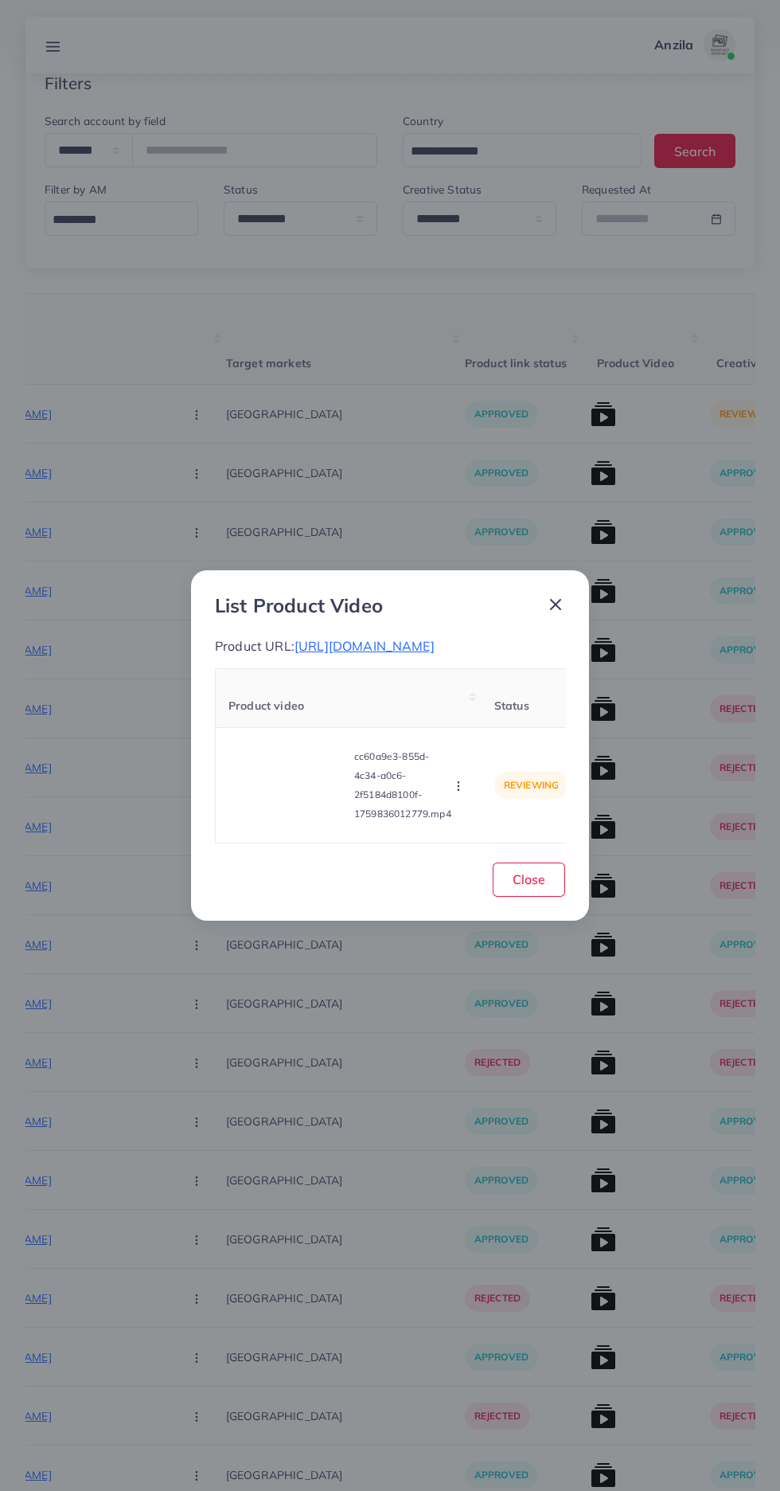
click at [435, 654] on span "[URL][DOMAIN_NAME]" at bounding box center [365, 646] width 140 height 16
click at [461, 792] on icon "button" at bounding box center [458, 786] width 13 height 13
click at [475, 764] on link "Reject" at bounding box center [496, 746] width 126 height 35
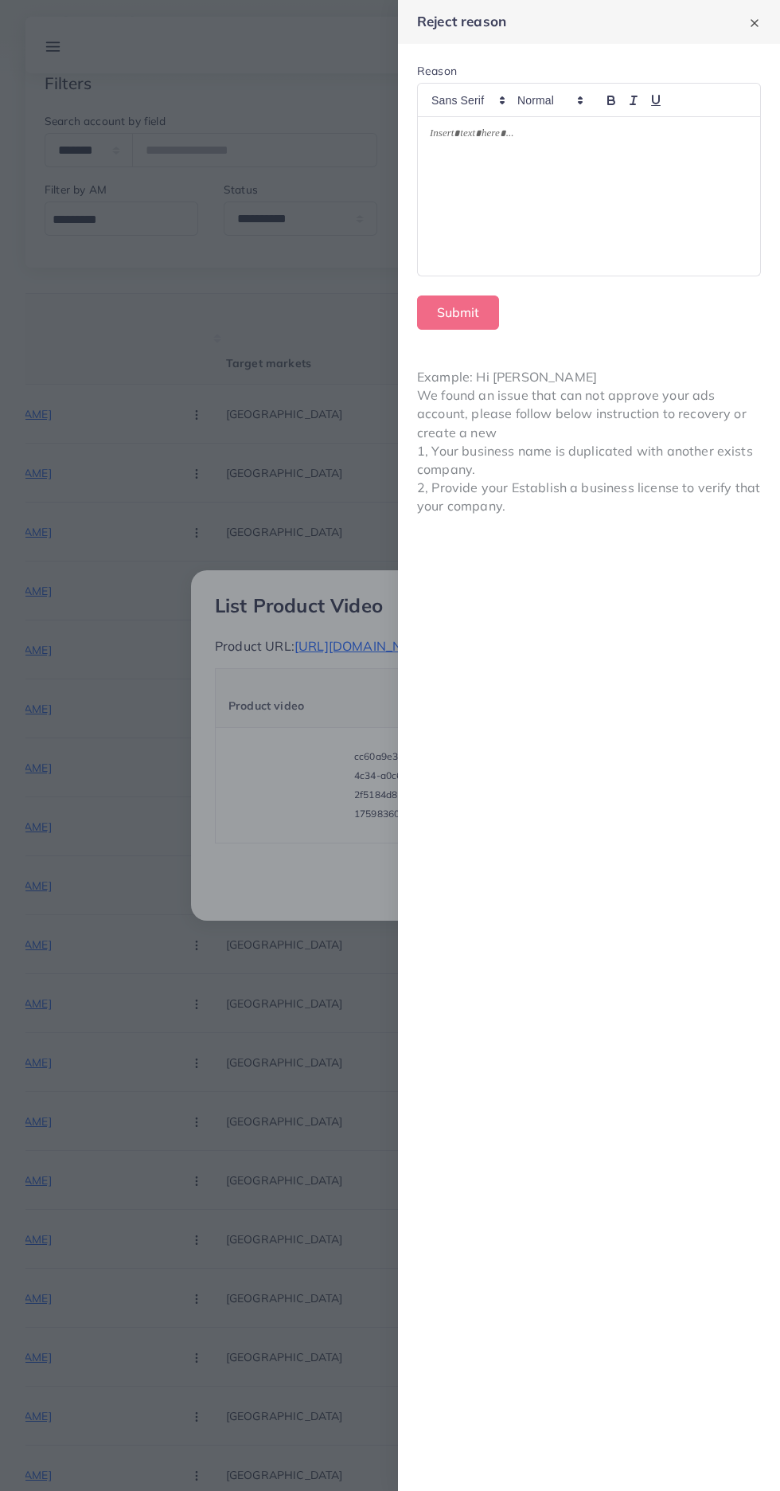
click at [497, 243] on div at bounding box center [589, 196] width 342 height 158
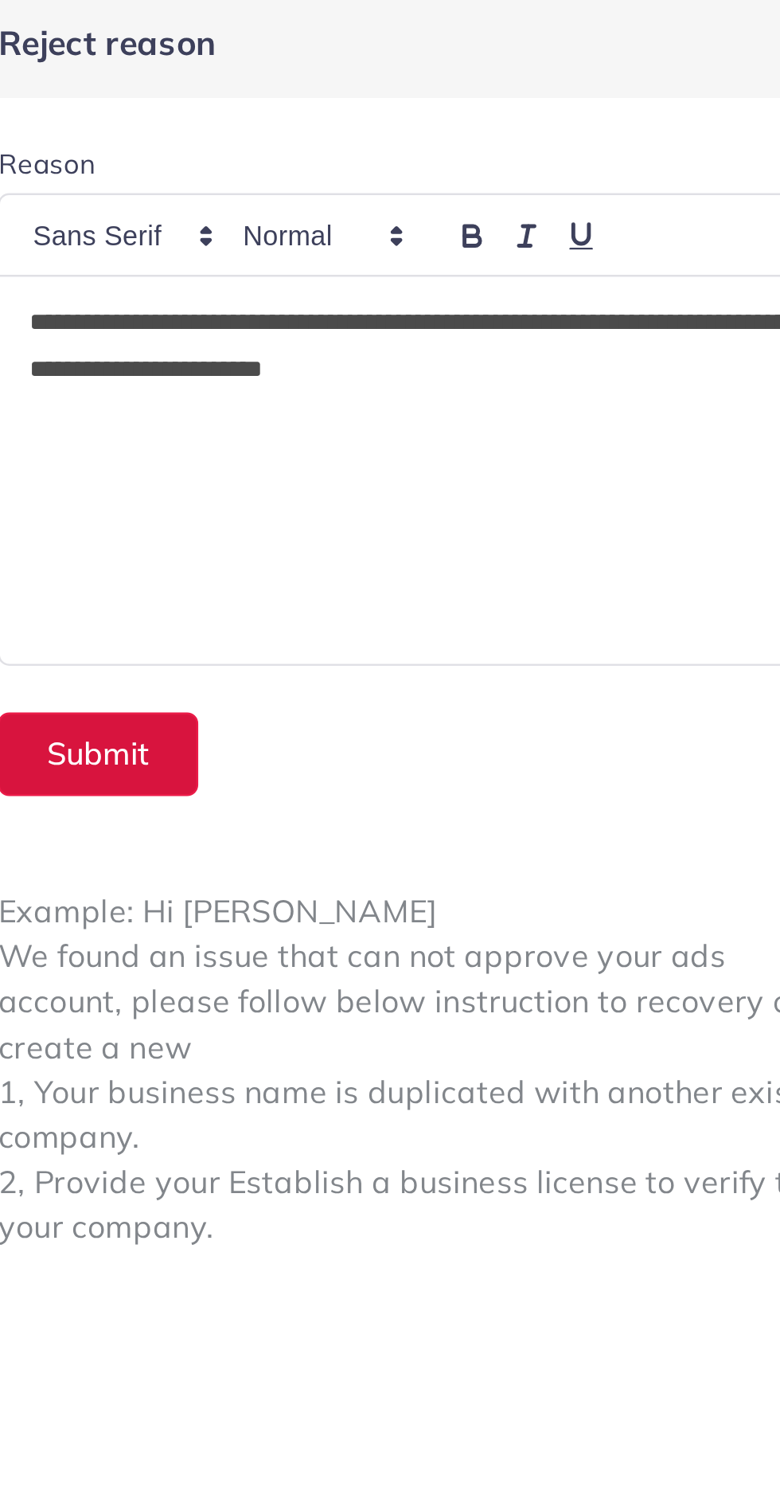
click at [463, 310] on button "Submit" at bounding box center [458, 312] width 82 height 34
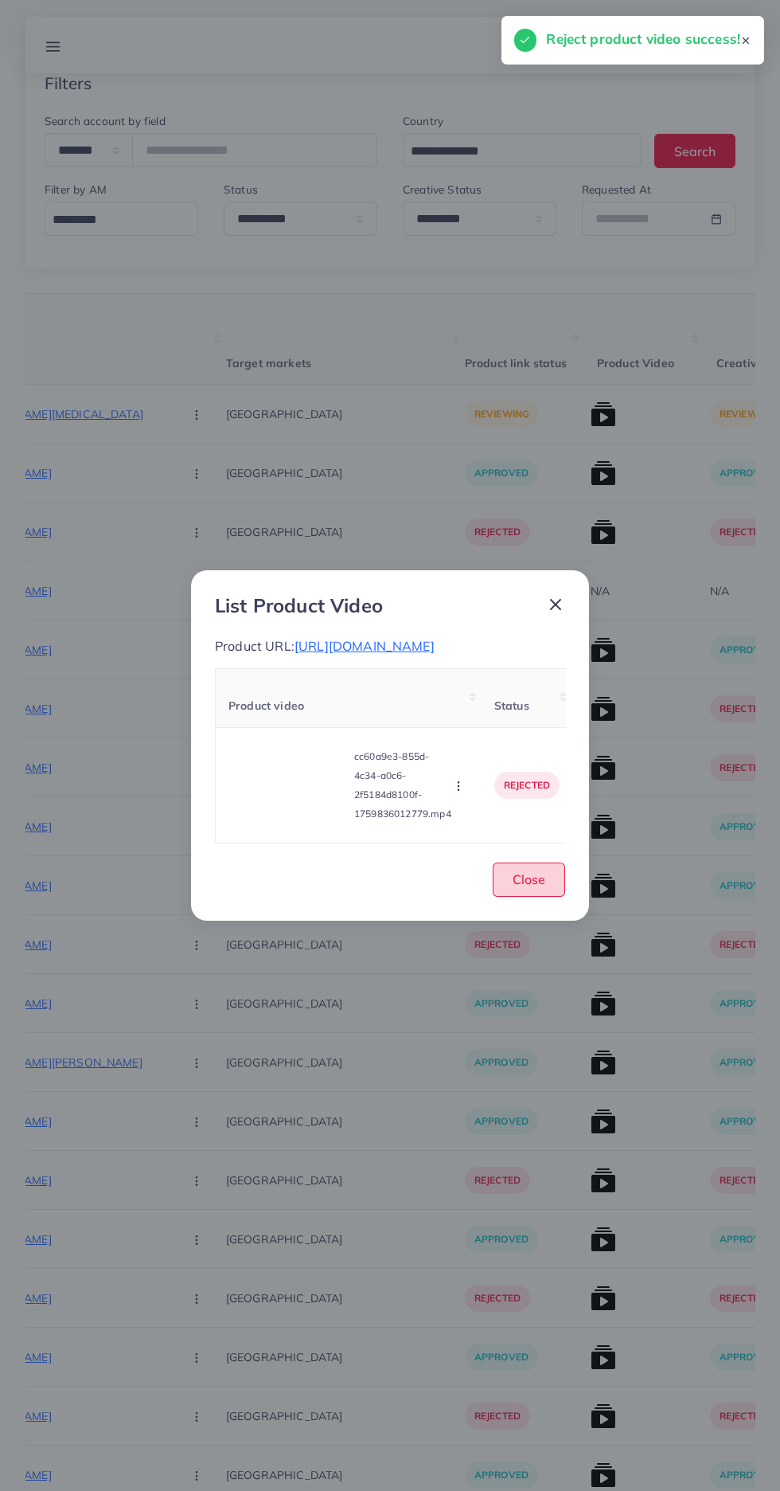
click at [541, 897] on button "Close" at bounding box center [529, 879] width 72 height 34
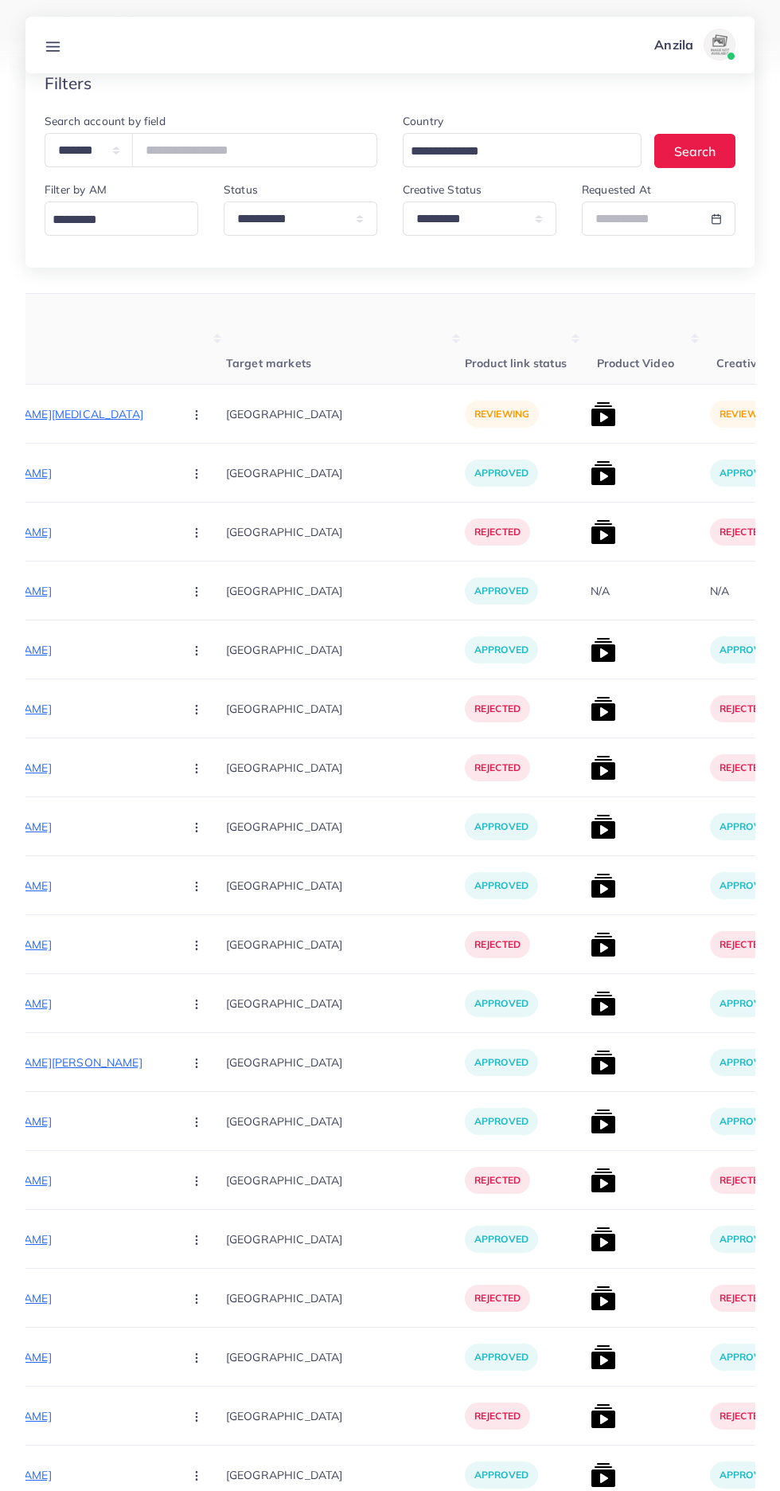
click at [68, 416] on p "[URL][DOMAIN_NAME][MEDICAL_DATA]" at bounding box center [51, 413] width 239 height 19
click at [170, 426] on button "button" at bounding box center [198, 414] width 56 height 36
click at [205, 457] on span "Approve" at bounding box center [231, 463] width 53 height 16
click at [591, 415] on img at bounding box center [603, 413] width 25 height 25
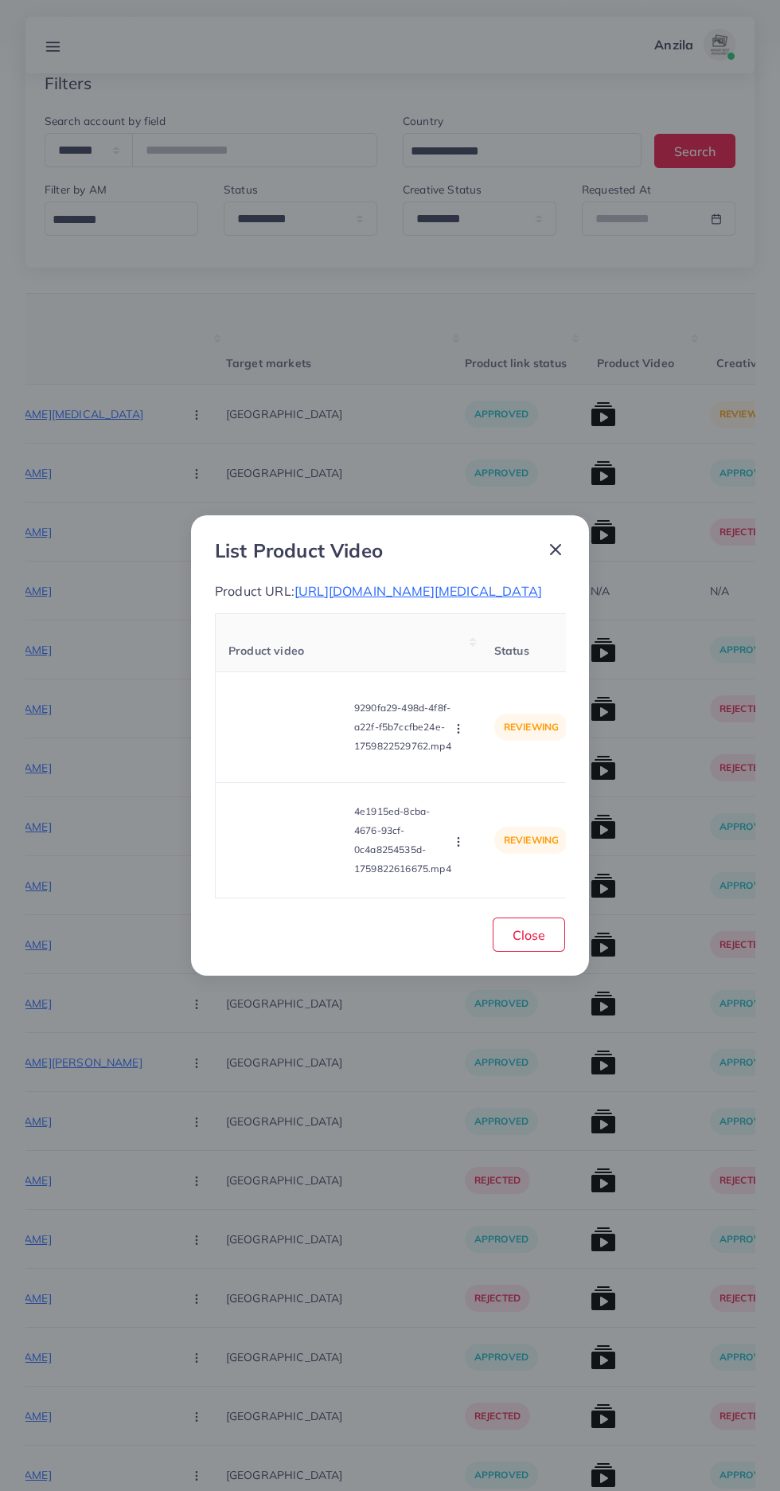
click at [289, 743] on video at bounding box center [288, 727] width 119 height 72
click at [278, 761] on div at bounding box center [288, 727] width 119 height 72
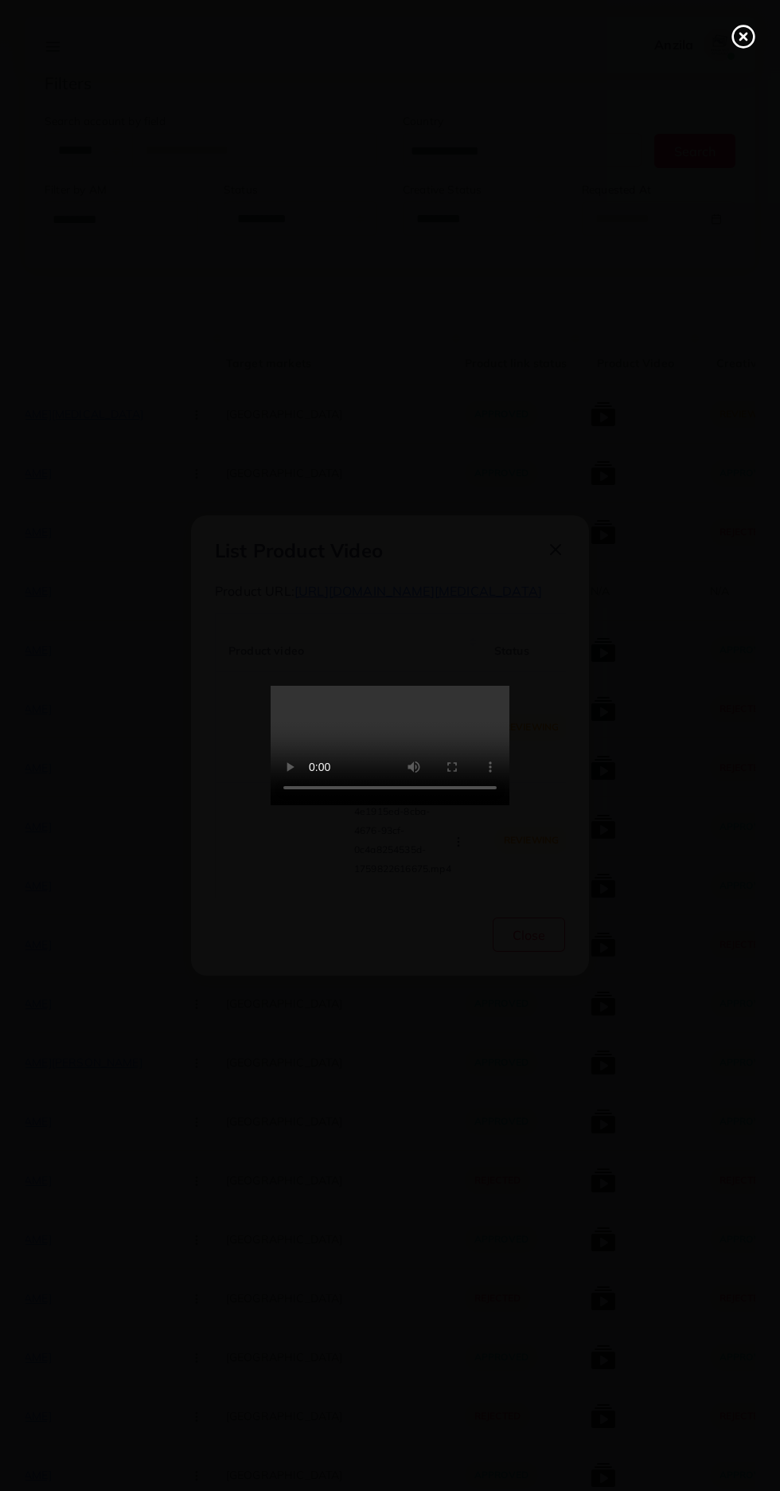
click at [744, 37] on line at bounding box center [744, 36] width 6 height 6
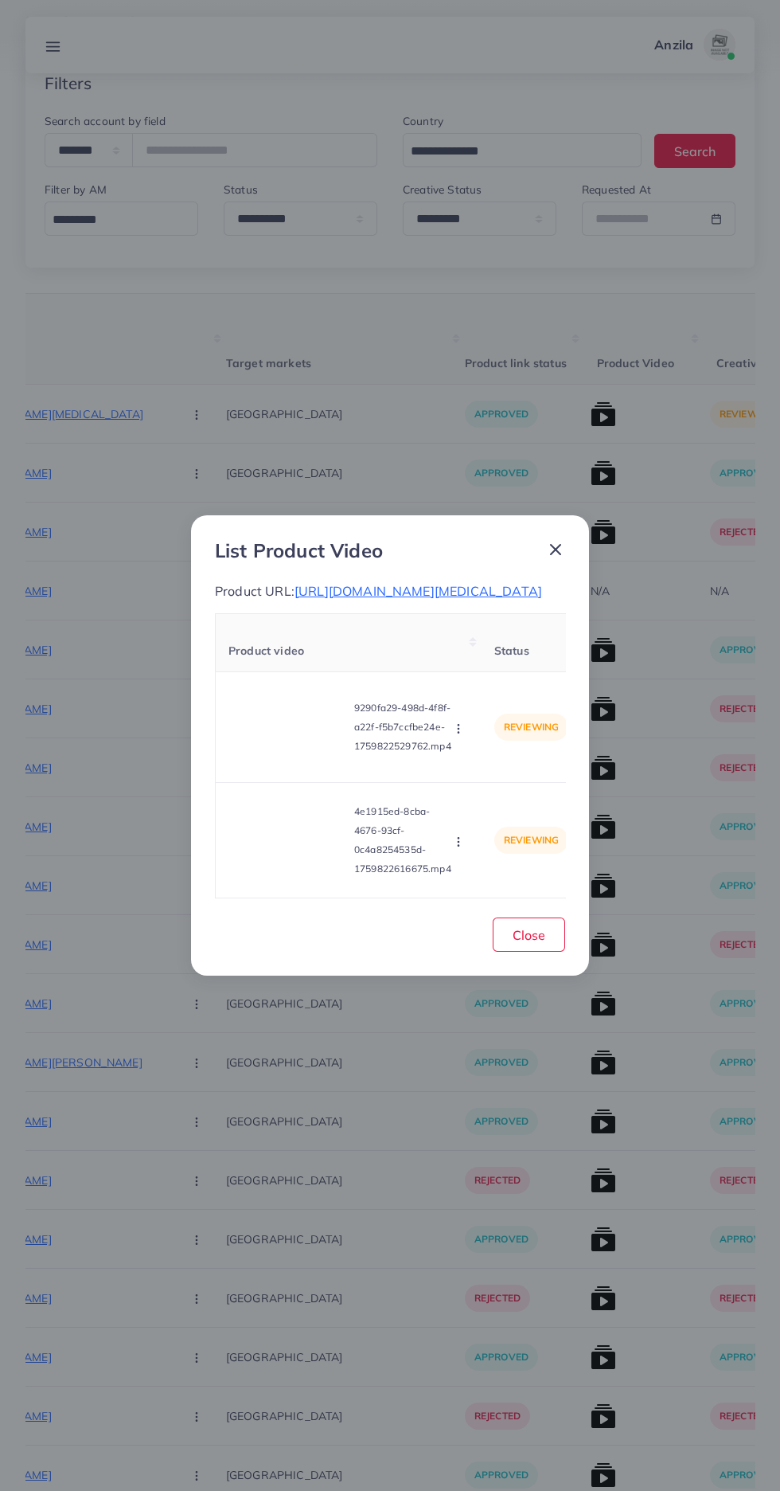
click at [459, 729] on circle "button" at bounding box center [458, 728] width 1 height 1
click at [503, 774] on span "Approve" at bounding box center [493, 766] width 53 height 16
click at [459, 885] on div "4e1915ed-8cba-4676-93cf-0c4a8254535d-1759822616675.mp4 Approve Reject" at bounding box center [349, 839] width 240 height 89
click at [461, 848] on icon "button" at bounding box center [458, 841] width 13 height 13
click at [499, 774] on span "Approve" at bounding box center [493, 766] width 53 height 16
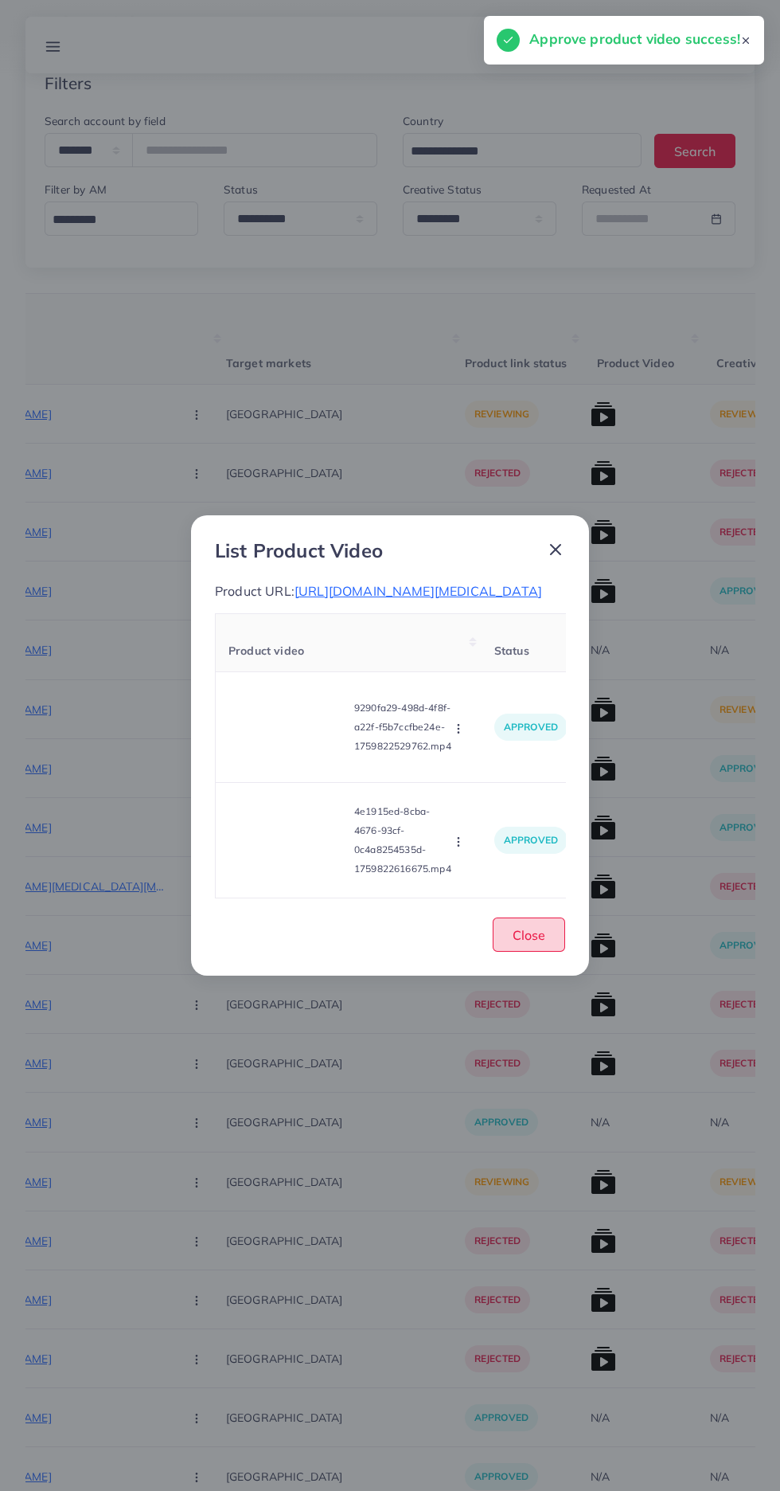
click at [541, 952] on button "Close" at bounding box center [529, 934] width 72 height 34
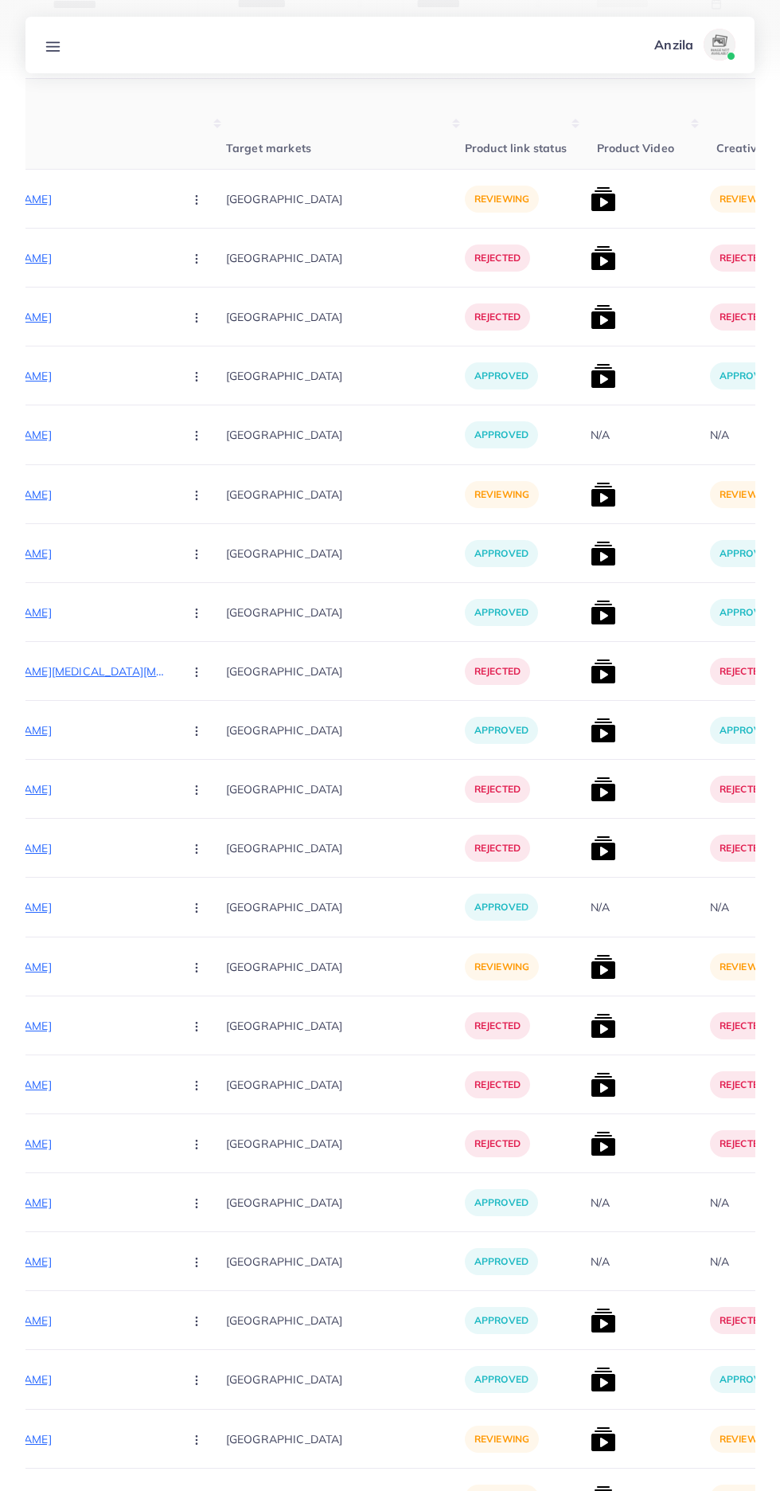
scroll to position [0, 0]
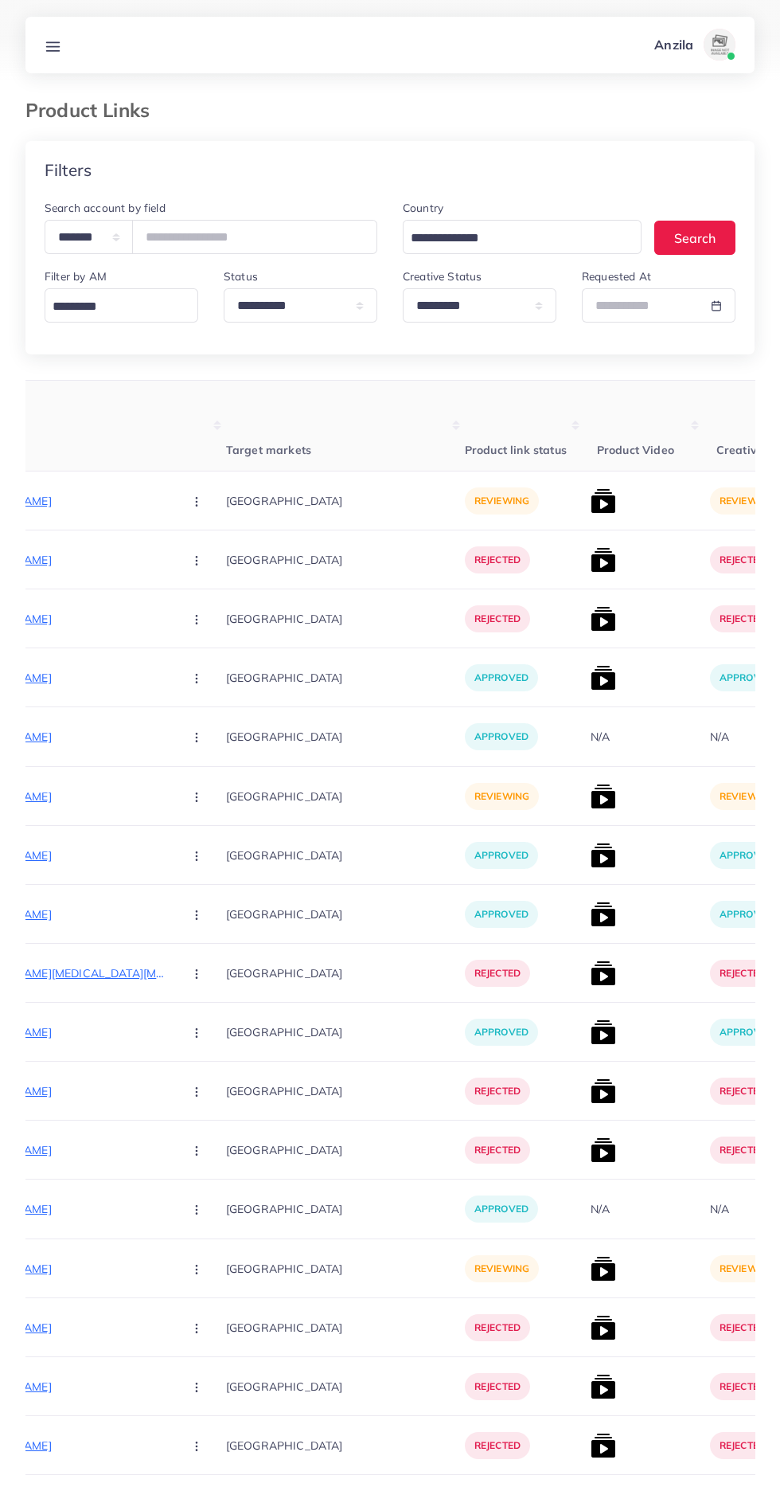
click at [66, 502] on p "[URL][DOMAIN_NAME]" at bounding box center [51, 500] width 239 height 19
click at [170, 501] on button "button" at bounding box center [198, 501] width 56 height 36
click at [193, 594] on link "Reject" at bounding box center [234, 584] width 126 height 35
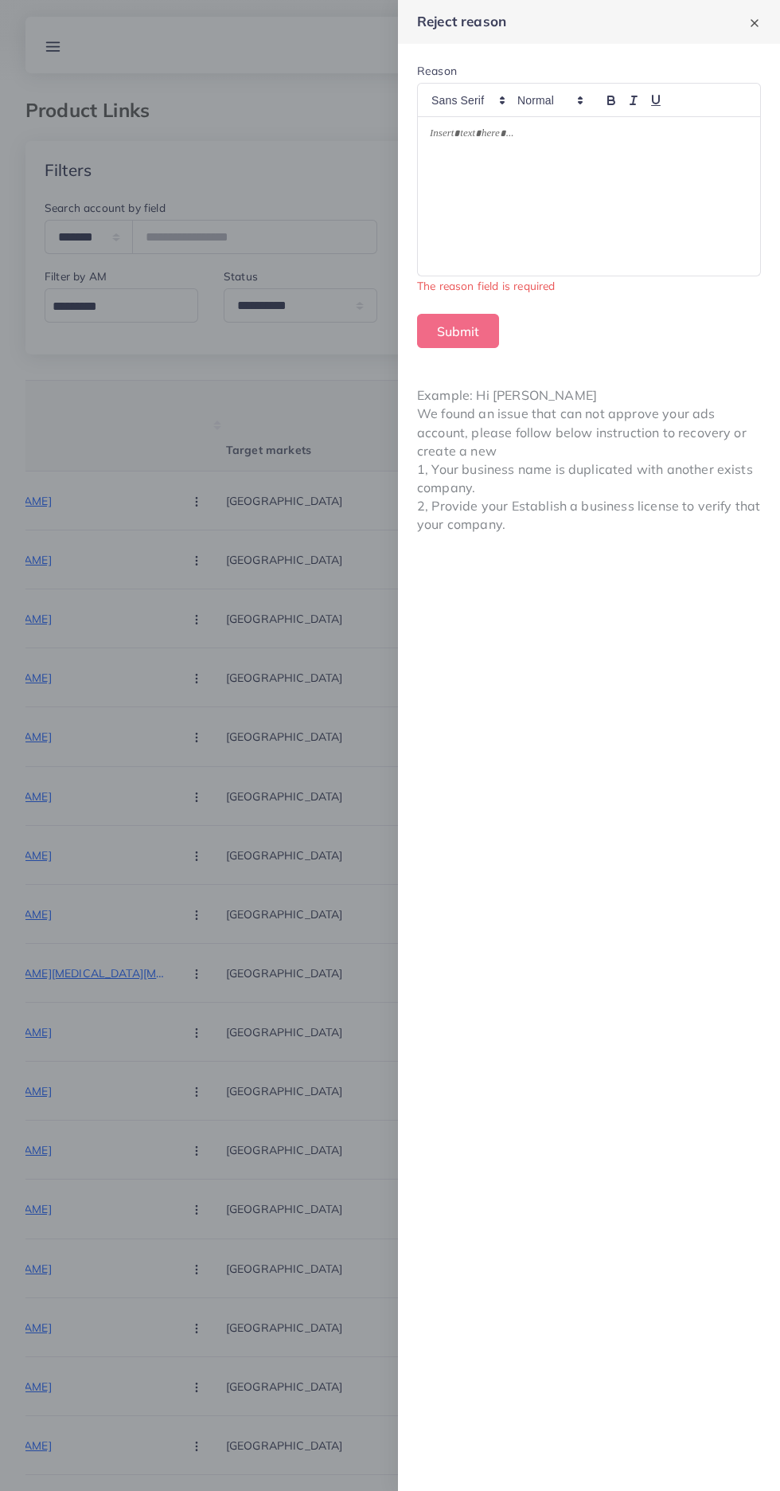
click at [636, 240] on div at bounding box center [589, 196] width 342 height 158
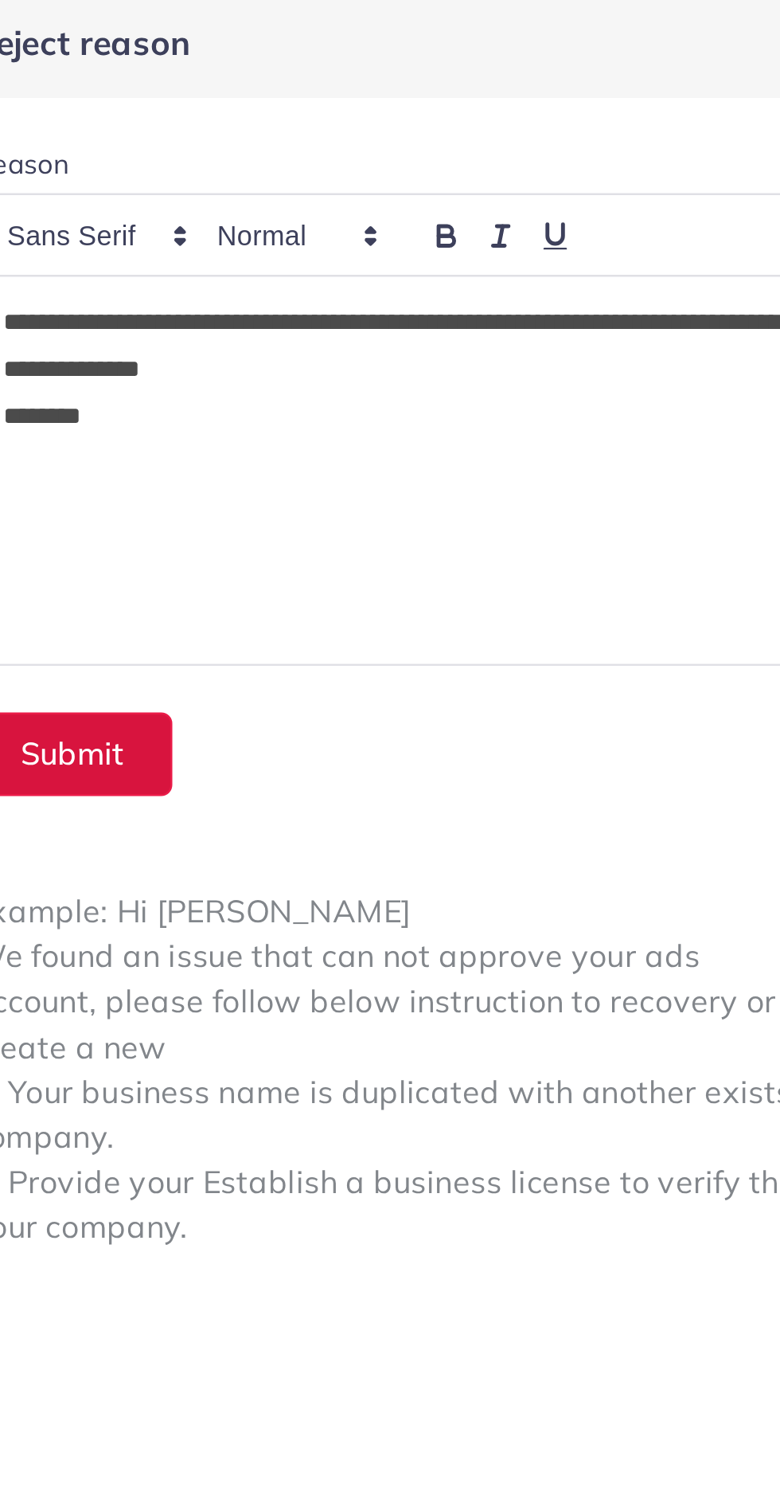
click at [459, 307] on button "Submit" at bounding box center [458, 312] width 82 height 34
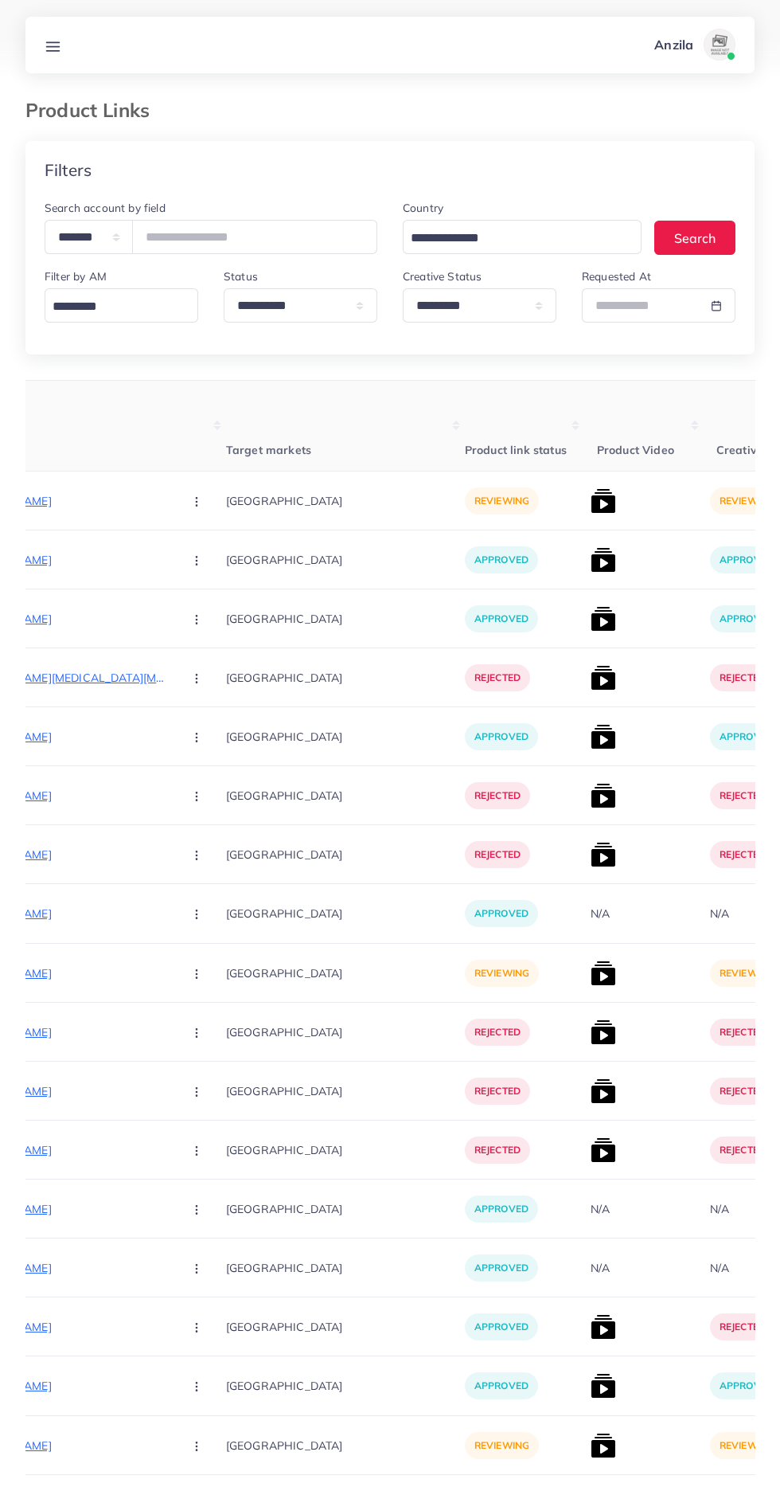
click at [61, 501] on p "[URL][DOMAIN_NAME]" at bounding box center [51, 500] width 239 height 19
click at [78, 501] on p "[URL][DOMAIN_NAME]" at bounding box center [51, 500] width 239 height 19
click at [170, 506] on button "button" at bounding box center [198, 501] width 56 height 36
click at [191, 593] on link "Reject" at bounding box center [234, 584] width 126 height 35
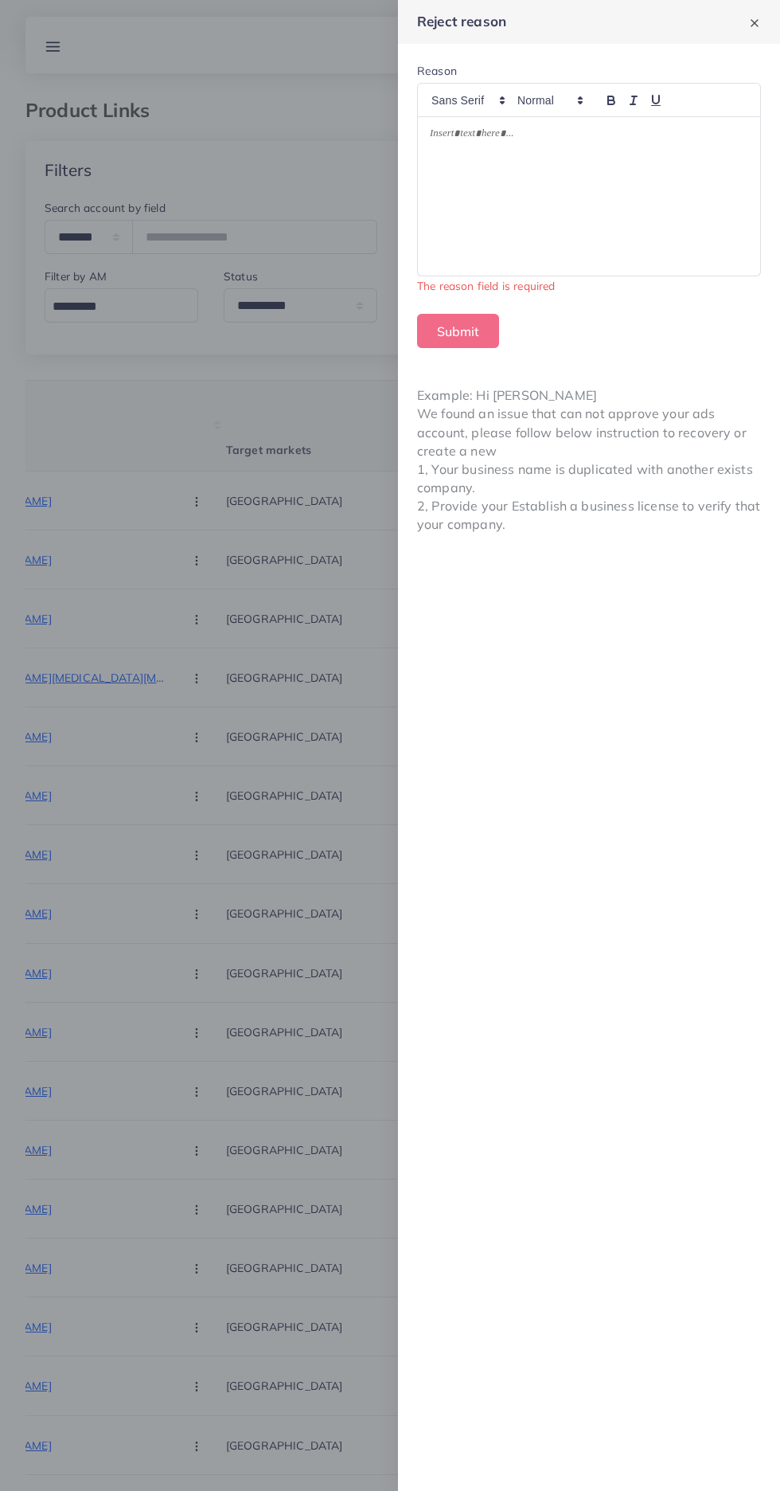
click at [623, 211] on div at bounding box center [589, 196] width 342 height 158
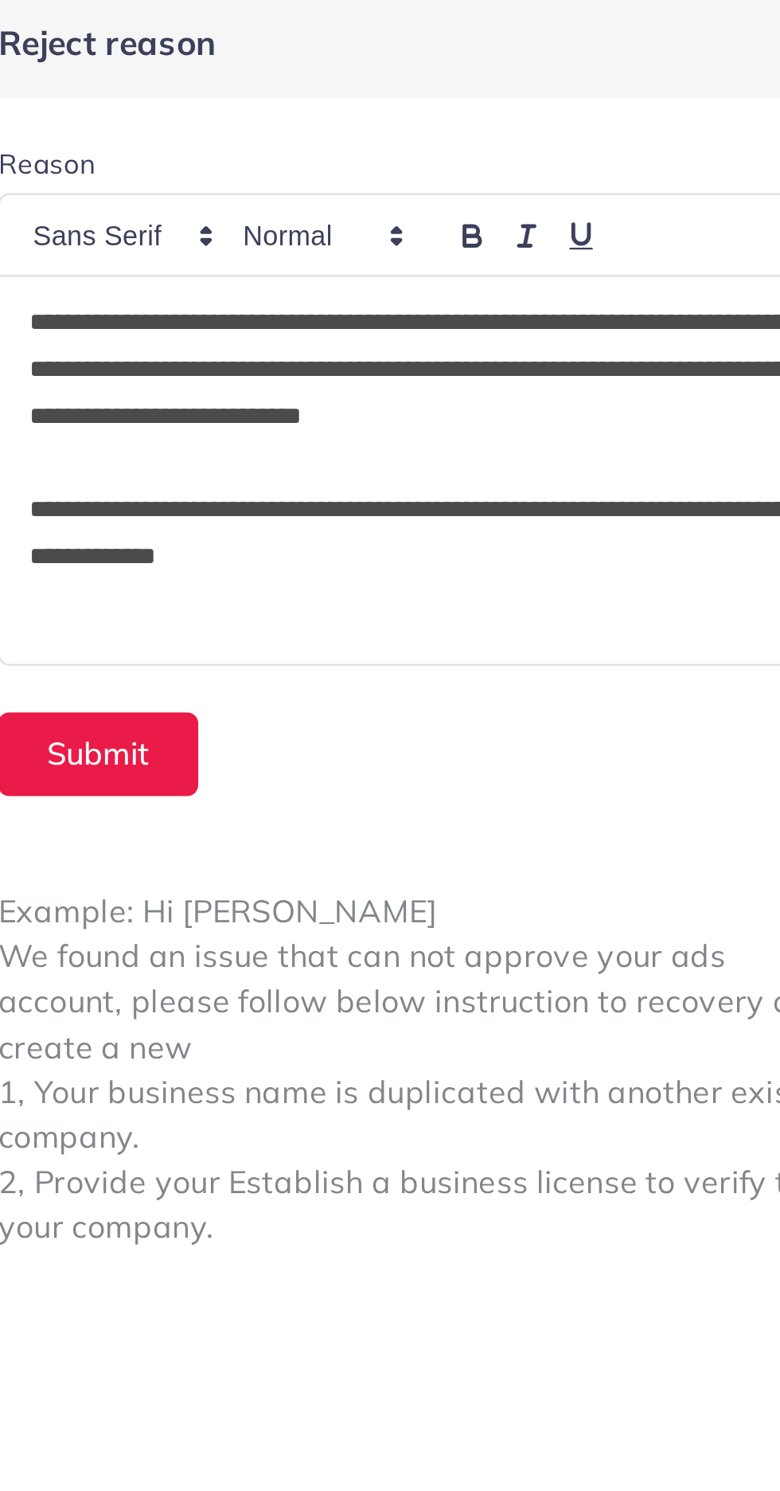
click at [698, 138] on p "**********" at bounding box center [589, 155] width 318 height 57
click at [703, 138] on p "**********" at bounding box center [589, 155] width 318 height 57
click at [709, 135] on p "**********" at bounding box center [589, 155] width 318 height 57
click at [589, 136] on p "**********" at bounding box center [589, 155] width 318 height 57
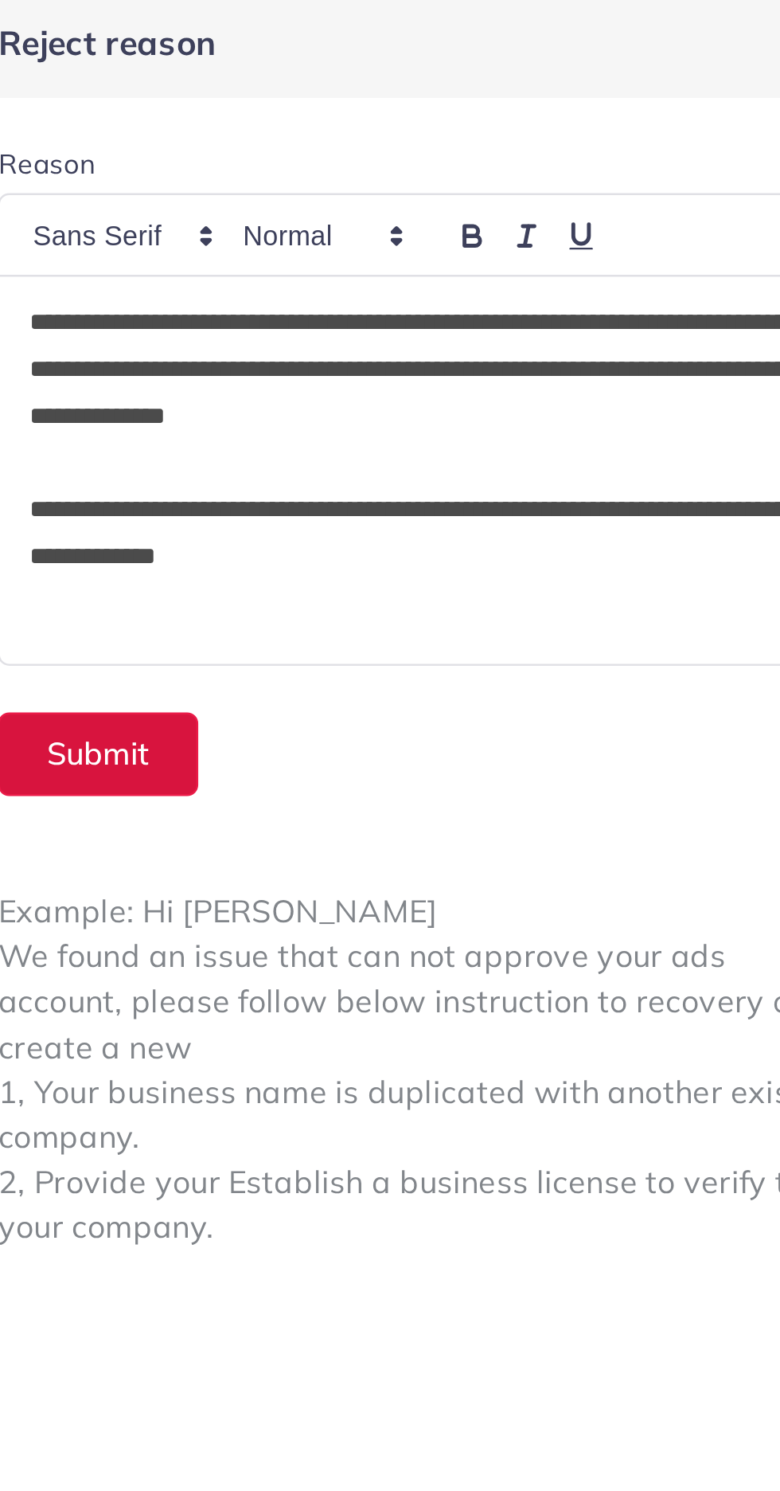
click at [464, 312] on button "Submit" at bounding box center [458, 312] width 82 height 34
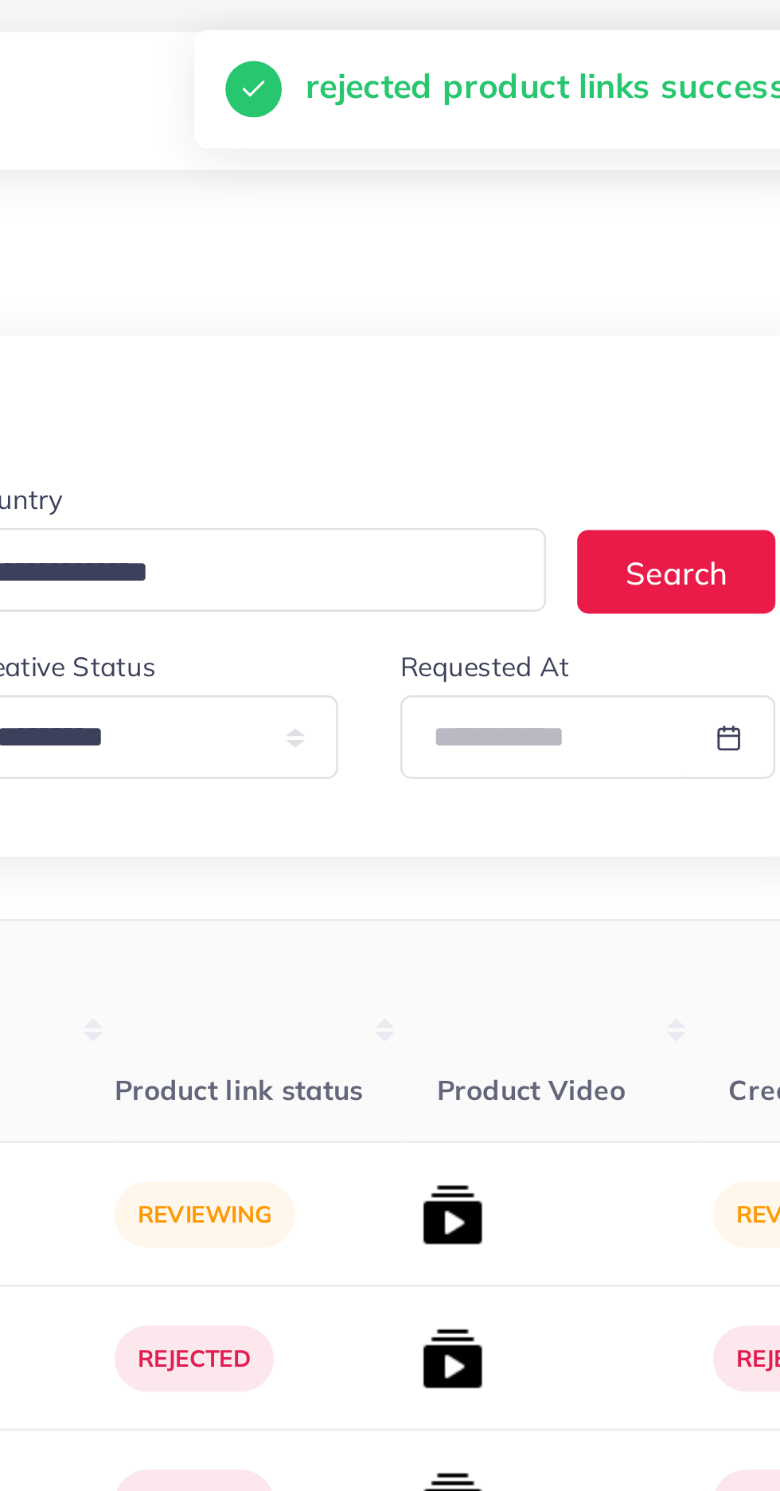
scroll to position [0, 310]
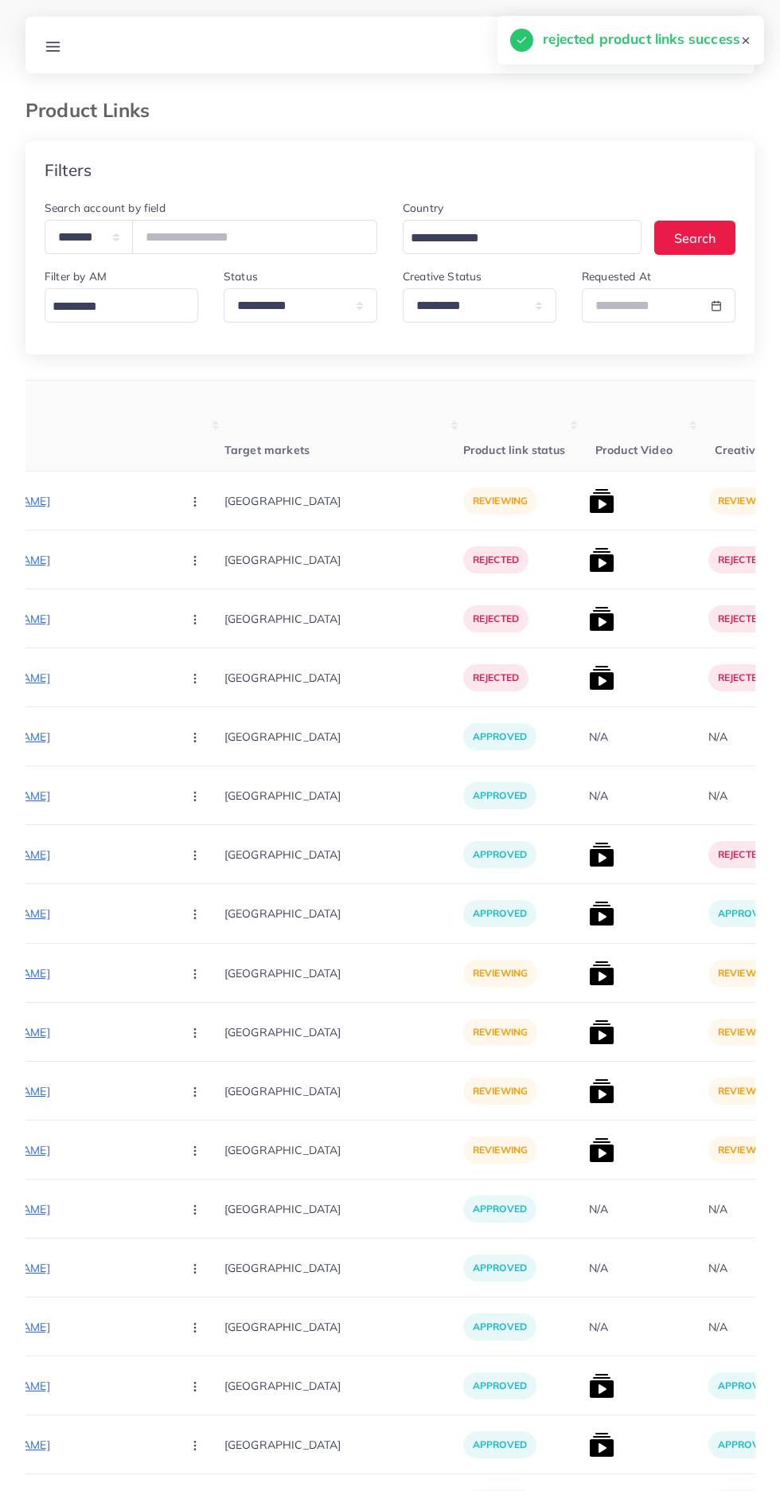
click at [60, 461] on th "Product Links" at bounding box center [77, 426] width 295 height 91
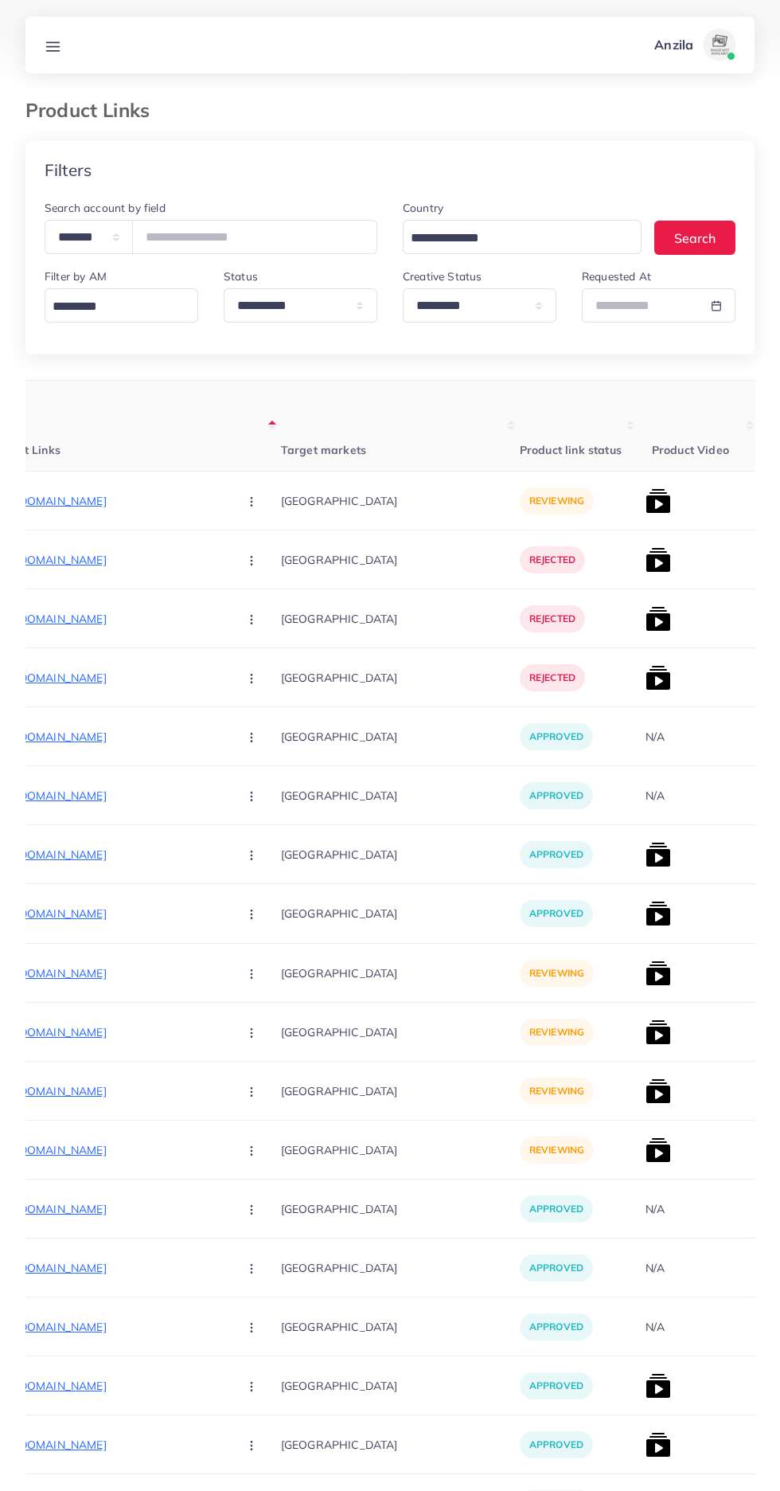
scroll to position [0, 259]
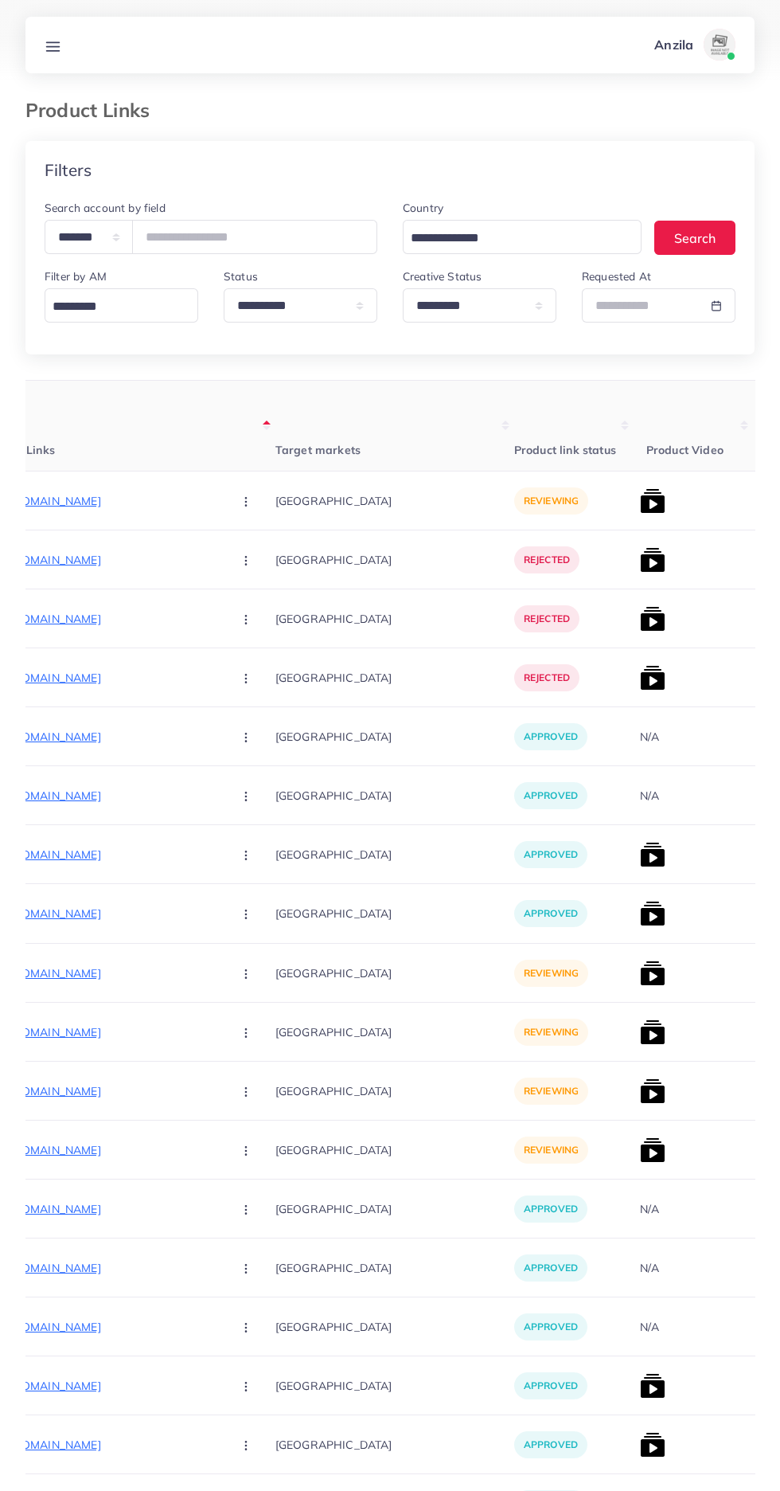
click at [76, 502] on p "[URL][DOMAIN_NAME]" at bounding box center [100, 500] width 239 height 19
click at [245, 502] on circle "button" at bounding box center [245, 501] width 1 height 1
click at [254, 589] on span "Reject" at bounding box center [273, 584] width 38 height 16
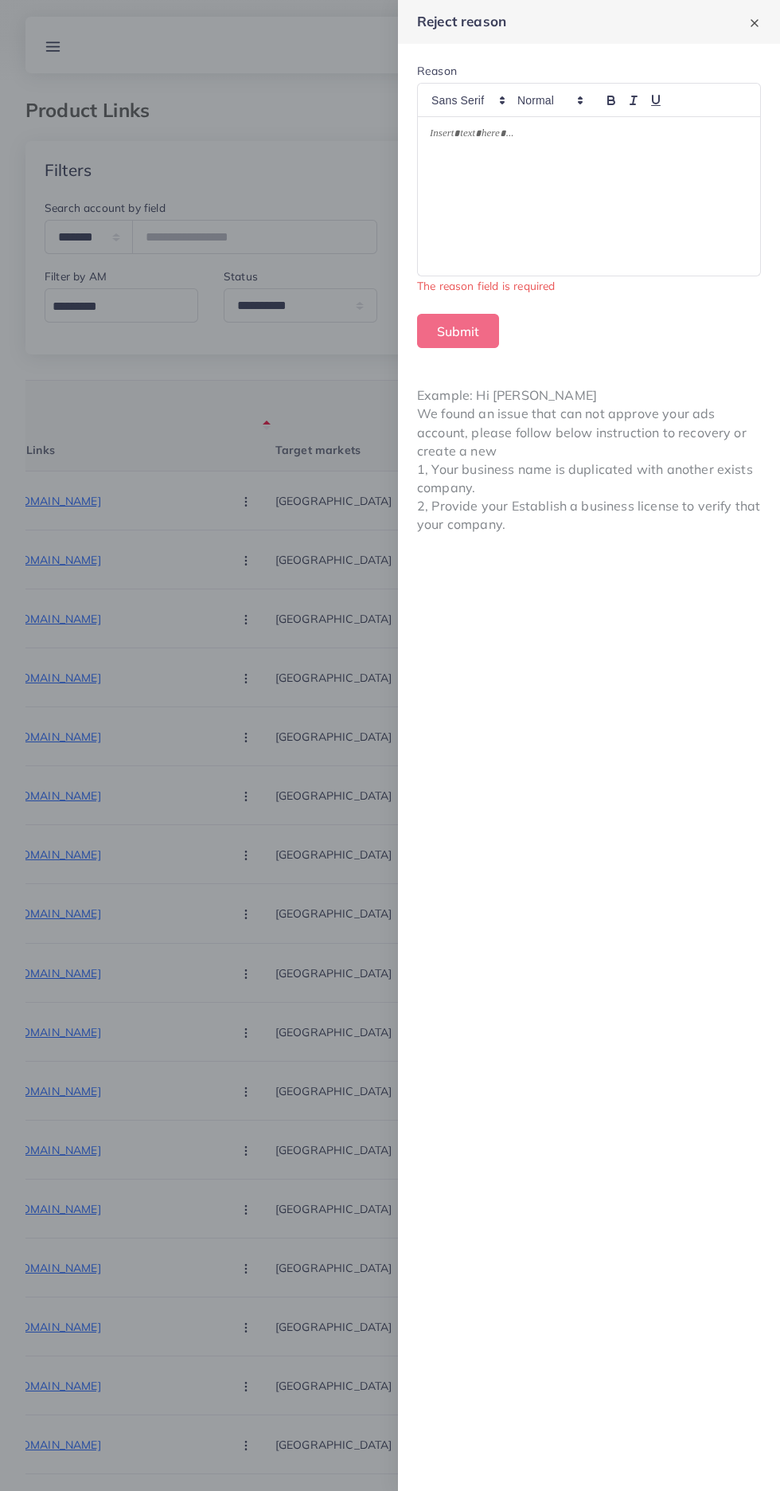
click at [651, 176] on div at bounding box center [589, 196] width 342 height 158
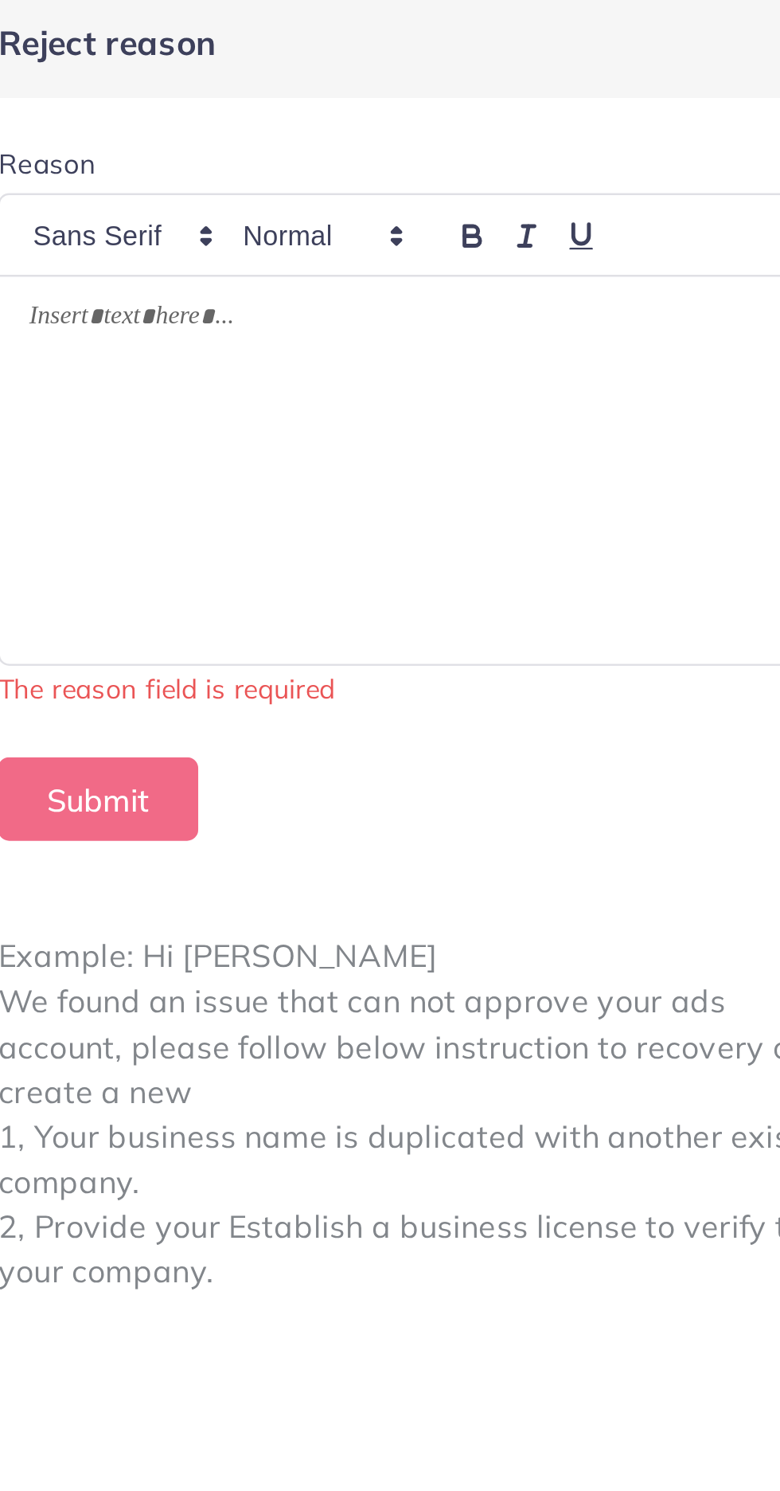
click at [482, 165] on div at bounding box center [589, 196] width 342 height 158
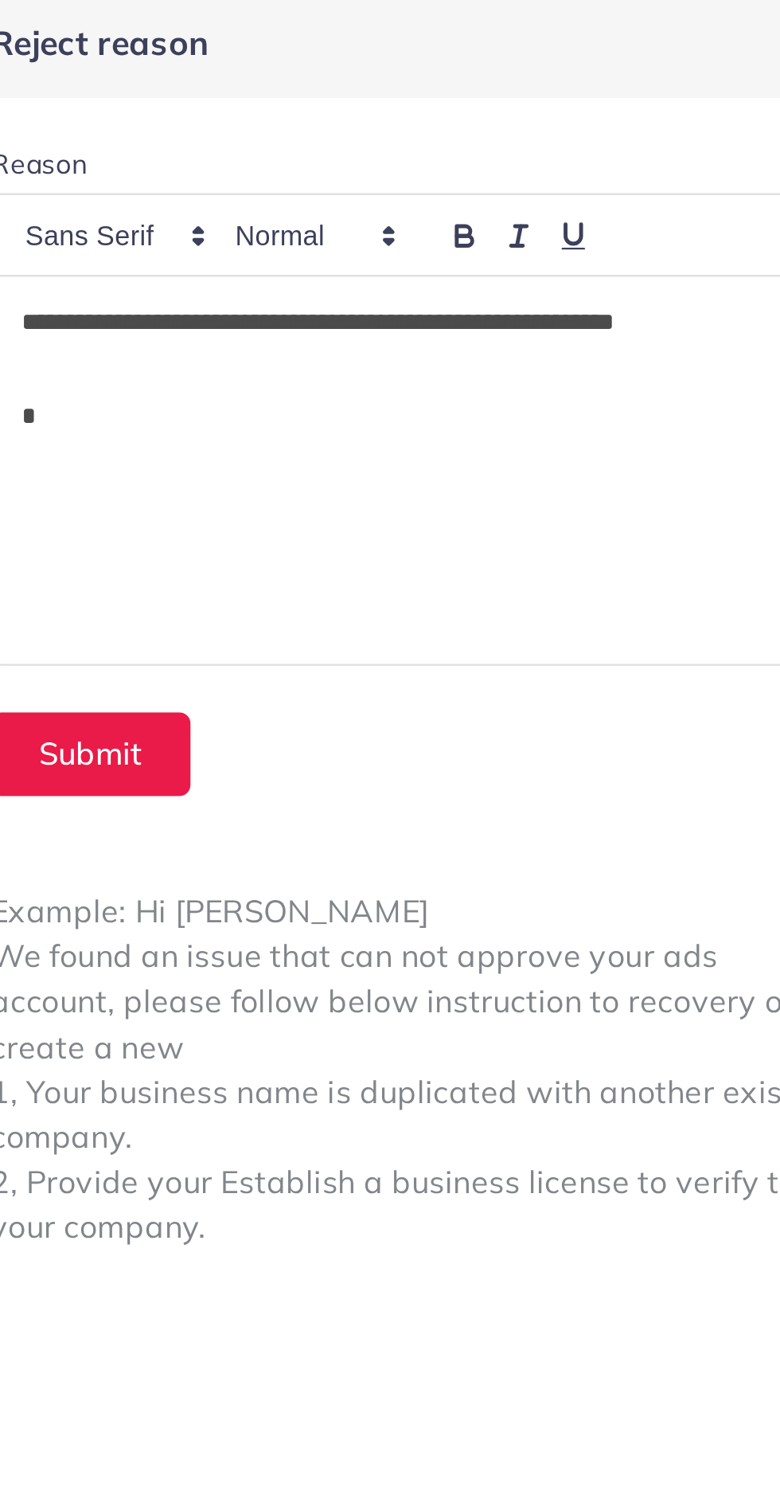
scroll to position [307, 0]
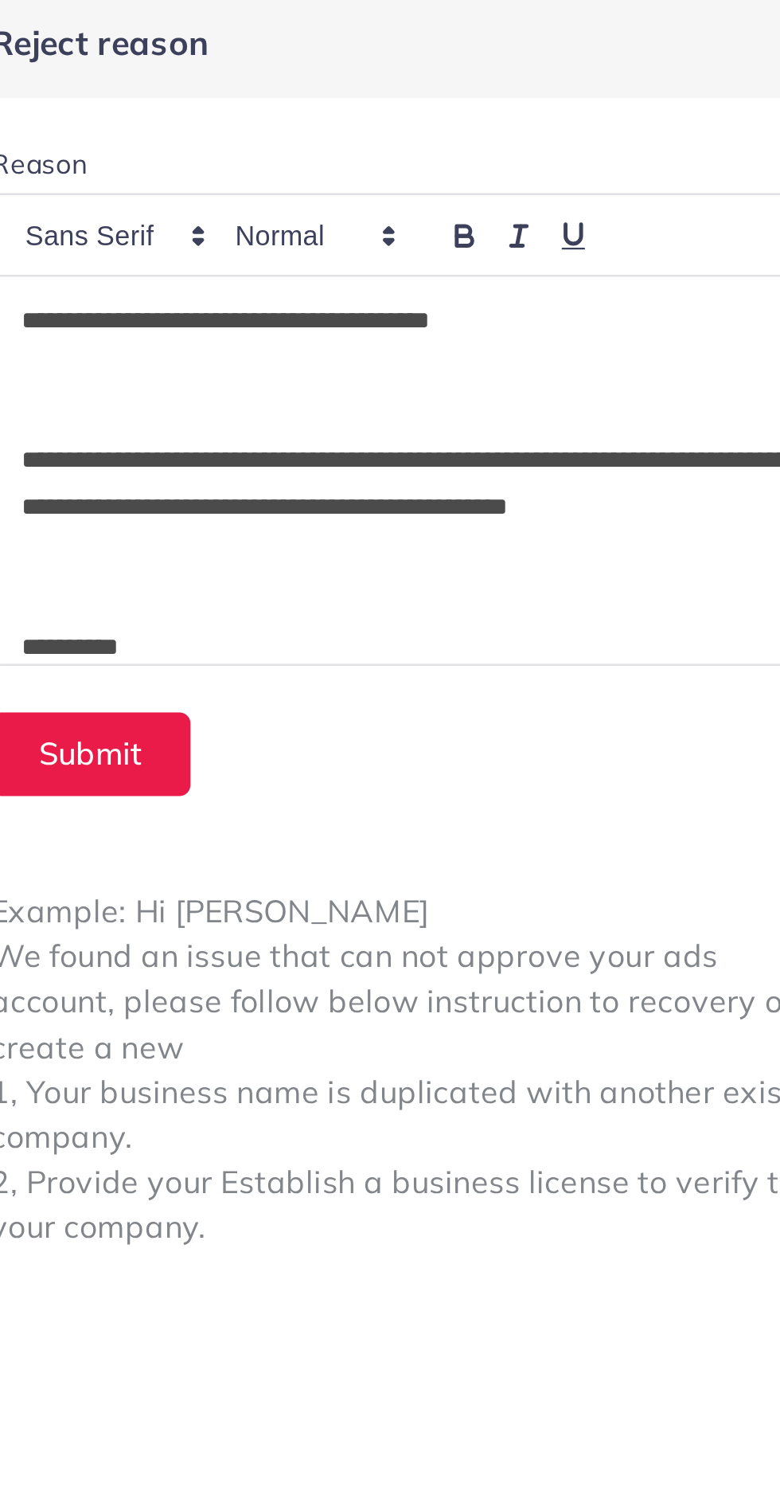
click at [436, 174] on p at bounding box center [589, 173] width 318 height 19
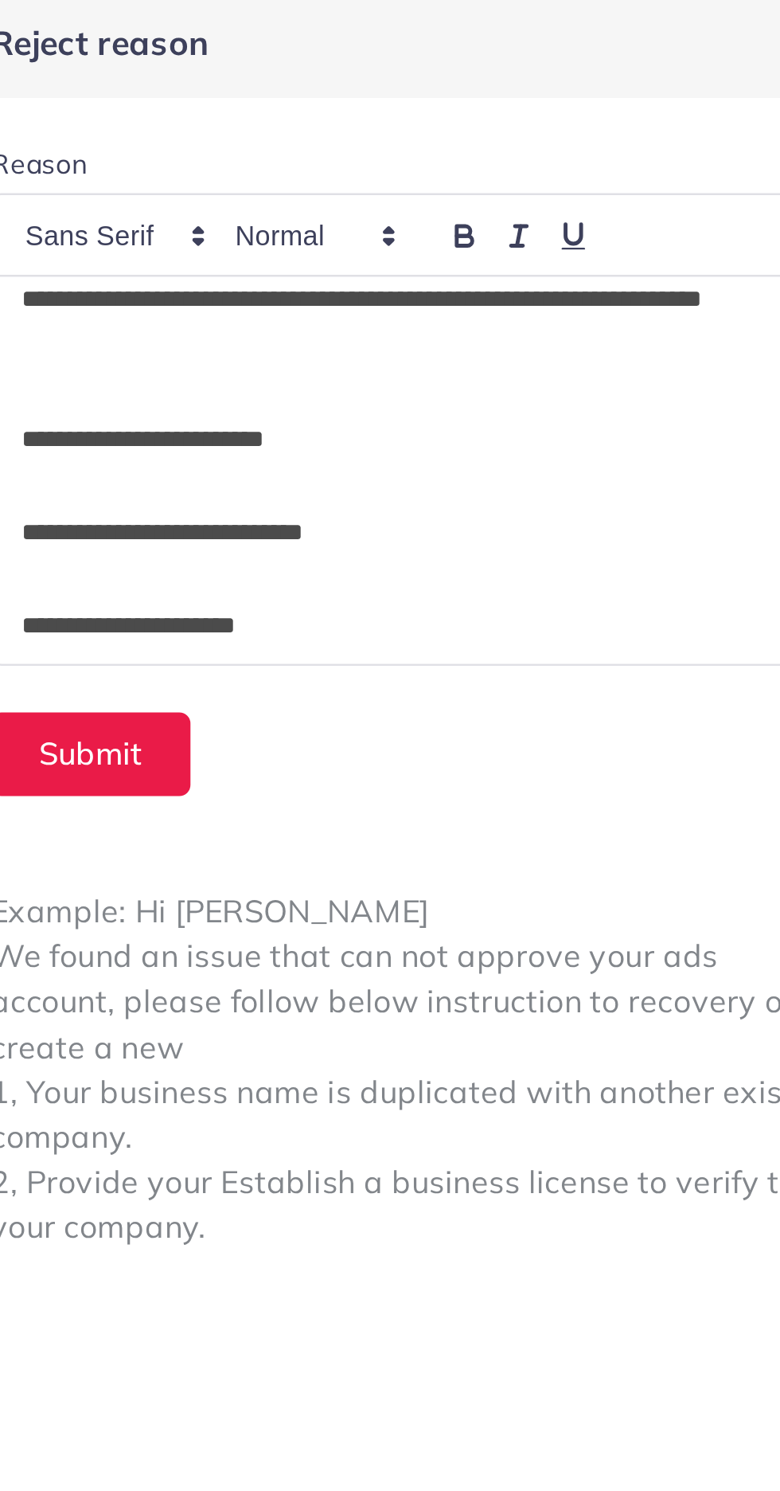
scroll to position [115, 0]
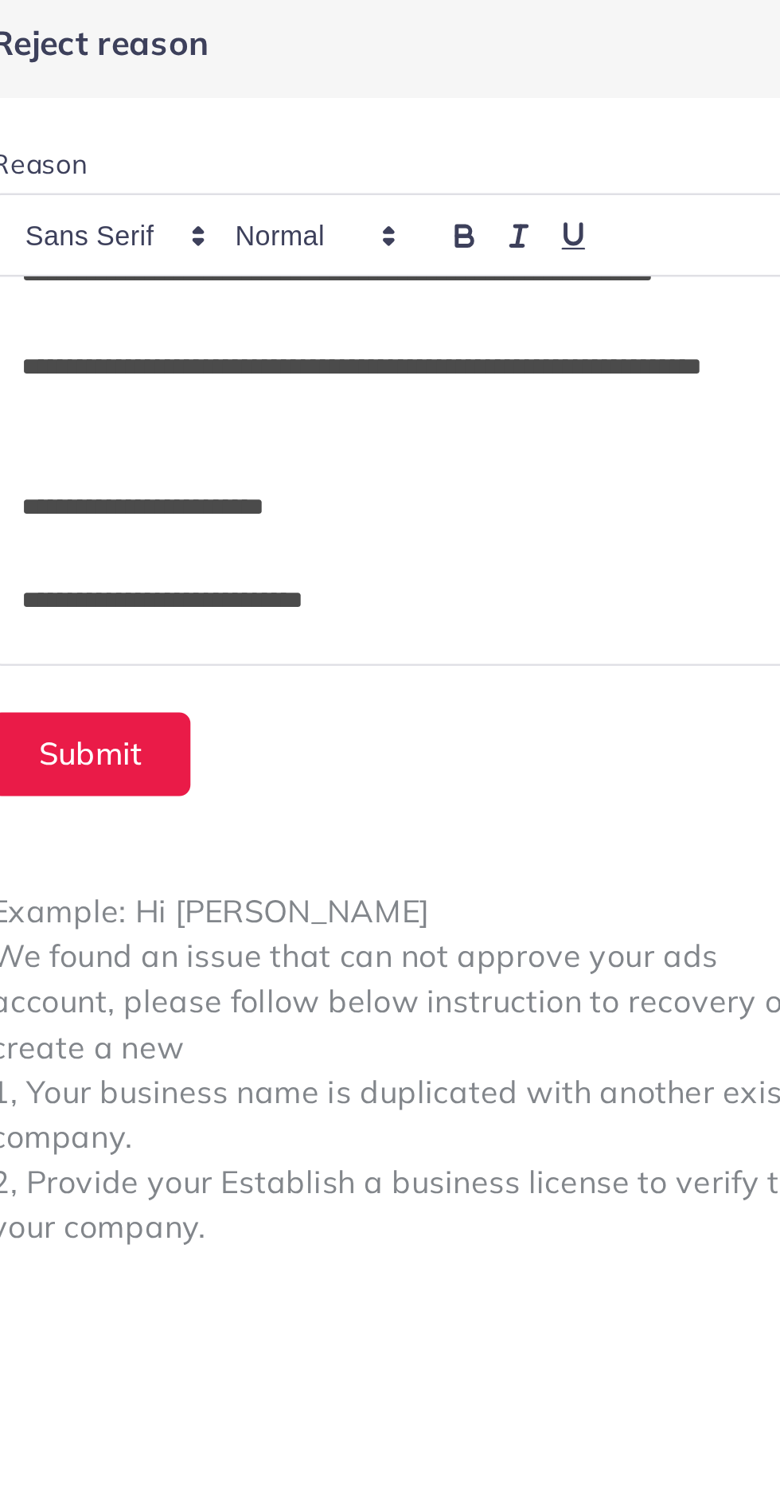
click at [533, 162] on p "**********" at bounding box center [589, 164] width 318 height 38
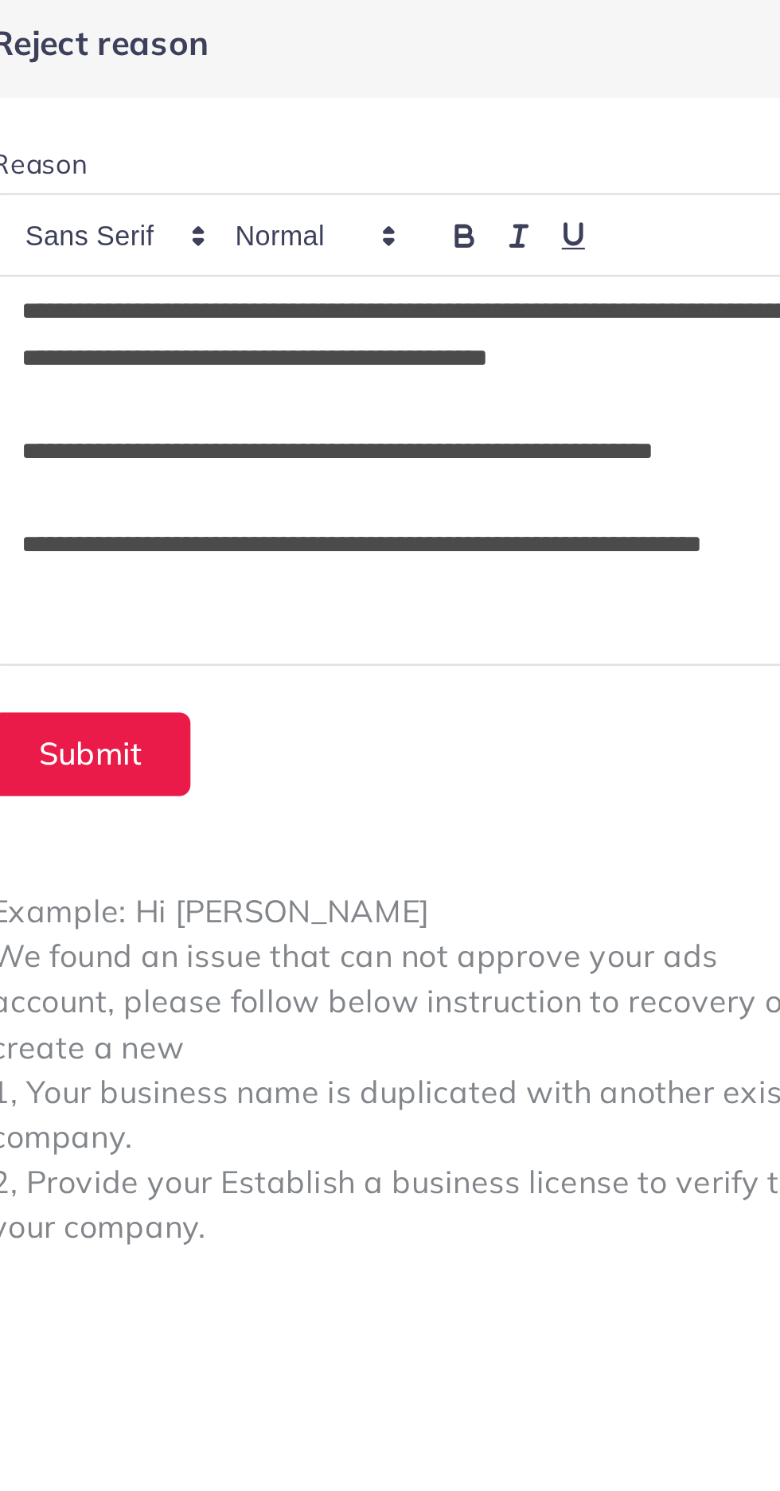
scroll to position [0, 0]
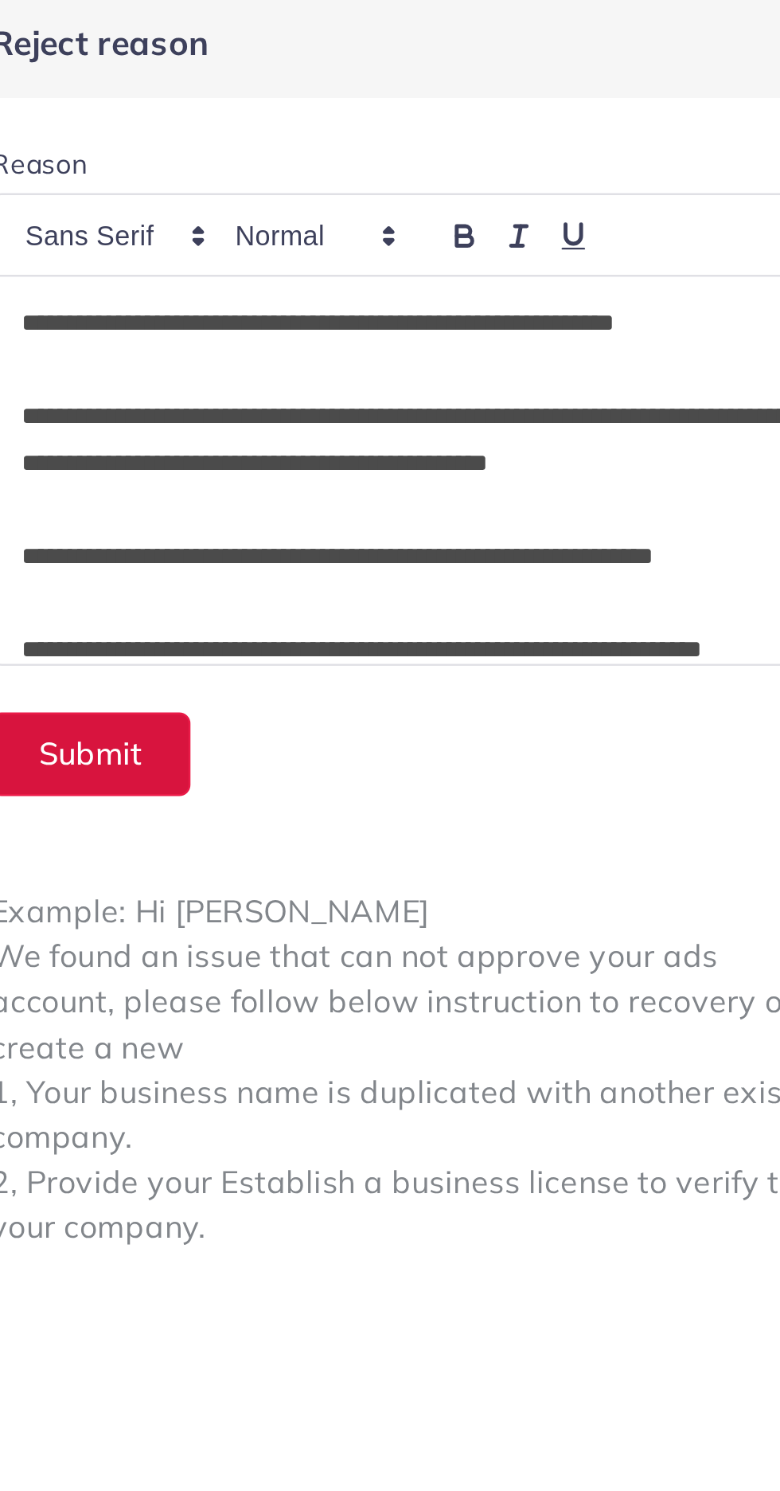
click at [470, 317] on button "Submit" at bounding box center [458, 312] width 82 height 34
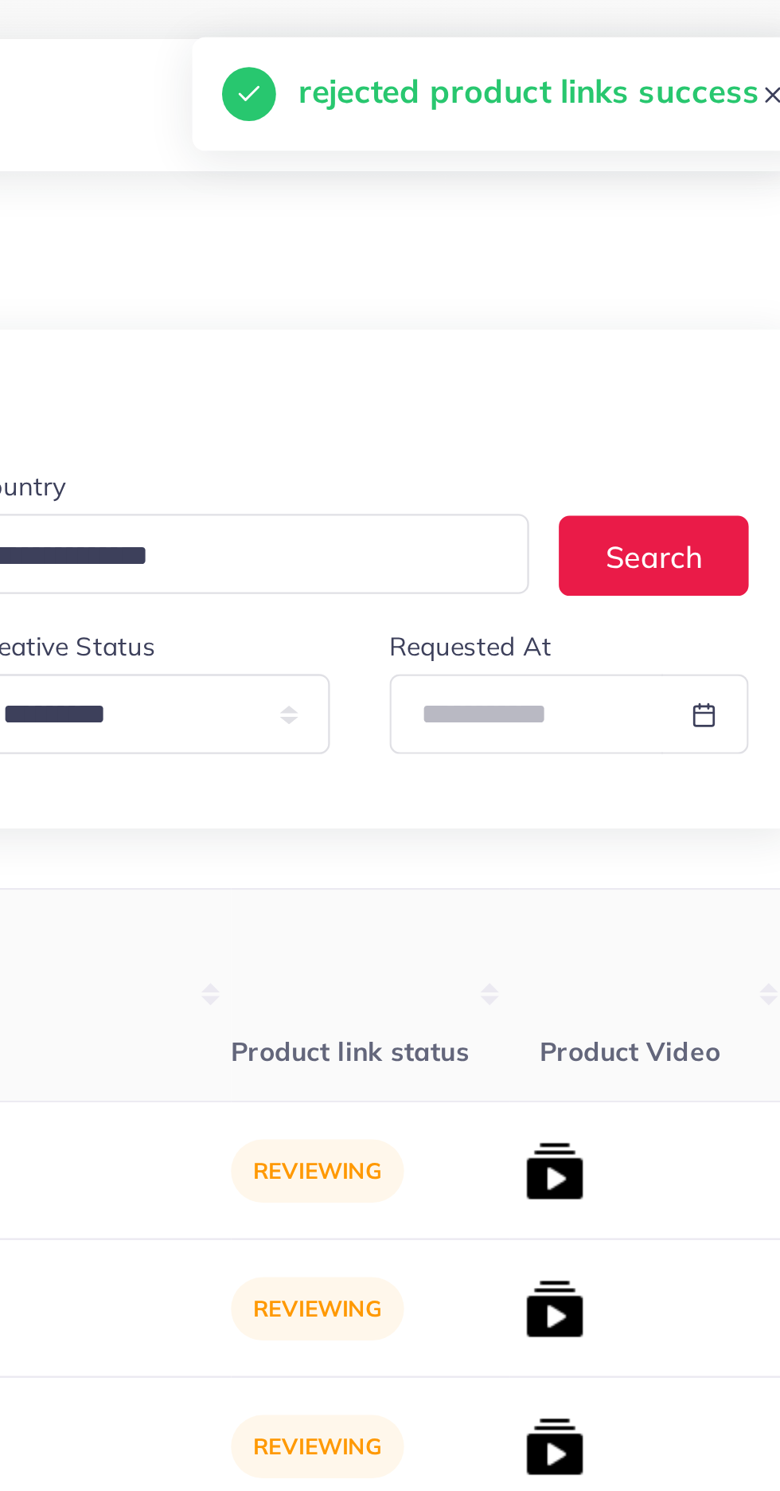
scroll to position [0, 260]
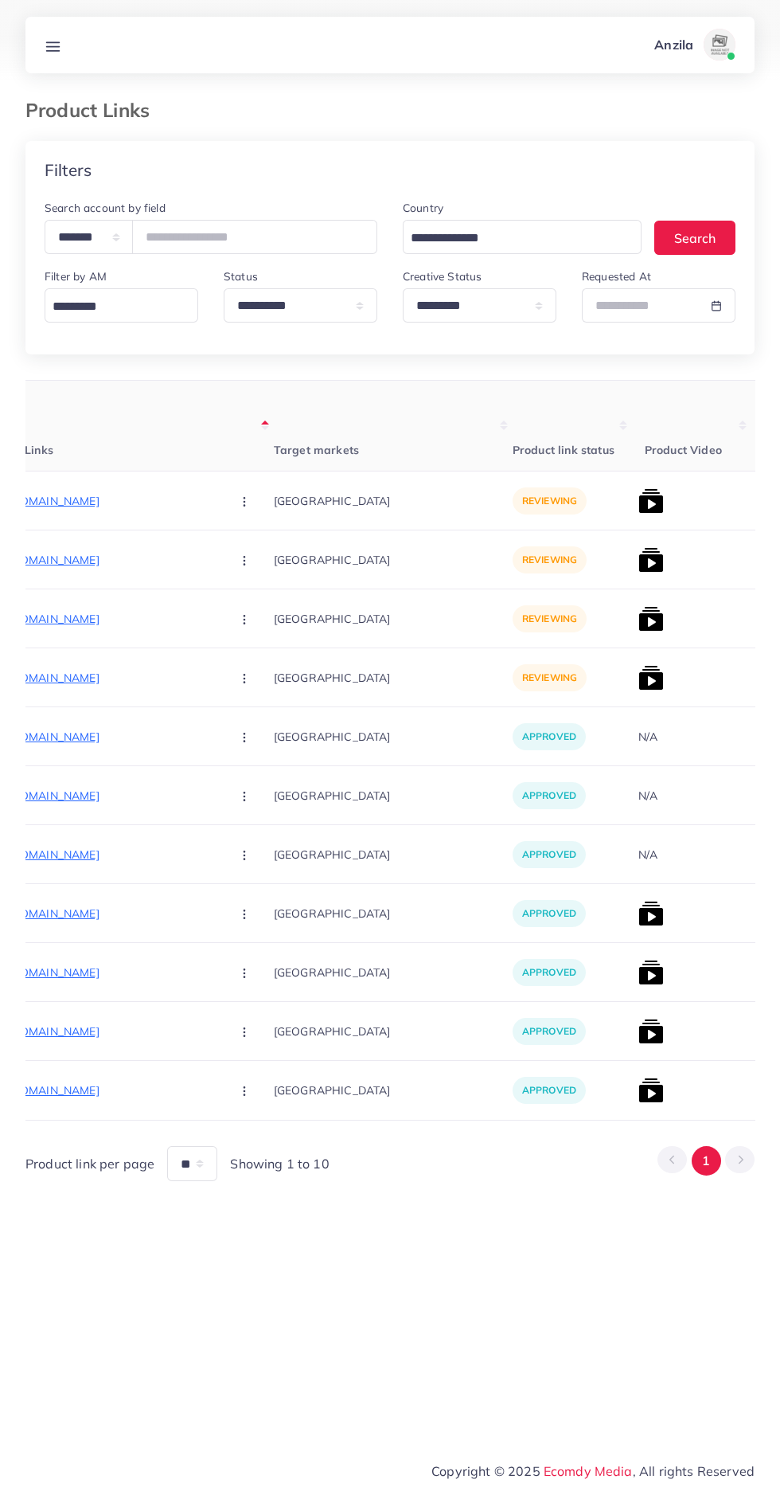
click at [75, 497] on p "[URL][DOMAIN_NAME]" at bounding box center [98, 500] width 239 height 19
click at [218, 504] on button "button" at bounding box center [246, 501] width 56 height 36
click at [252, 553] on span "Approve" at bounding box center [278, 549] width 53 height 16
click at [67, 555] on p "[URL][DOMAIN_NAME]" at bounding box center [98, 559] width 239 height 19
click at [244, 561] on circle "button" at bounding box center [244, 560] width 1 height 1
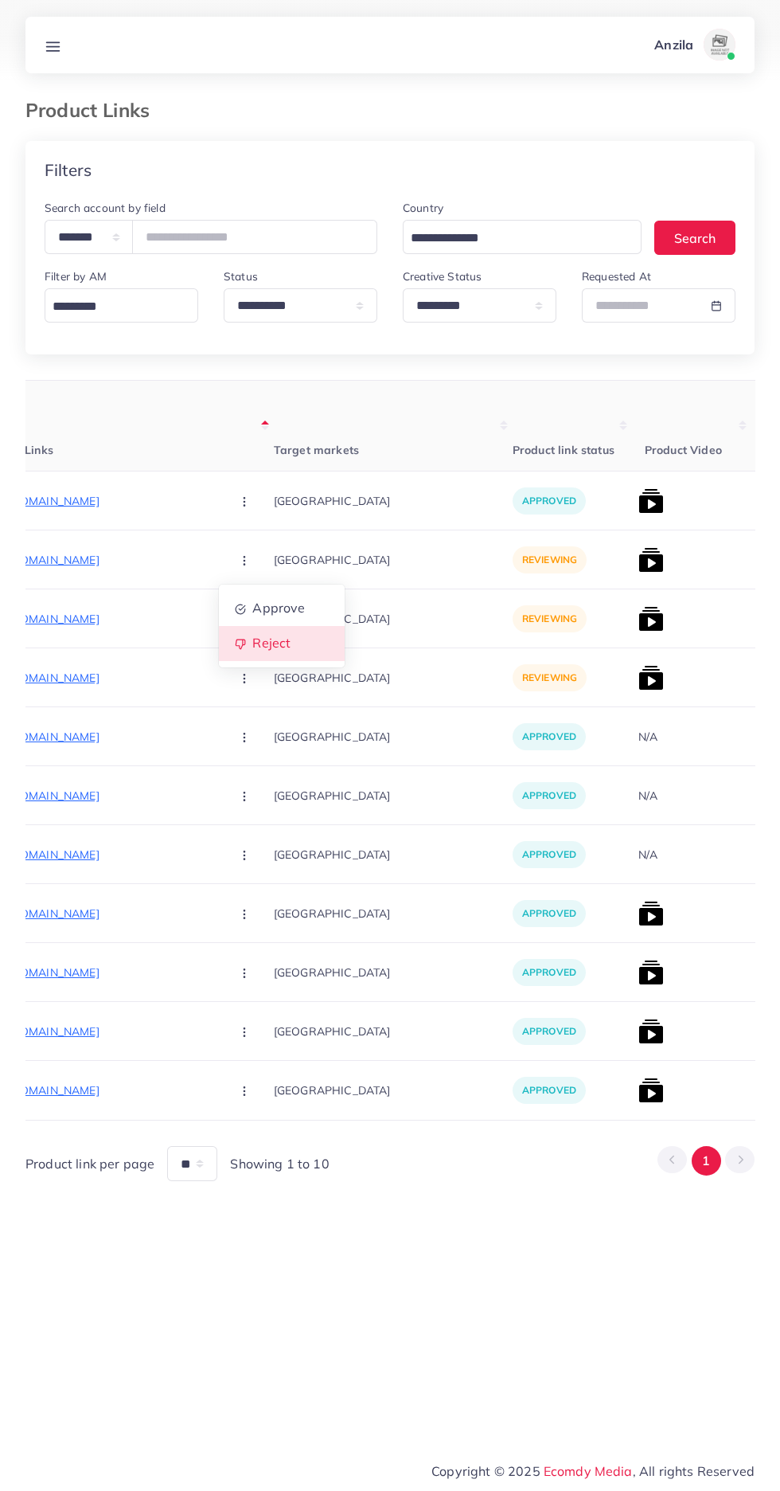
click at [252, 644] on span "Reject" at bounding box center [271, 643] width 38 height 16
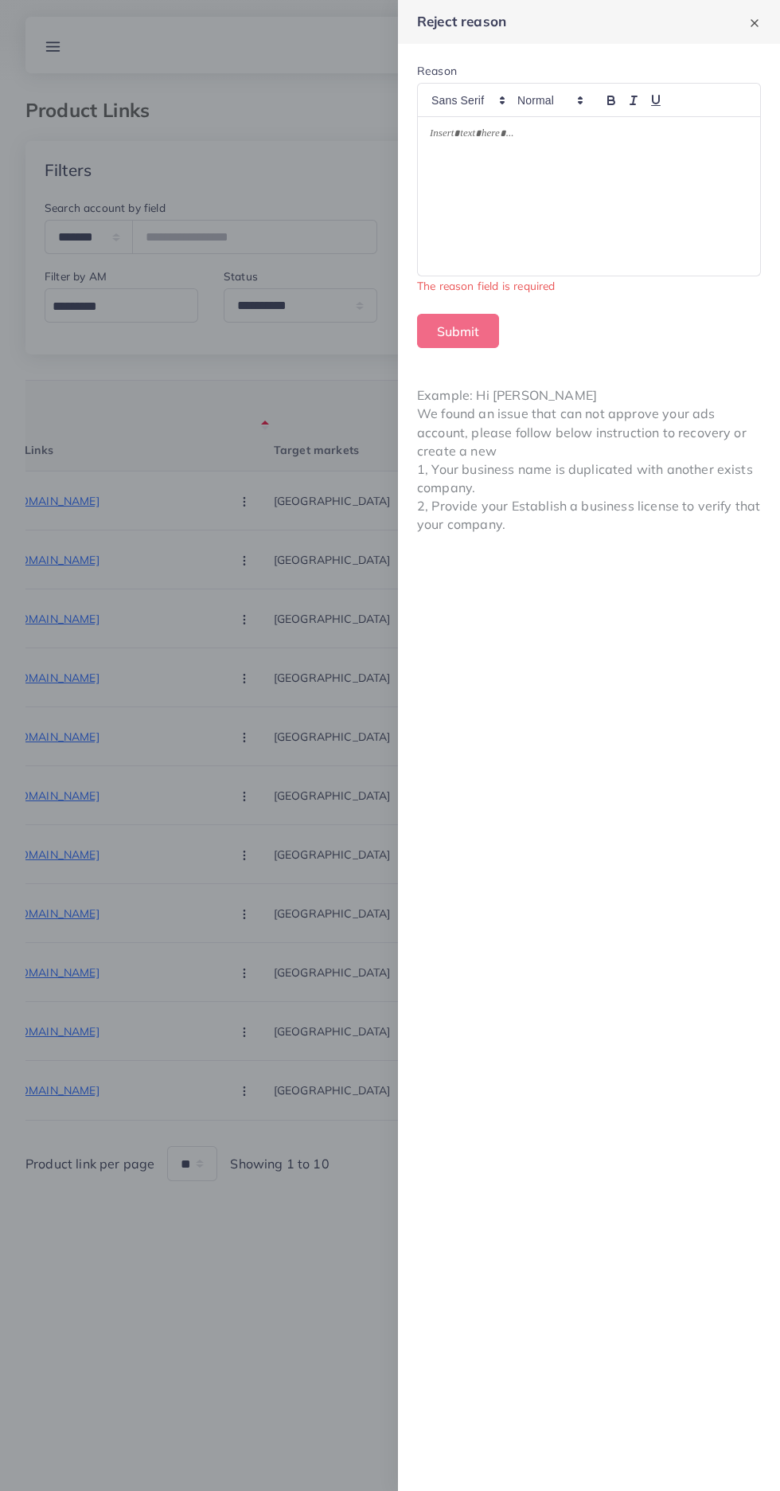
click at [633, 221] on div at bounding box center [589, 196] width 342 height 158
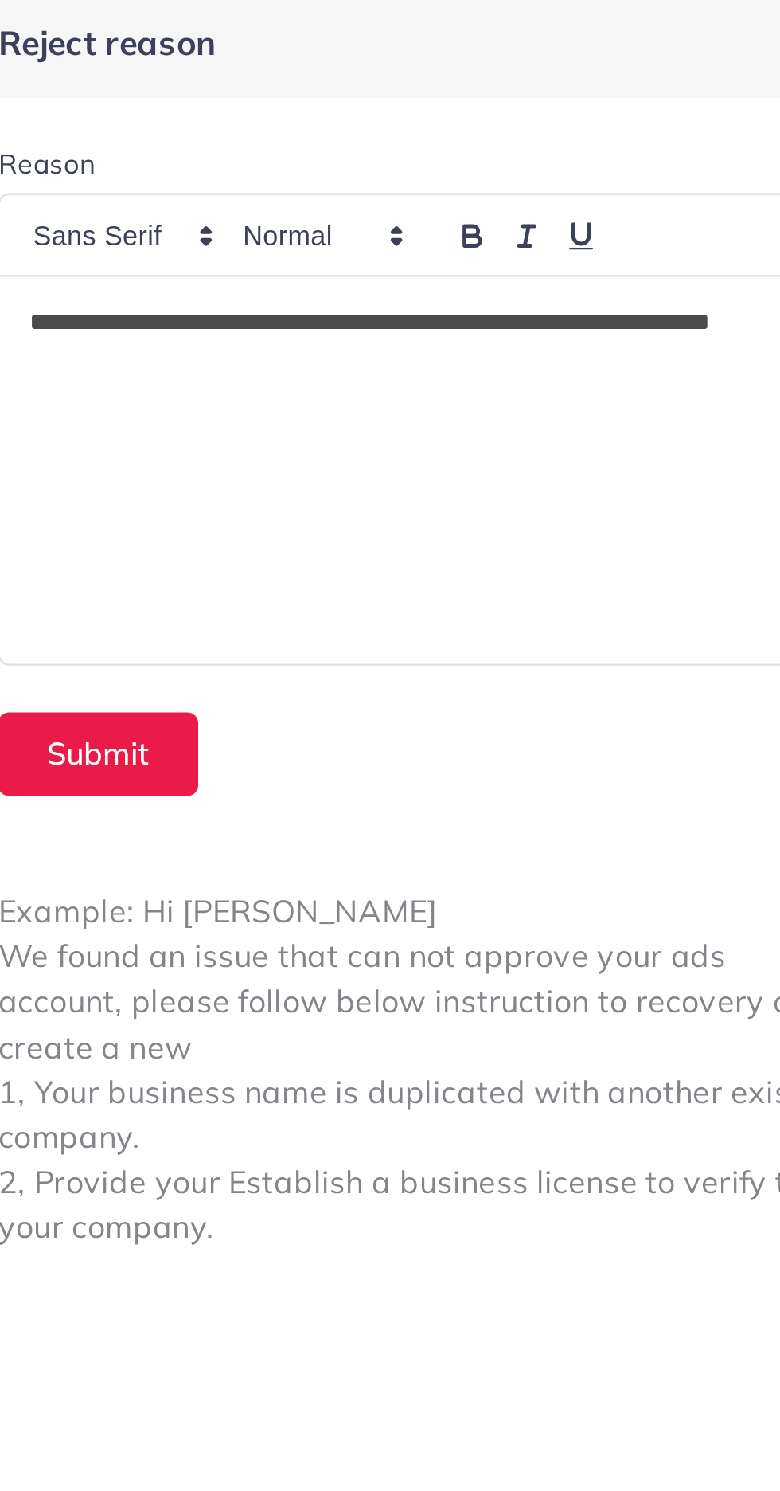
click at [515, 151] on p "**********" at bounding box center [589, 146] width 318 height 38
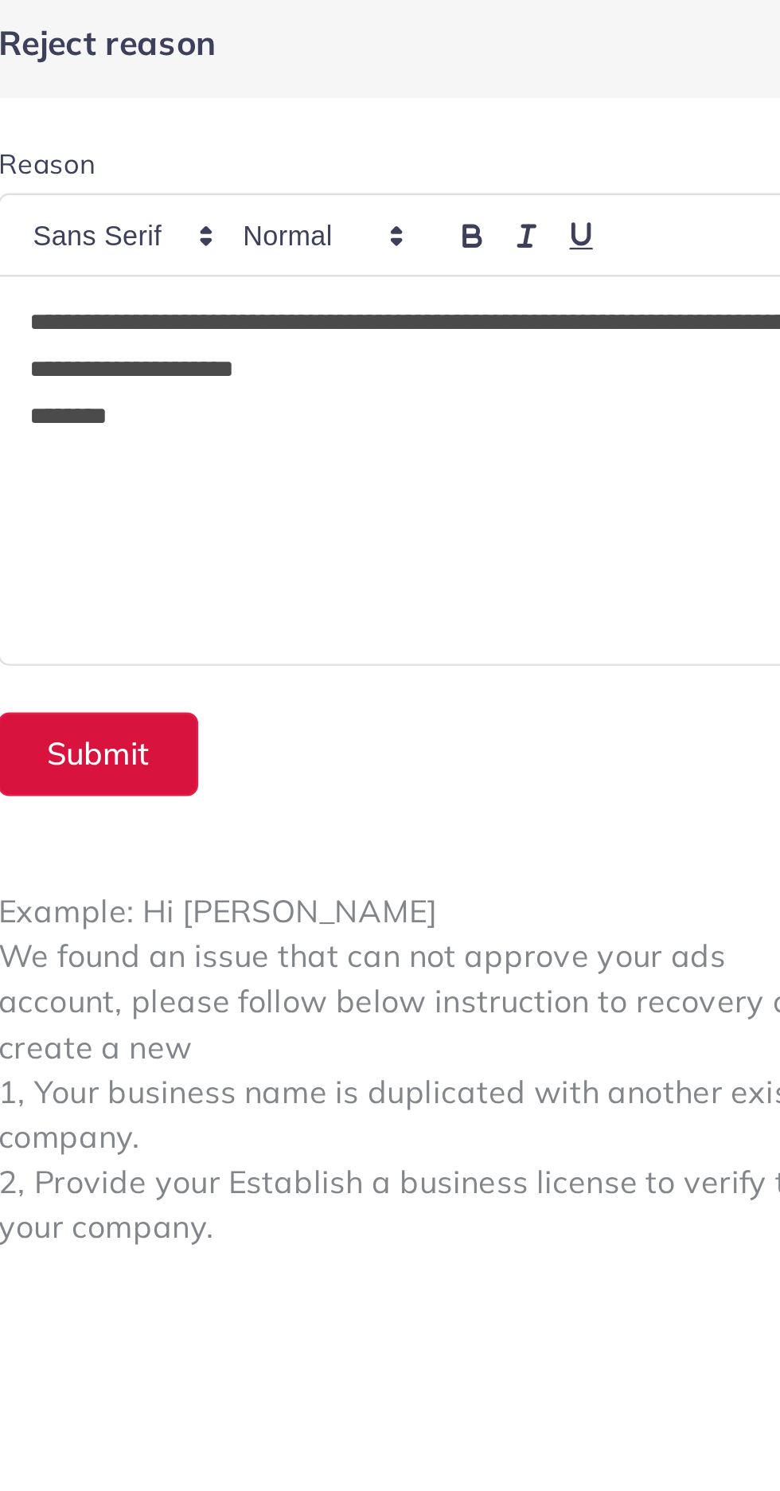
click at [449, 307] on button "Submit" at bounding box center [458, 312] width 82 height 34
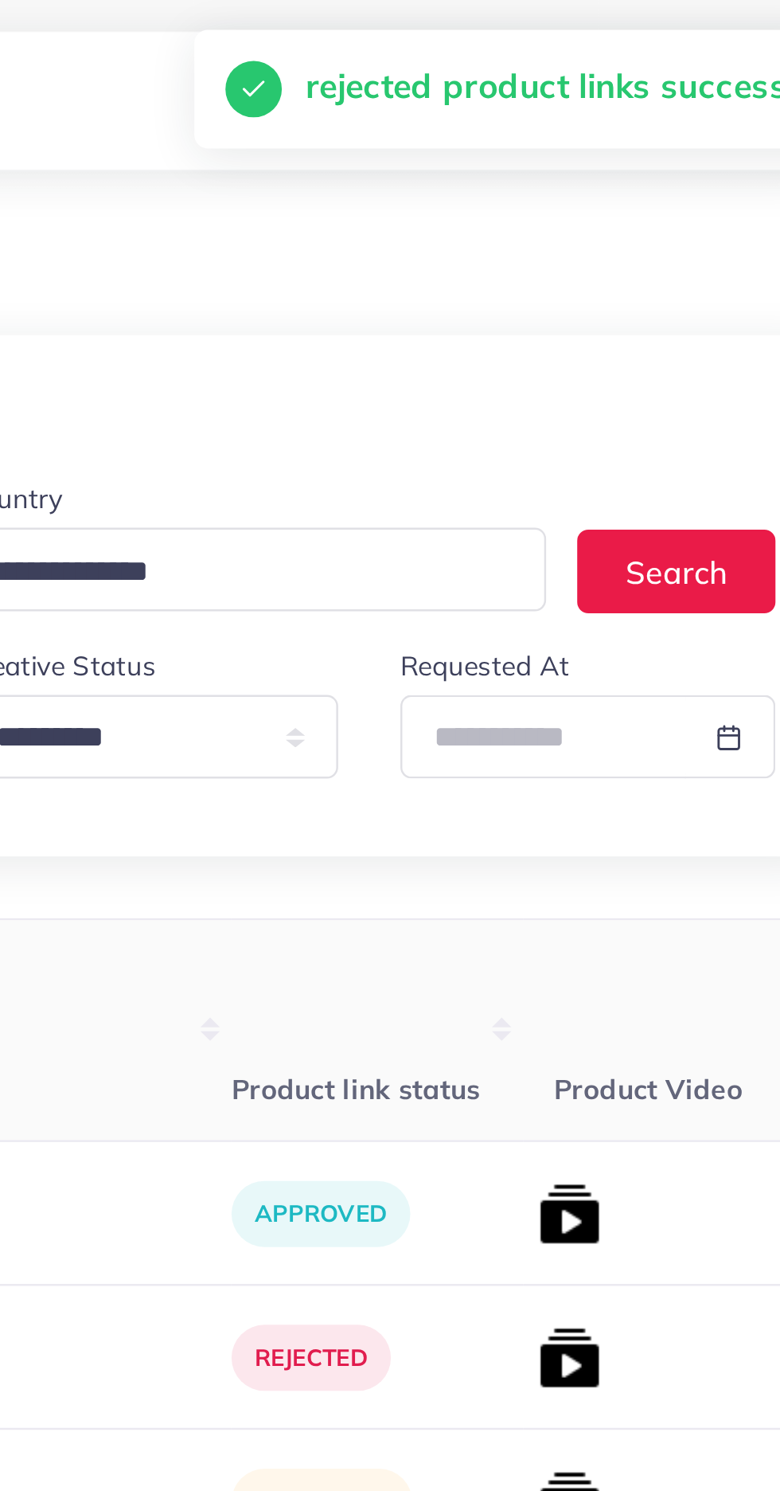
scroll to position [0, 258]
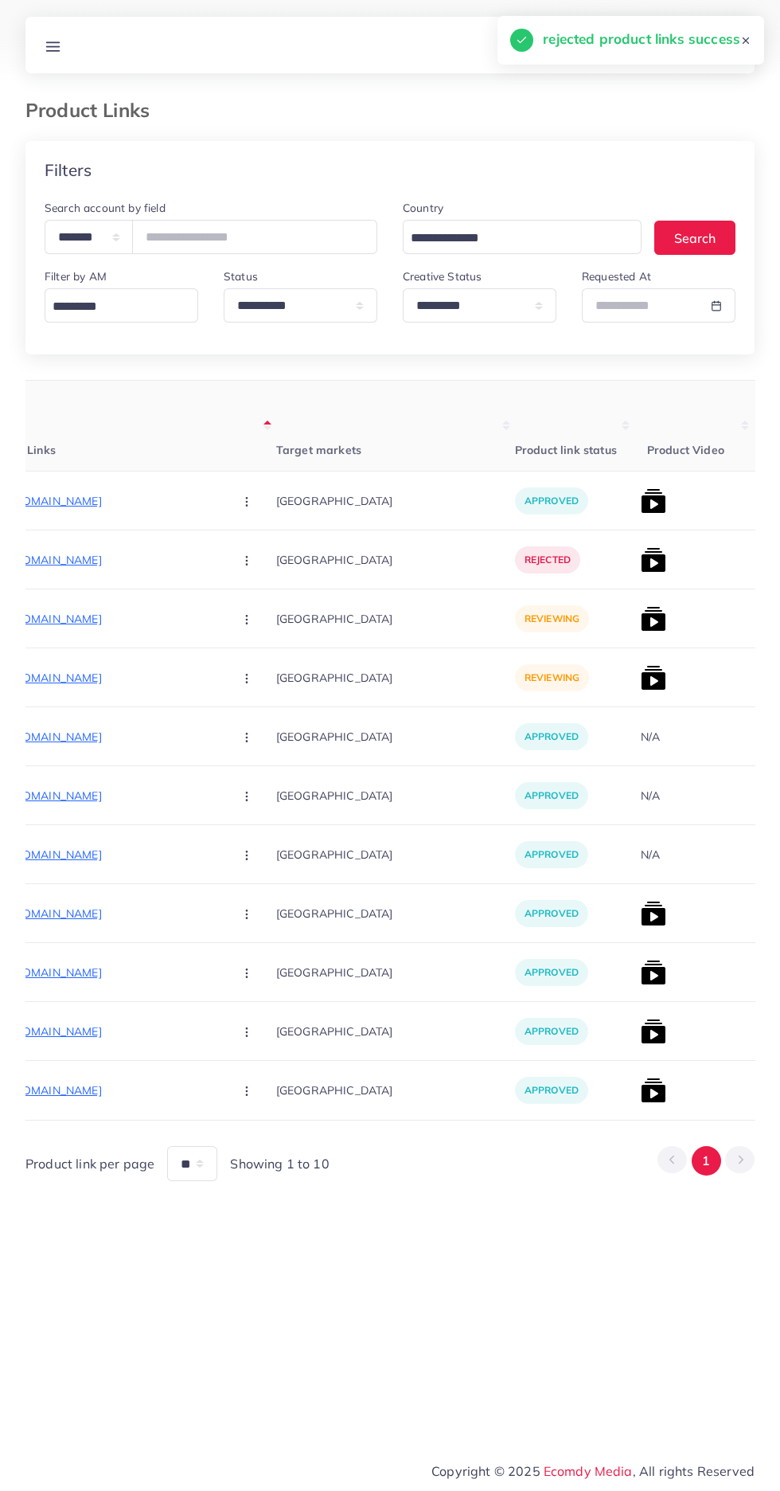
click at [61, 615] on p "[URL][DOMAIN_NAME]" at bounding box center [101, 618] width 239 height 19
click at [246, 619] on circle "button" at bounding box center [246, 619] width 1 height 1
click at [255, 663] on span "Approve" at bounding box center [281, 667] width 53 height 16
click at [135, 675] on p "[URL][DOMAIN_NAME]" at bounding box center [101, 677] width 239 height 19
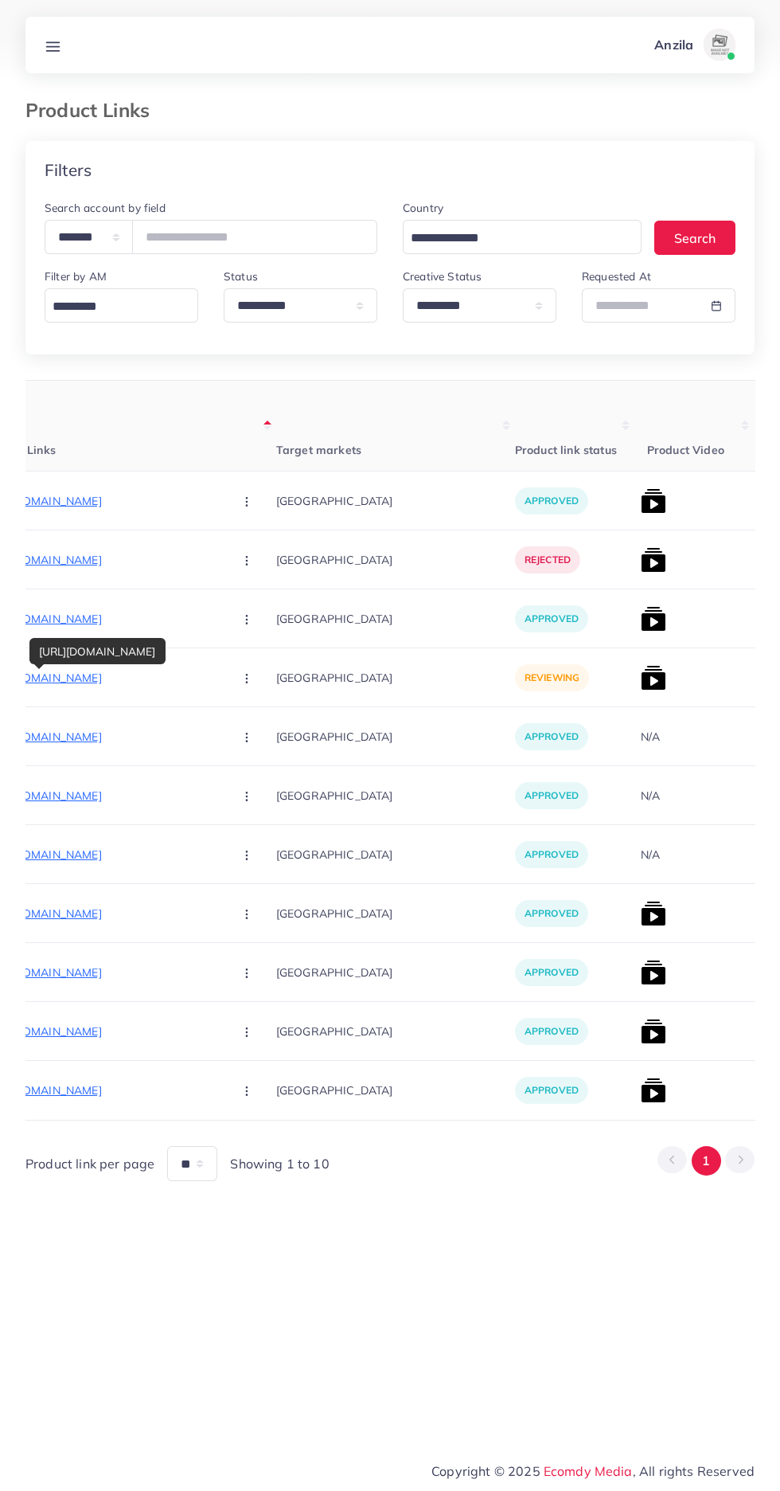
click at [246, 682] on circle "button" at bounding box center [246, 682] width 1 height 1
click at [255, 721] on span "Approve" at bounding box center [281, 726] width 53 height 16
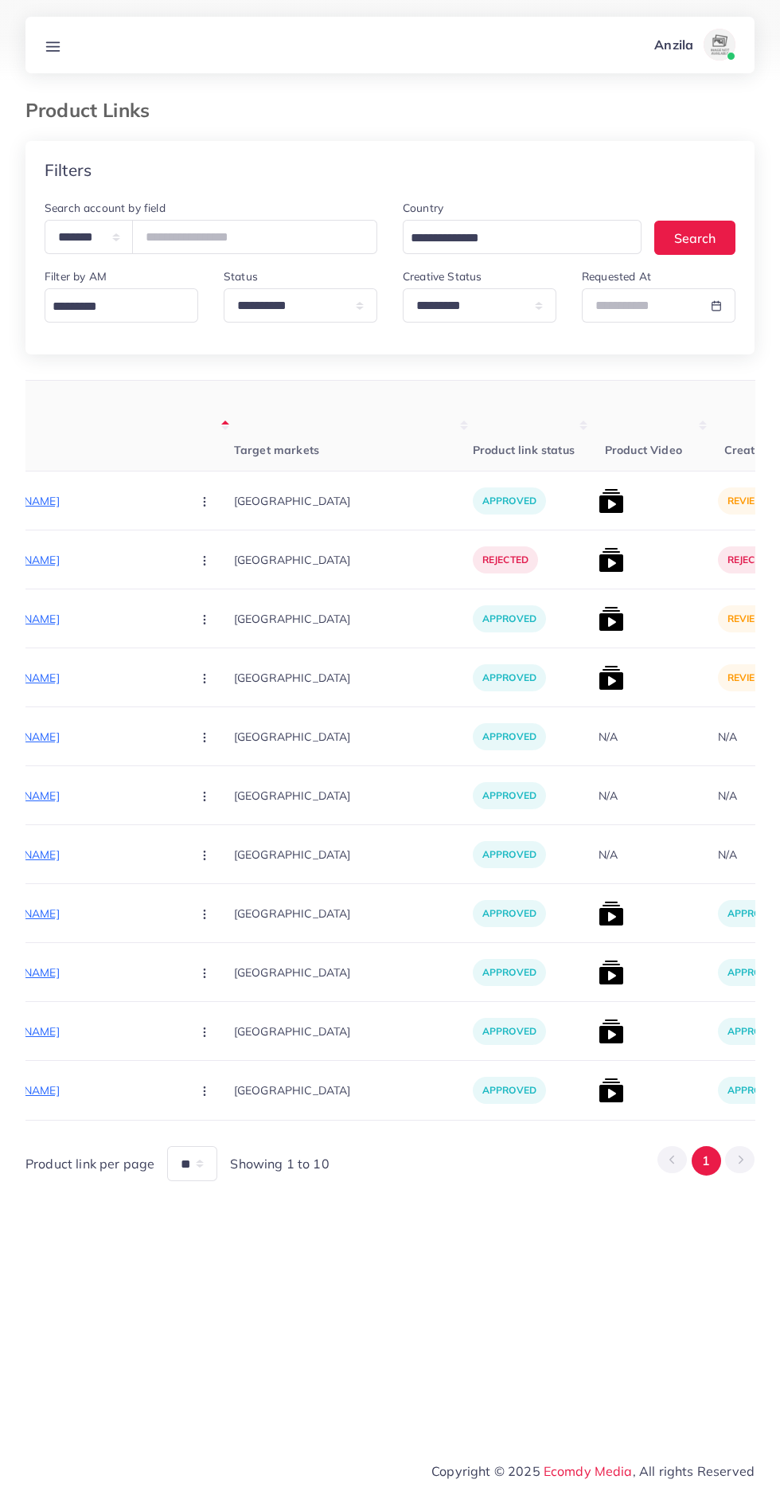
scroll to position [0, 333]
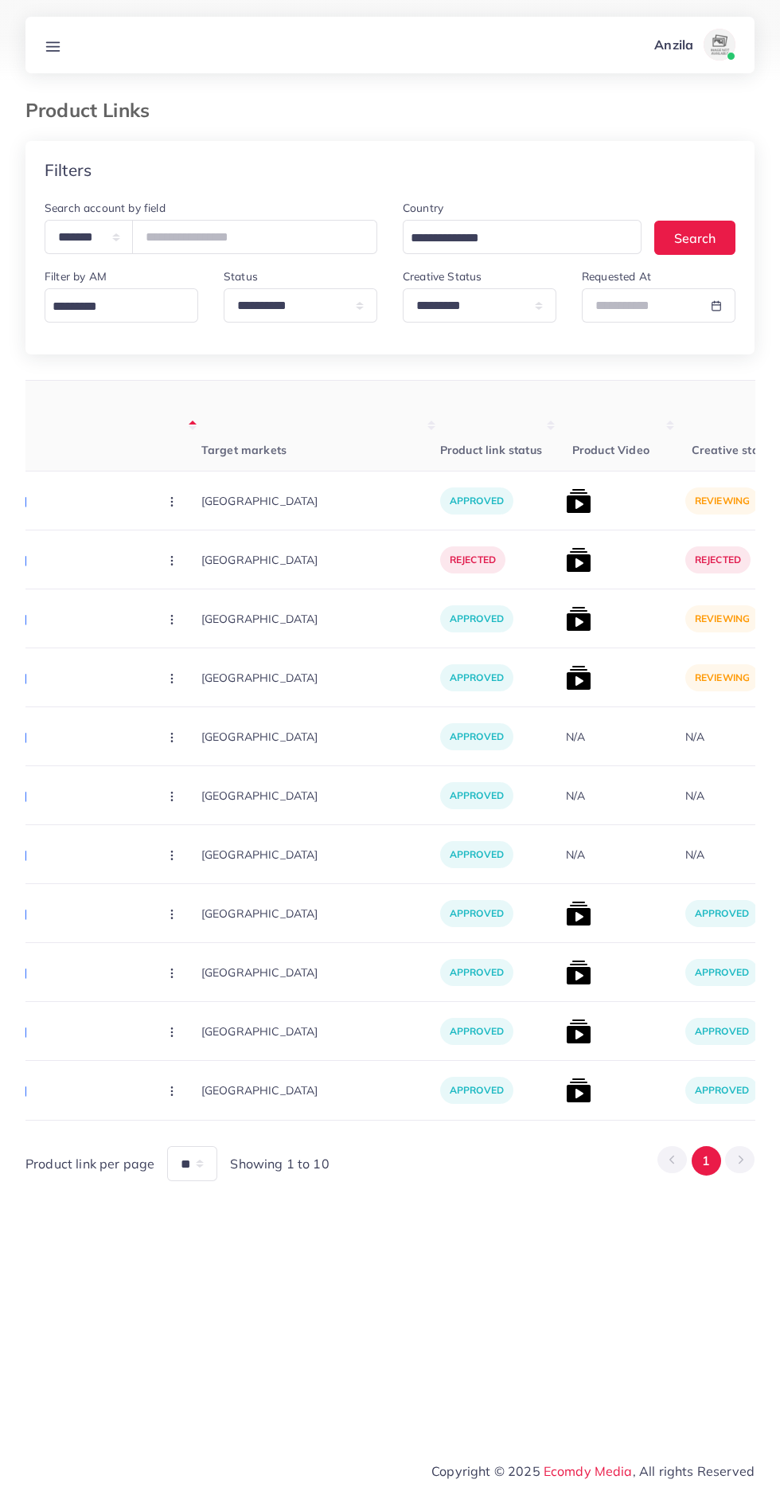
click at [566, 682] on img at bounding box center [578, 677] width 25 height 25
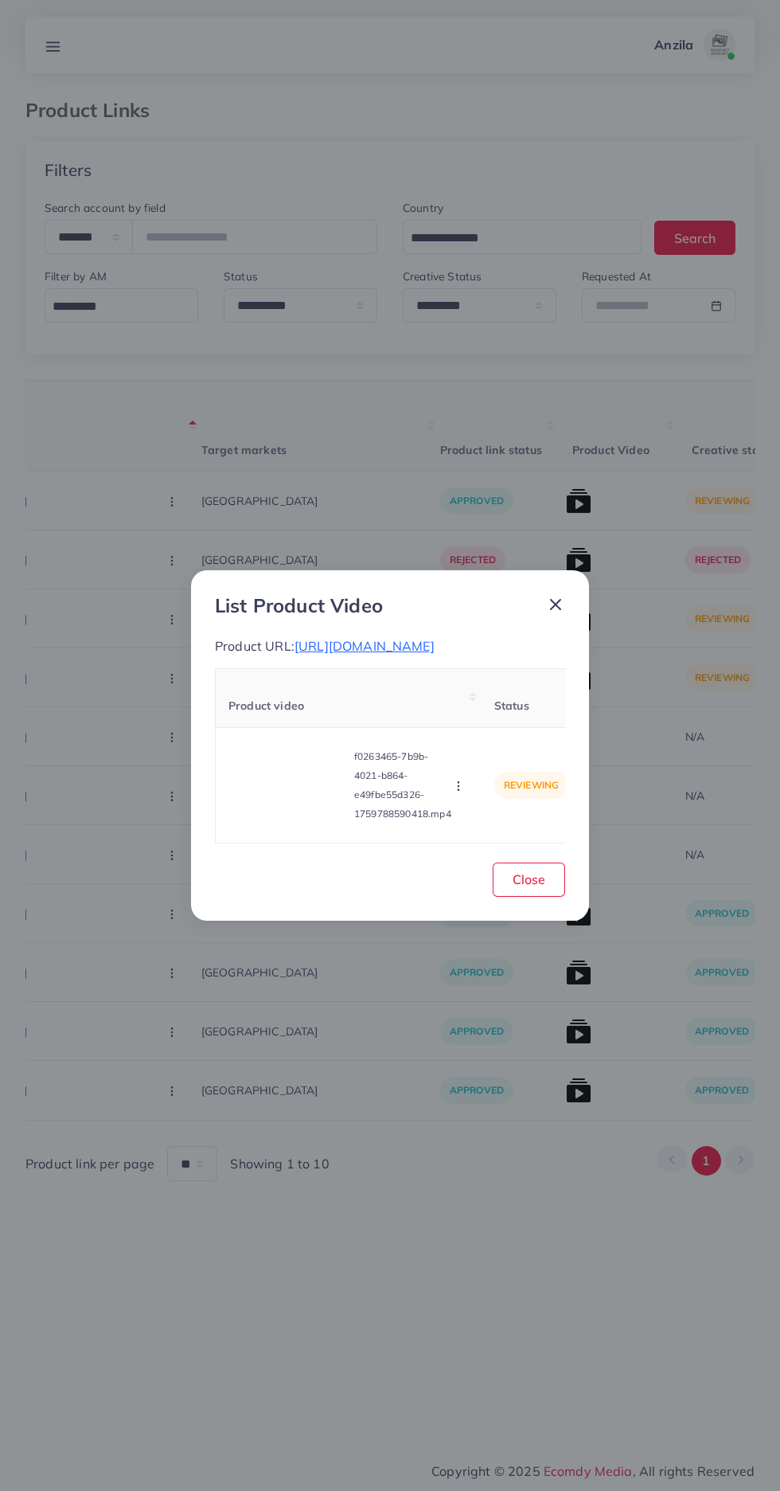
click at [299, 815] on video at bounding box center [288, 785] width 119 height 72
click at [305, 797] on div at bounding box center [288, 785] width 119 height 72
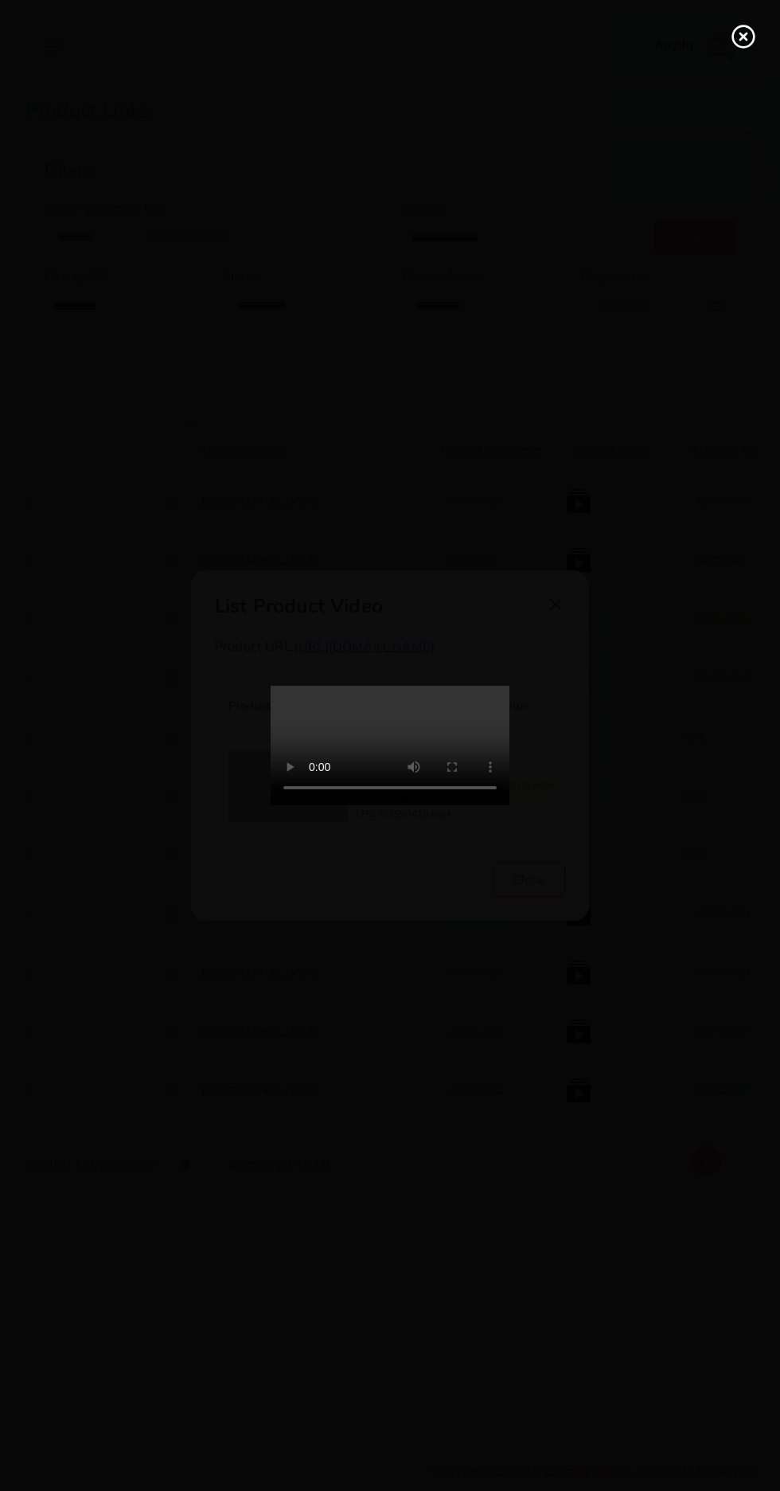
click at [744, 37] on line at bounding box center [744, 36] width 6 height 6
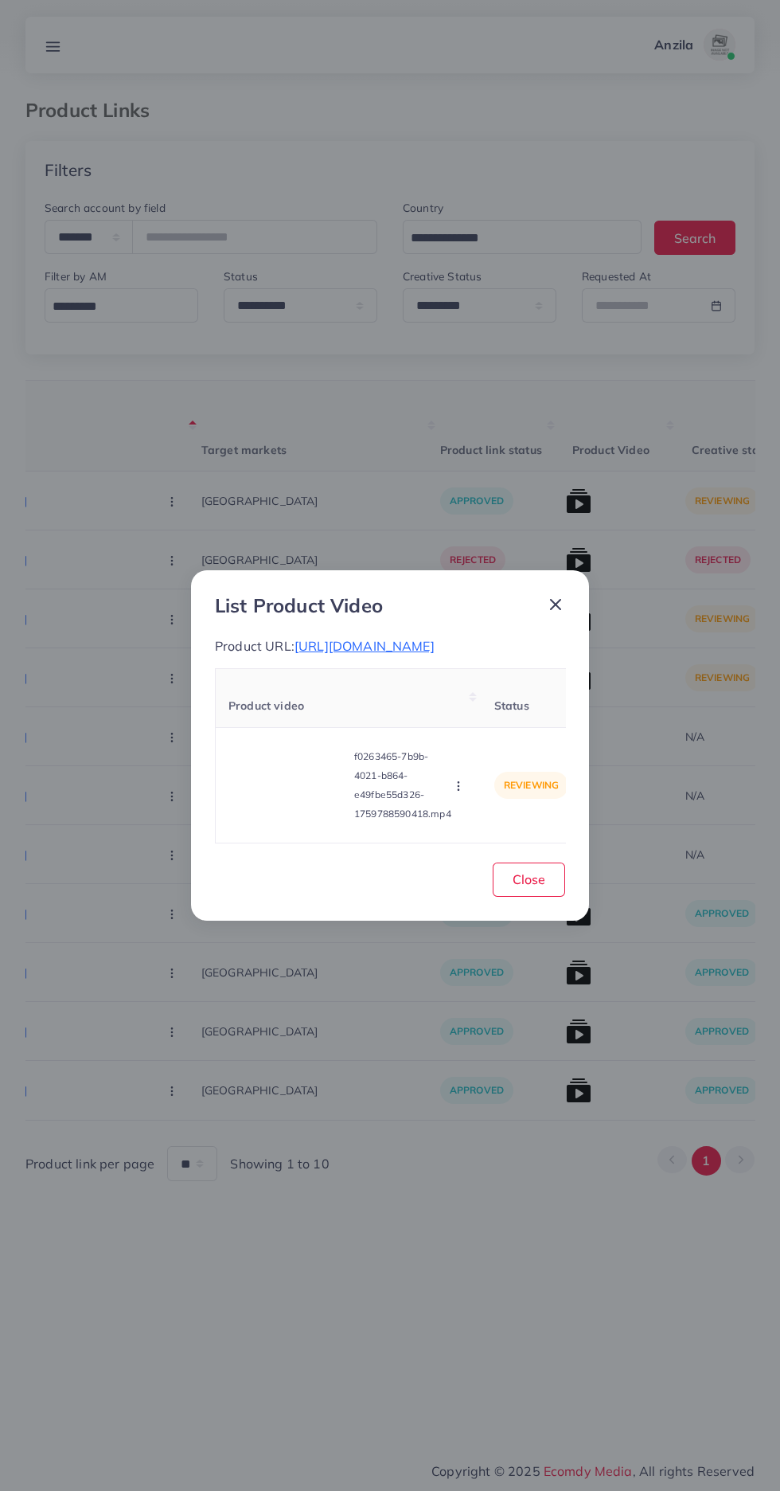
click at [461, 788] on button "button" at bounding box center [460, 785] width 18 height 16
click at [495, 719] on span "Approve" at bounding box center [493, 711] width 53 height 16
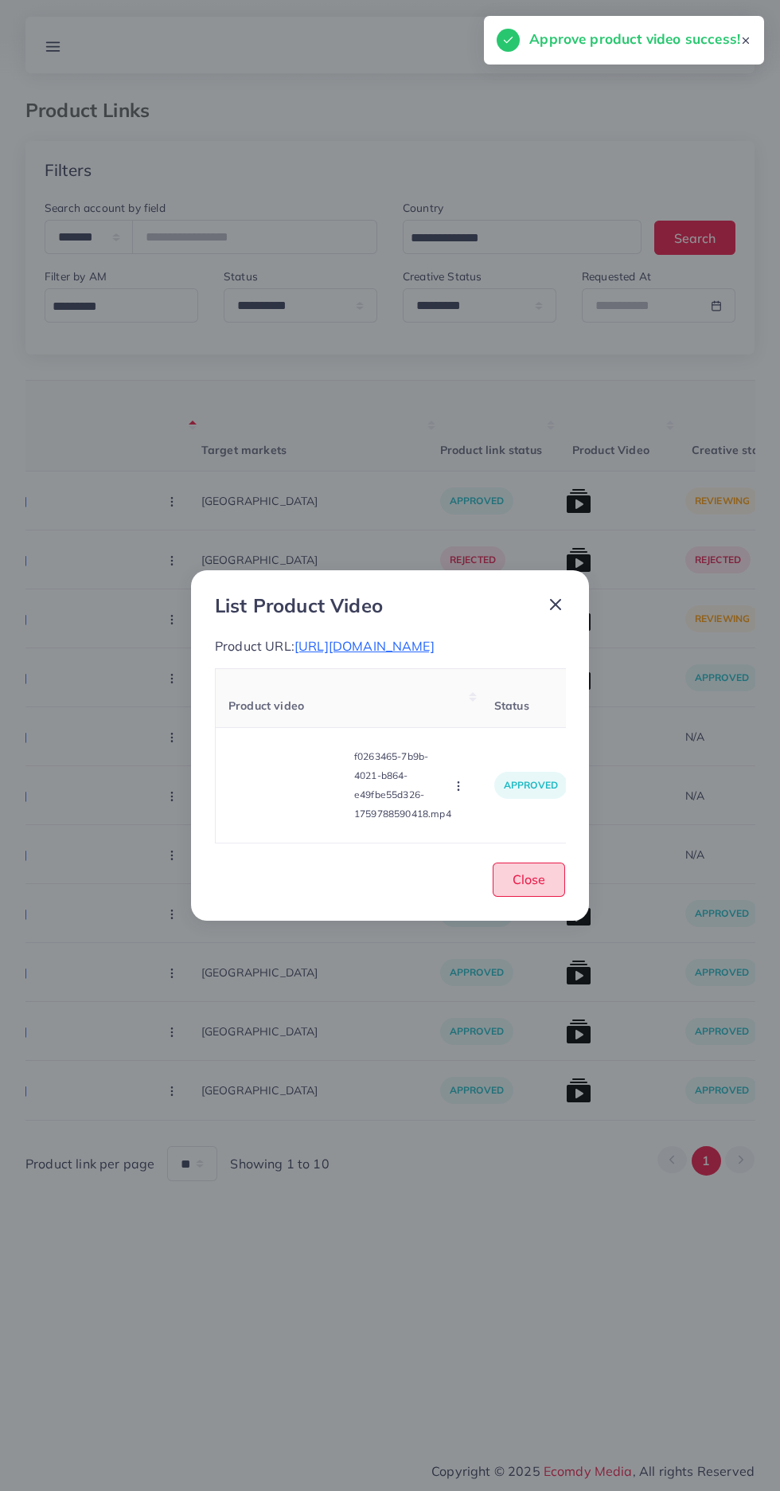
click at [530, 887] on span "Close" at bounding box center [529, 879] width 33 height 16
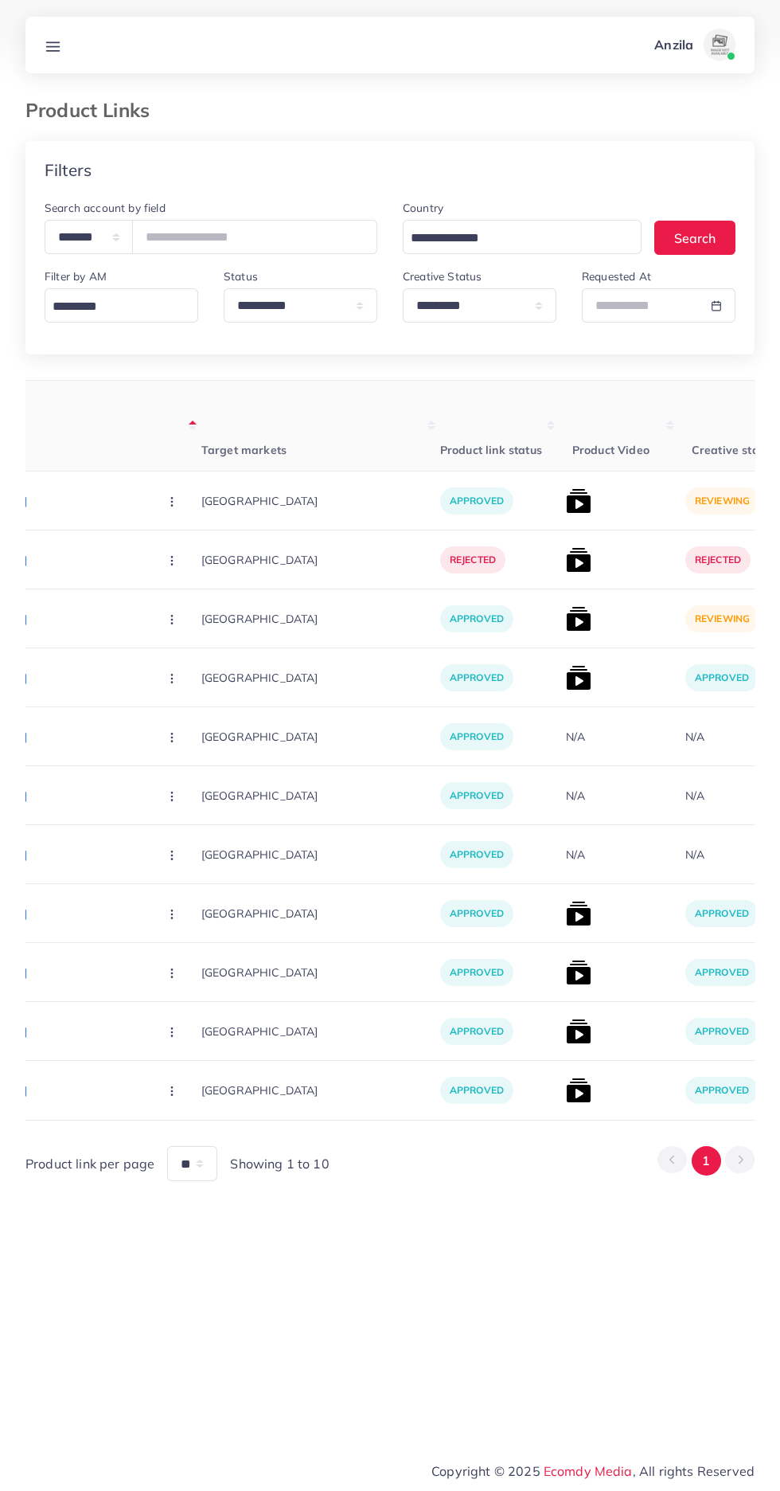
click at [566, 619] on img at bounding box center [578, 618] width 25 height 25
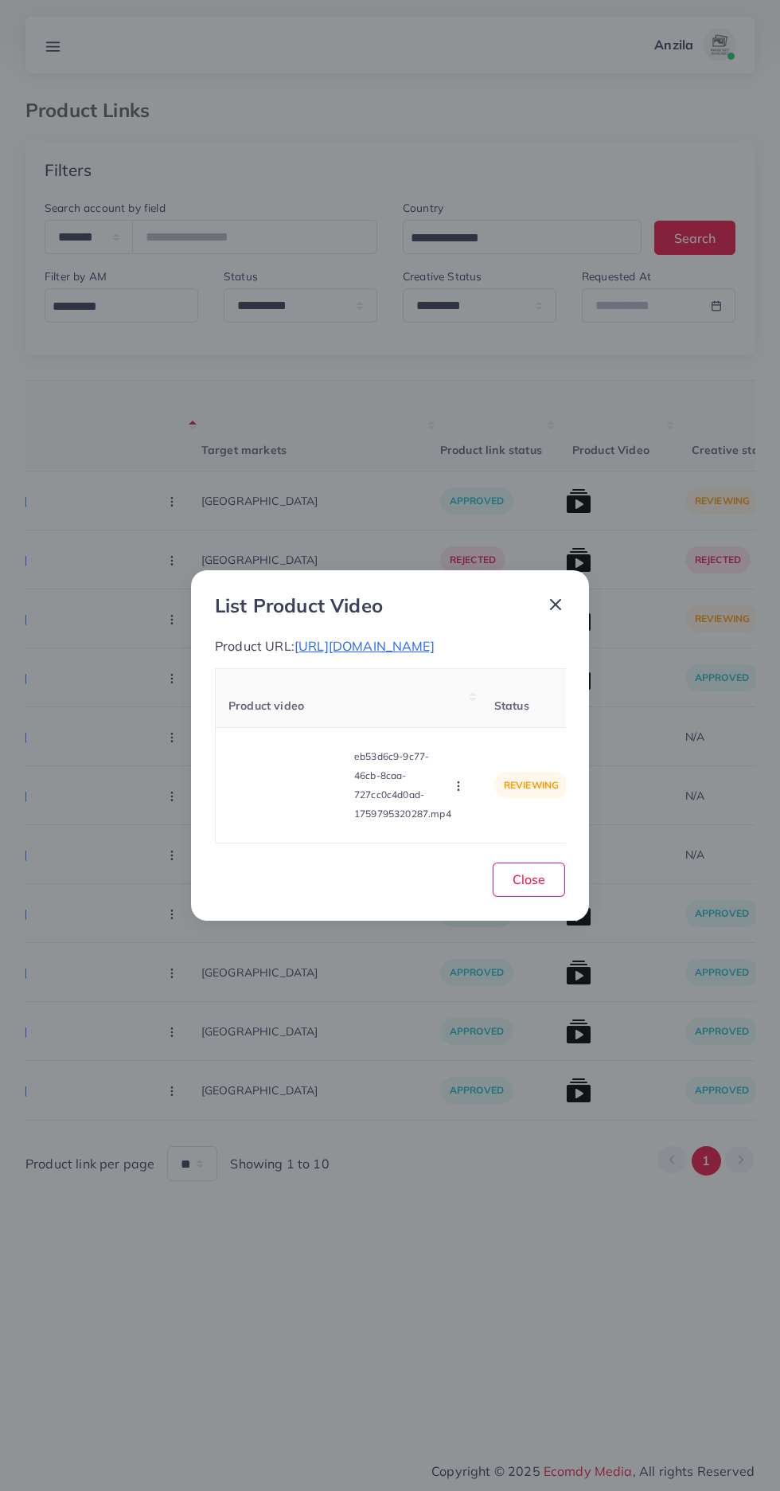
click at [303, 783] on video at bounding box center [288, 785] width 119 height 72
click at [303, 783] on div at bounding box center [288, 785] width 119 height 72
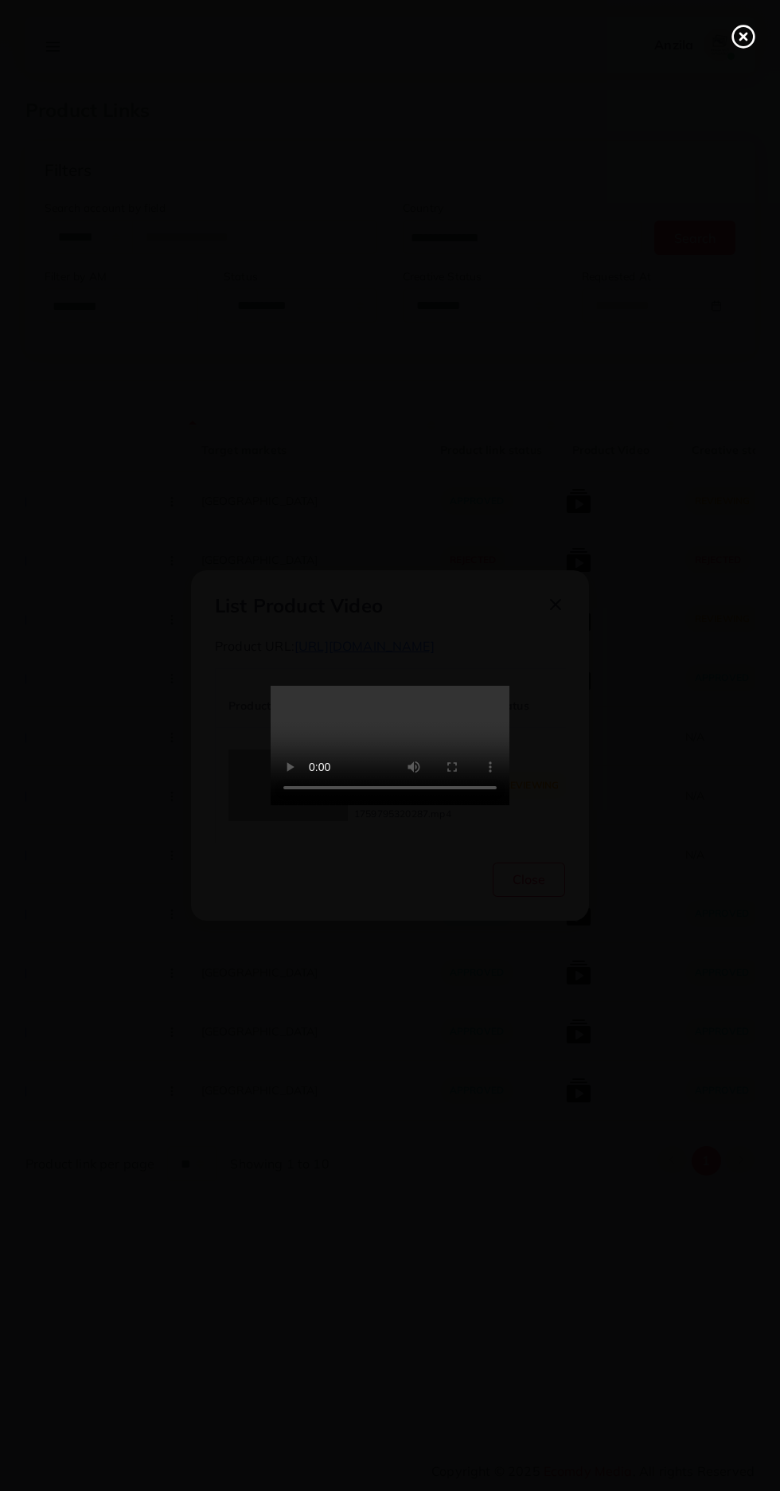
click at [738, 43] on icon at bounding box center [743, 36] width 25 height 25
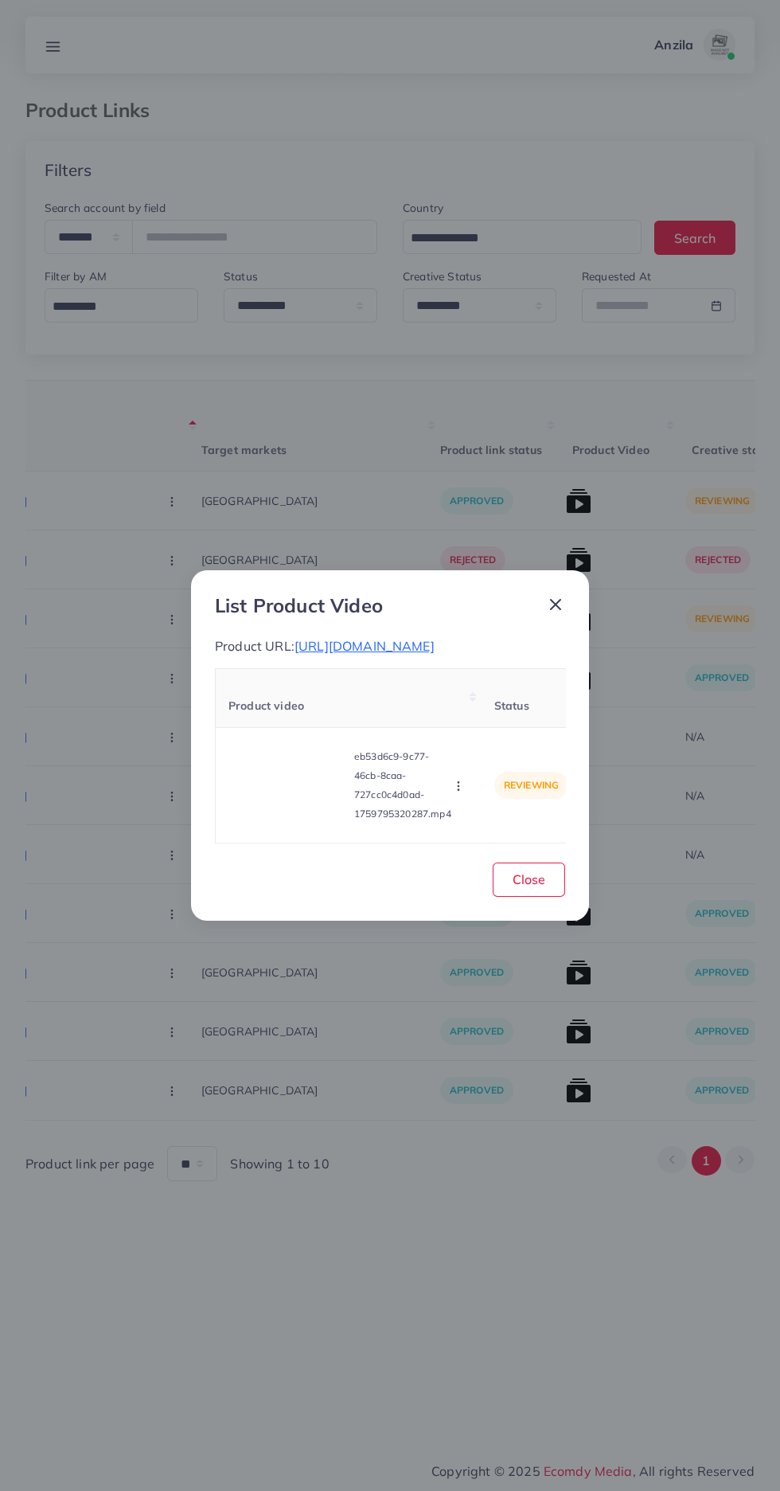
click at [462, 785] on icon "button" at bounding box center [458, 786] width 13 height 13
click at [492, 742] on span "Reject" at bounding box center [486, 746] width 38 height 16
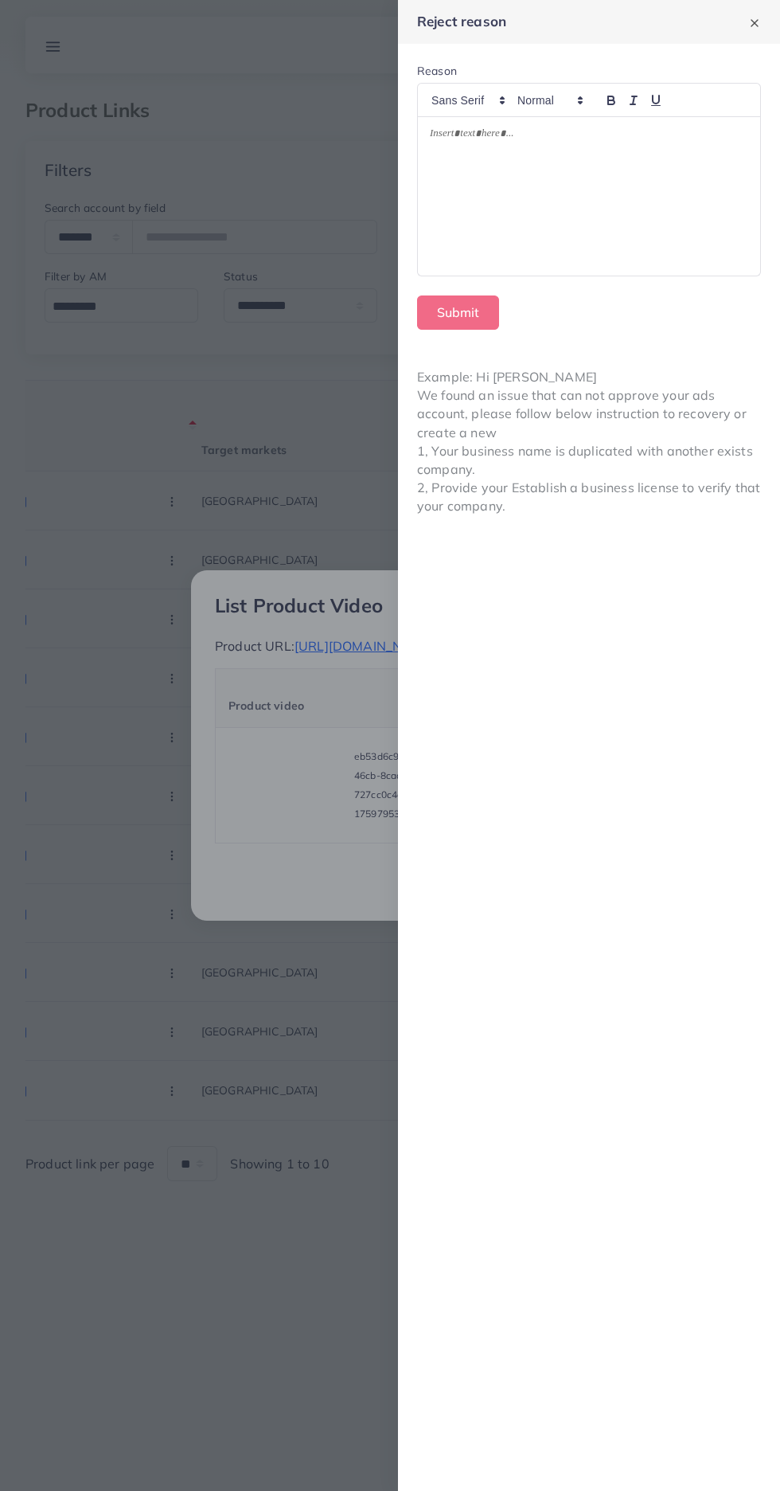
click at [709, 194] on div at bounding box center [589, 196] width 342 height 158
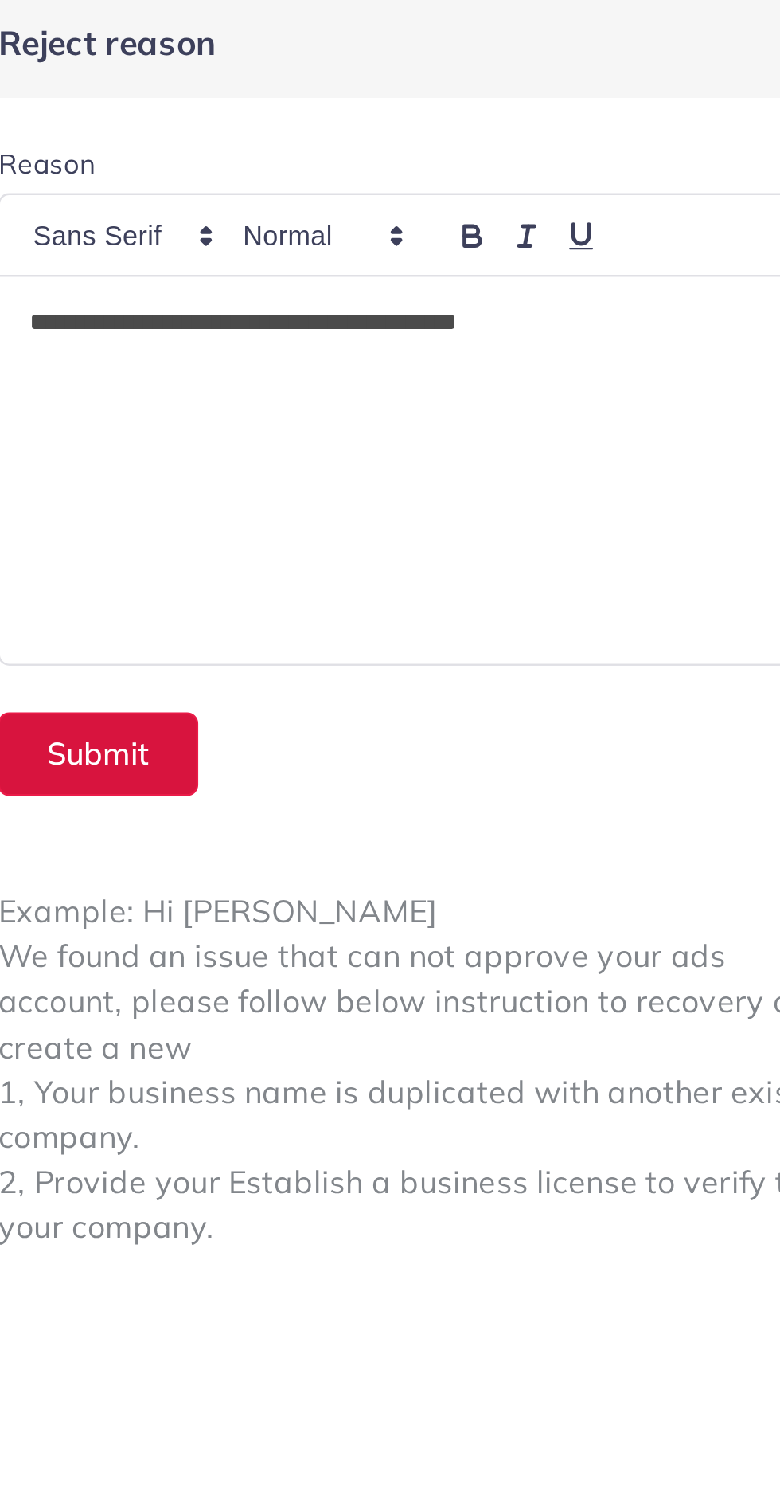
click at [452, 309] on button "Submit" at bounding box center [458, 312] width 82 height 34
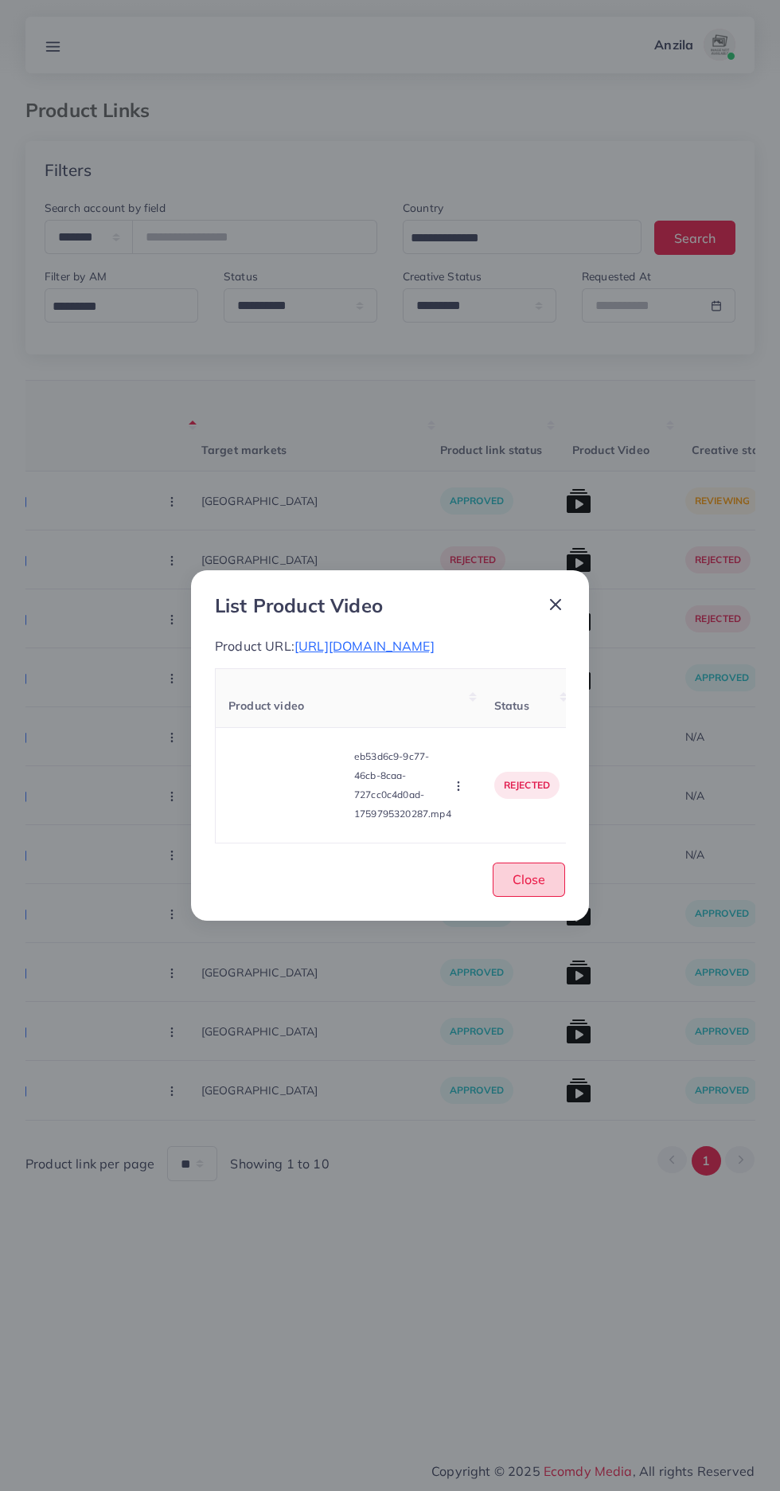
click at [546, 889] on button "Close" at bounding box center [529, 879] width 72 height 34
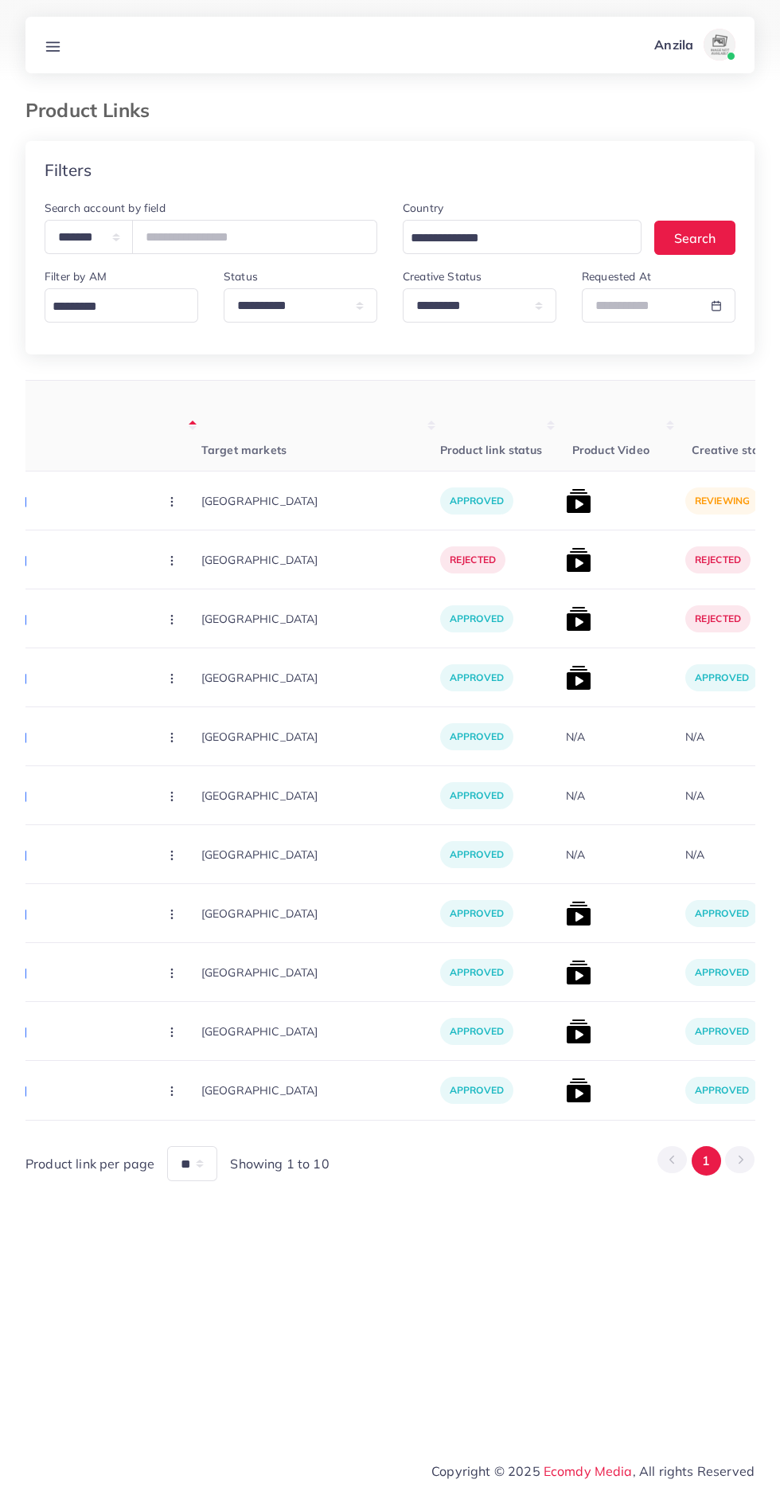
click at [566, 498] on img at bounding box center [578, 500] width 25 height 25
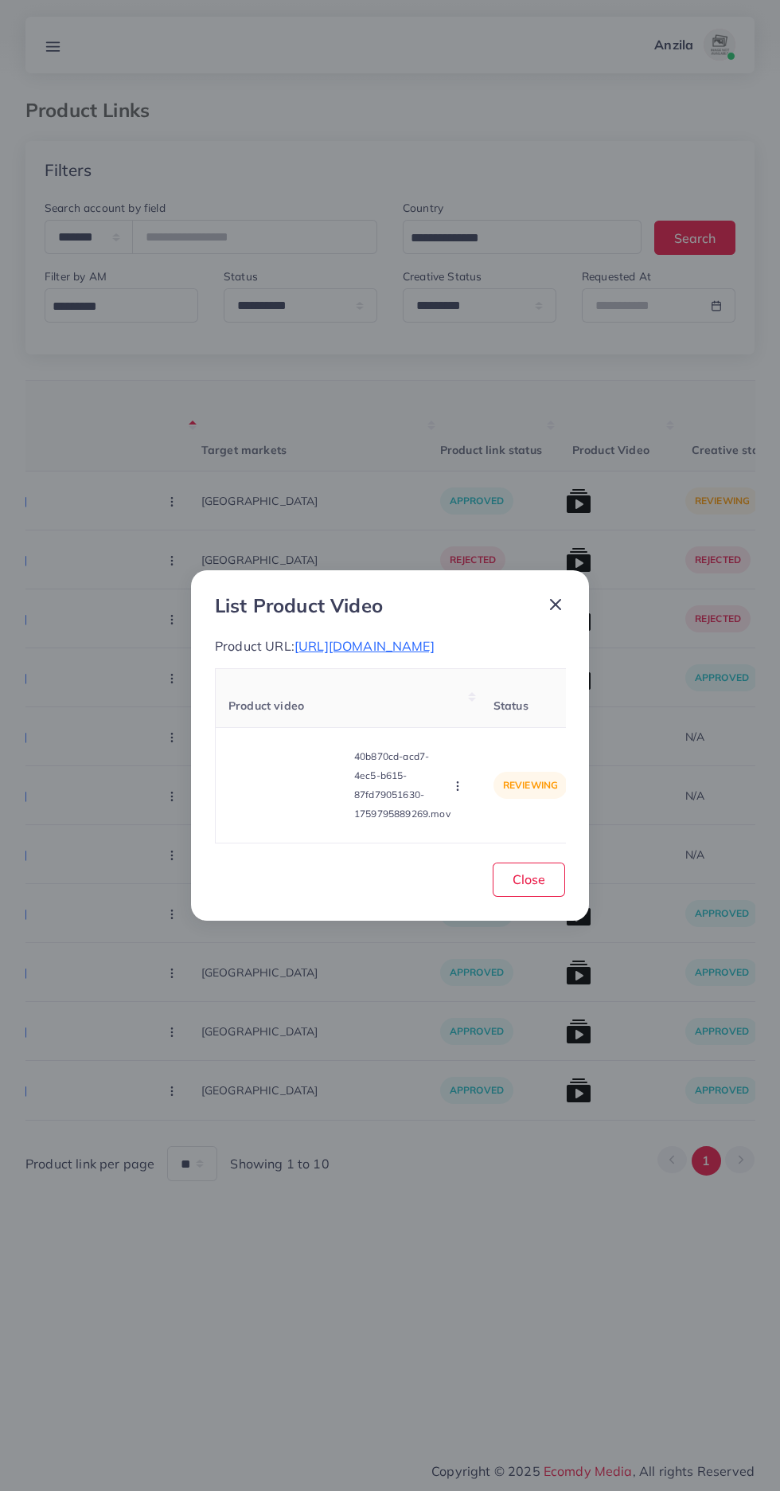
click at [289, 779] on video at bounding box center [288, 785] width 119 height 72
click at [256, 763] on div at bounding box center [288, 785] width 119 height 72
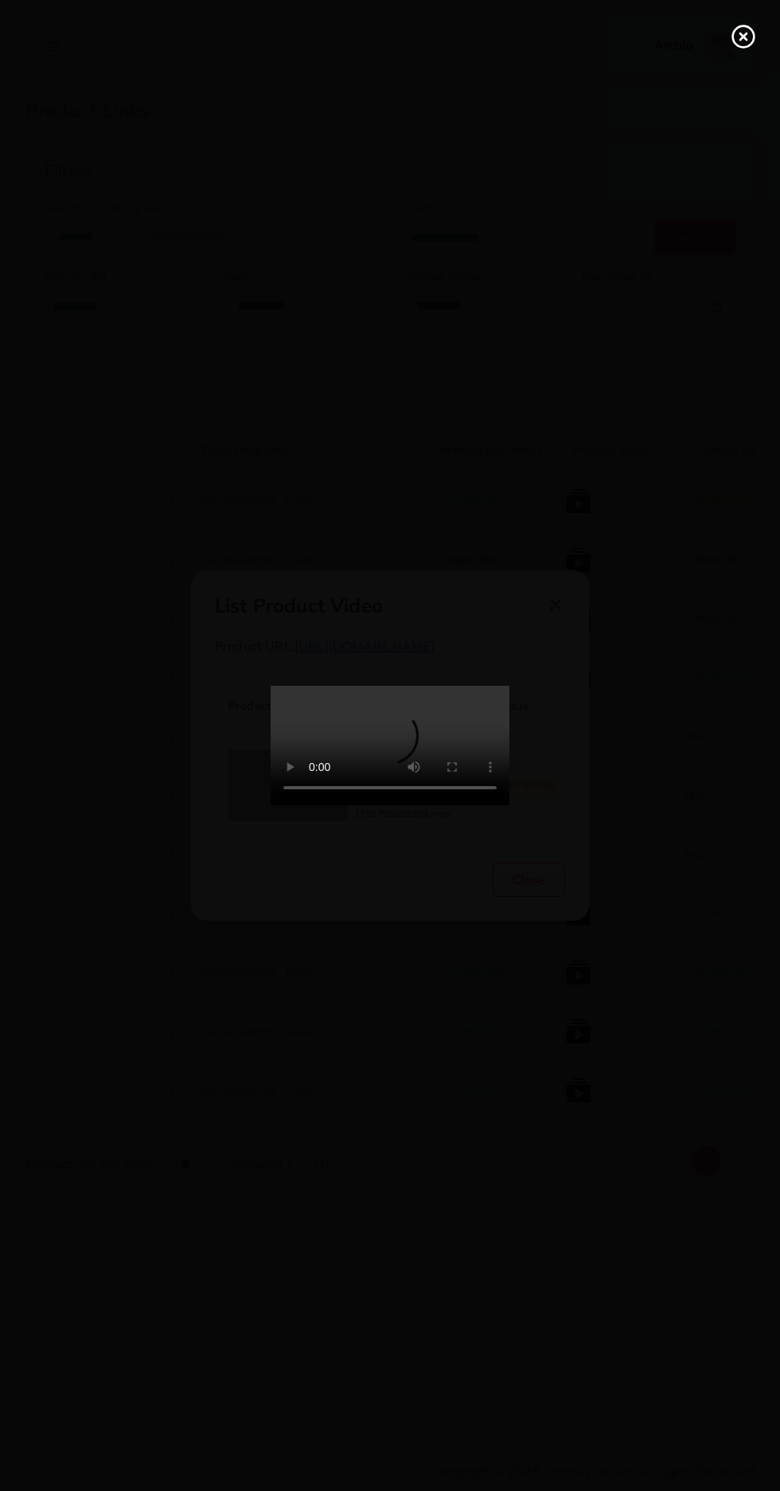
click at [744, 37] on line at bounding box center [744, 36] width 6 height 6
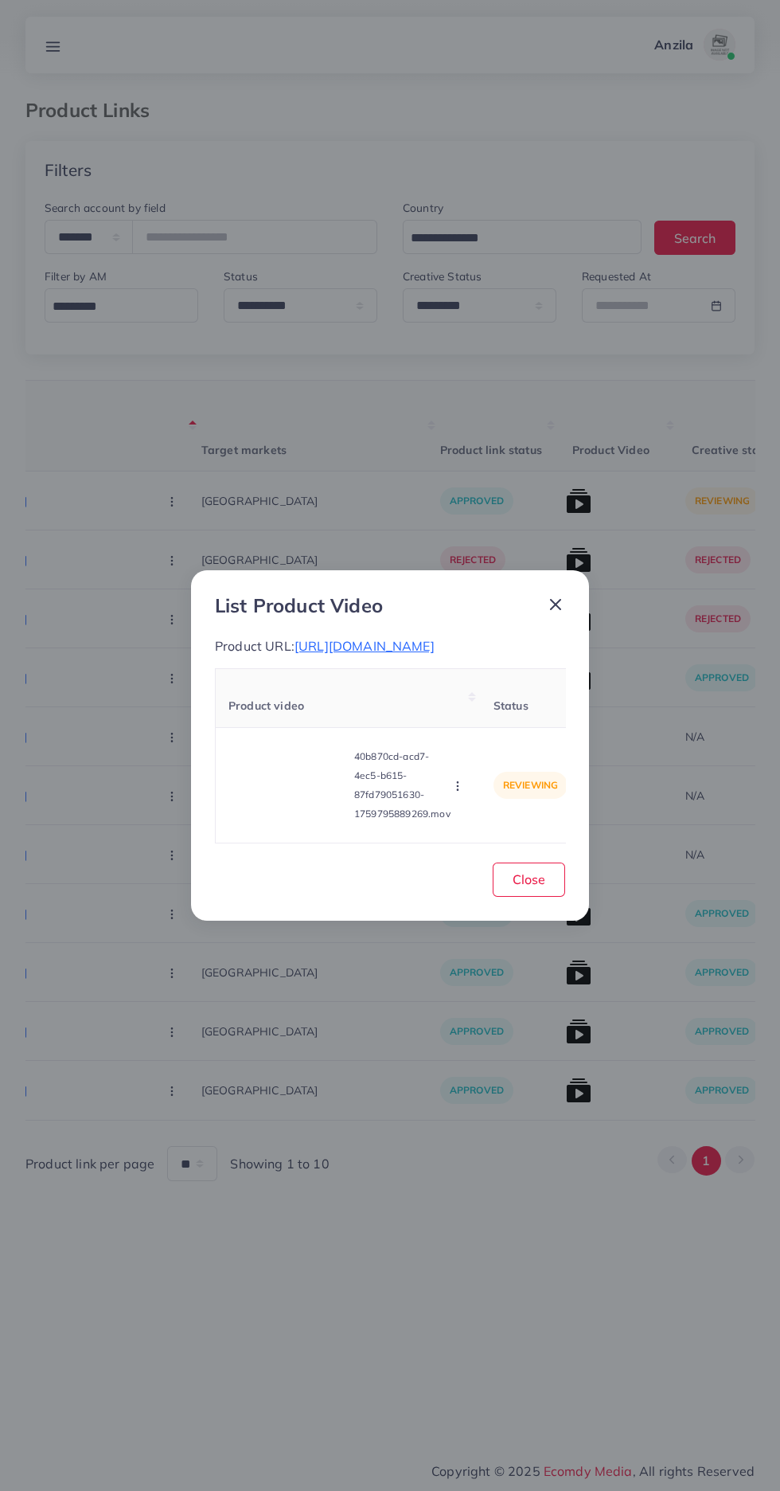
click at [460, 792] on icon "button" at bounding box center [457, 786] width 13 height 13
click at [510, 719] on span "Approve" at bounding box center [493, 711] width 53 height 16
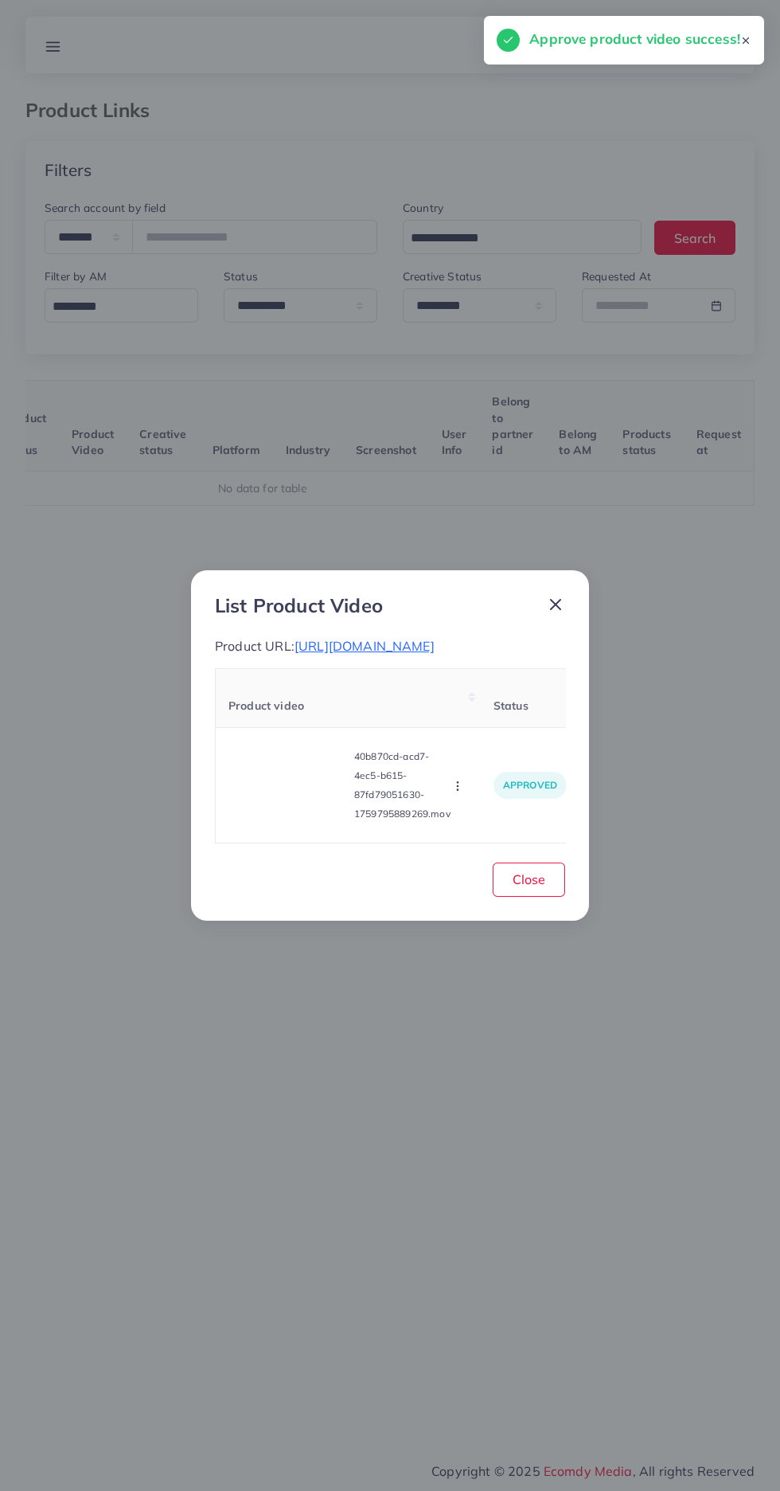
scroll to position [0, 249]
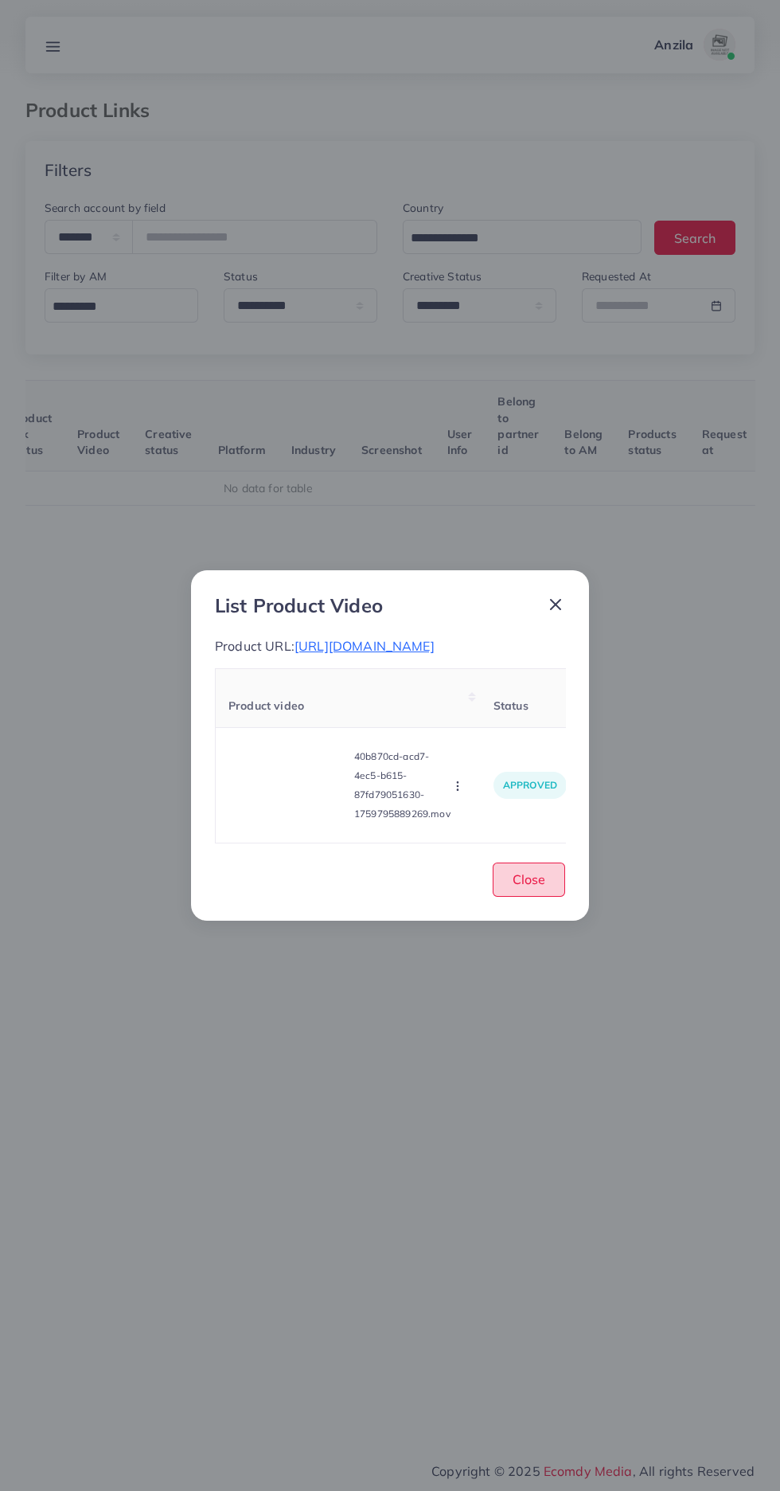
click at [547, 876] on button "Close" at bounding box center [529, 879] width 72 height 34
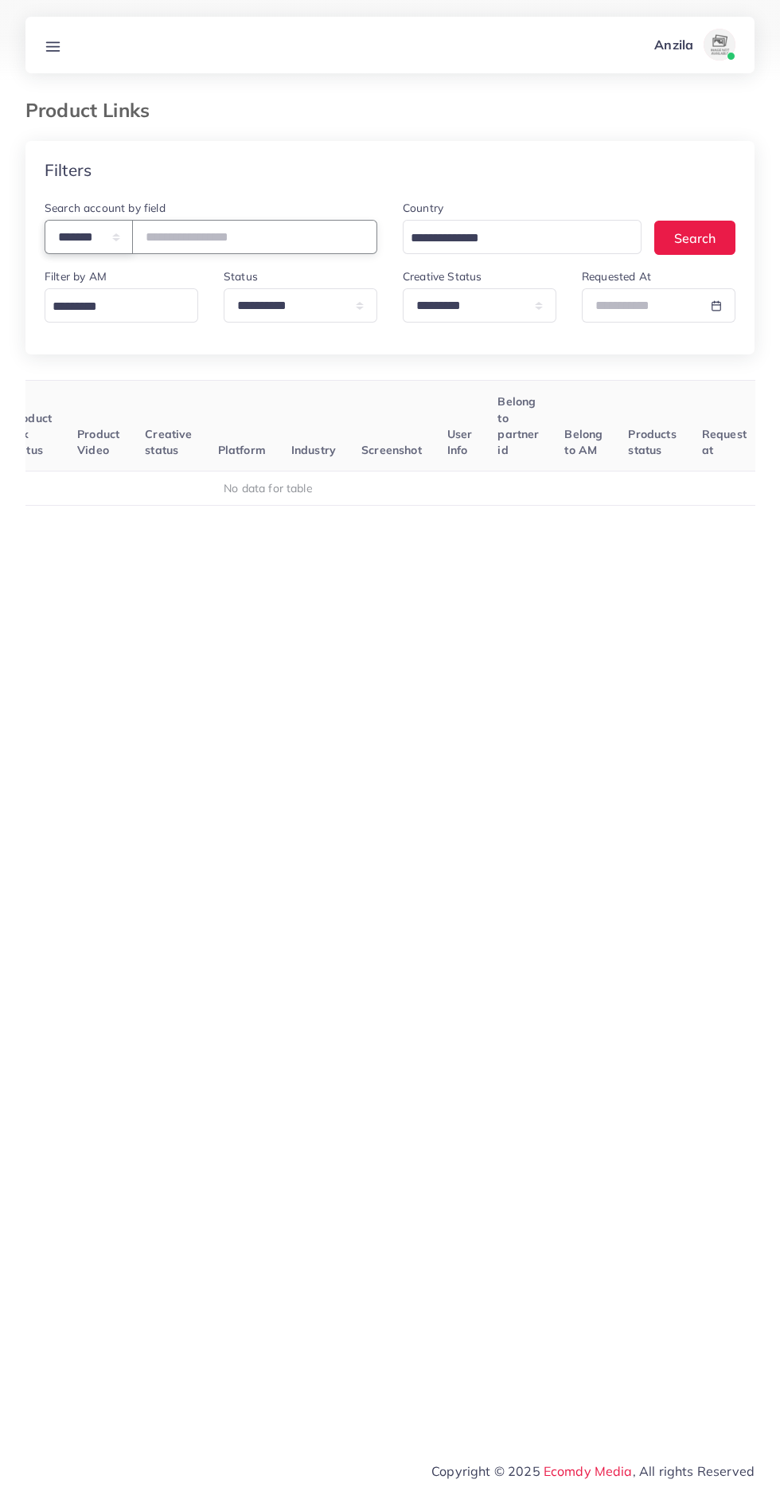
click at [127, 238] on select "**********" at bounding box center [89, 237] width 88 height 34
select select "*****"
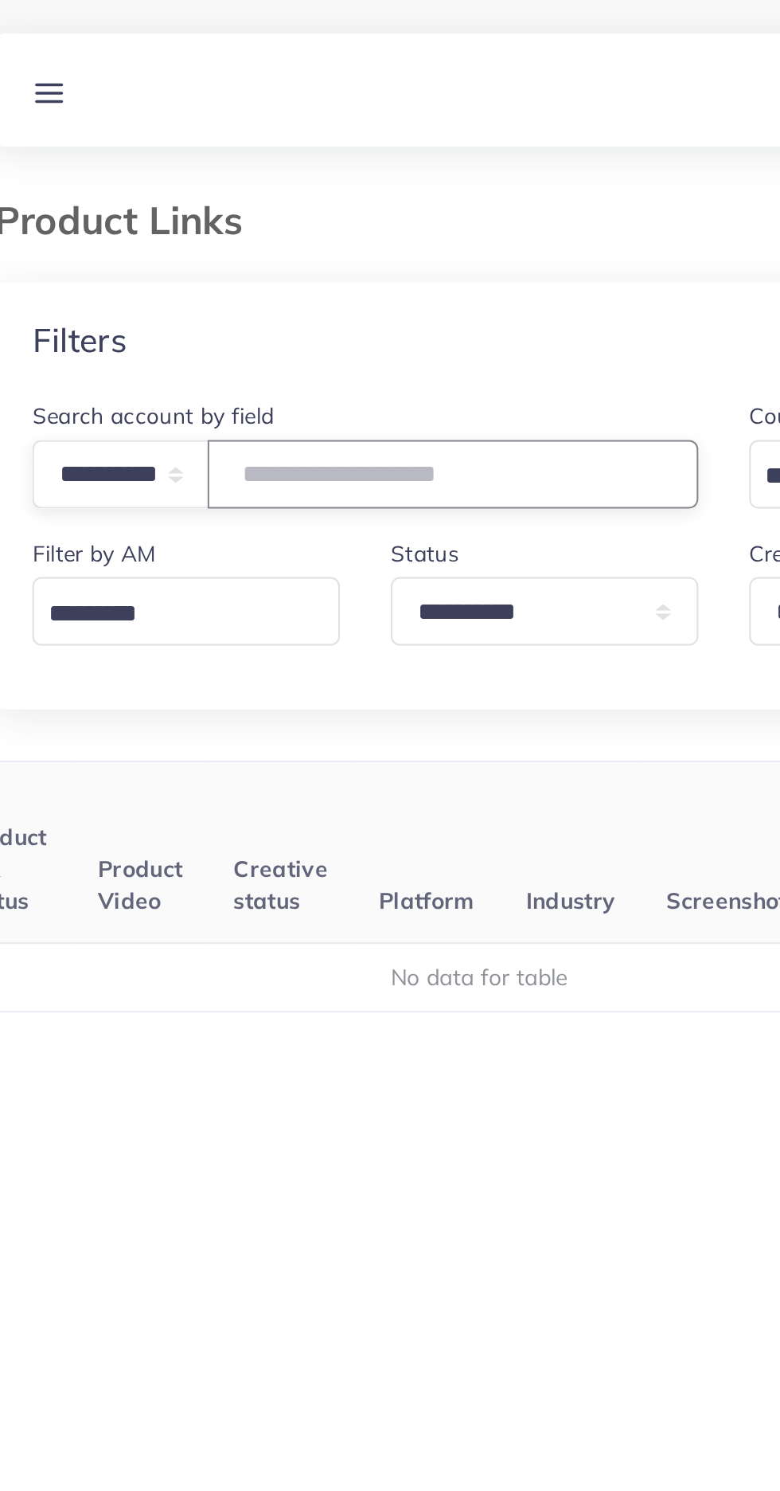
paste input "**********"
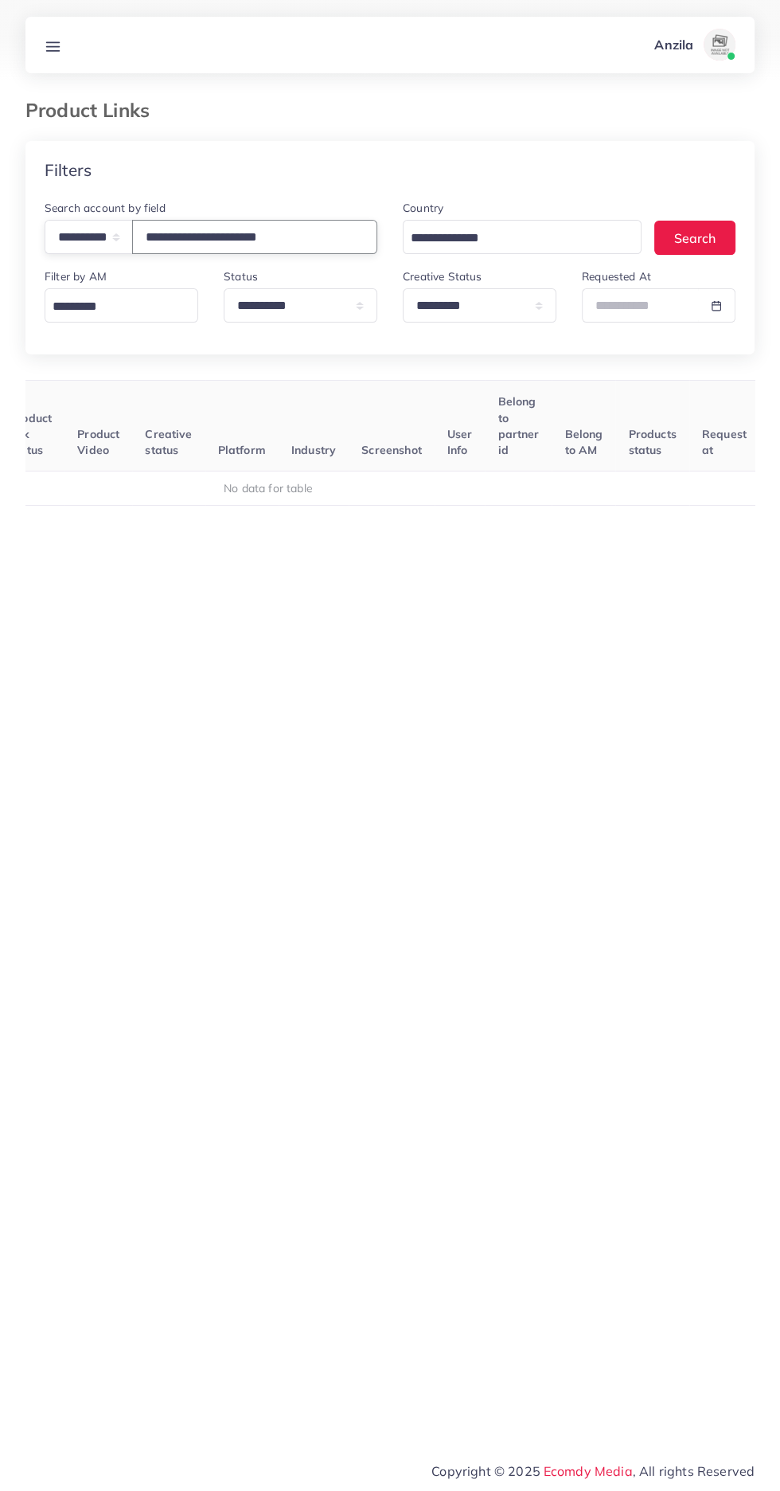
type input "**********"
click at [521, 299] on select "**********" at bounding box center [480, 305] width 154 height 34
select select
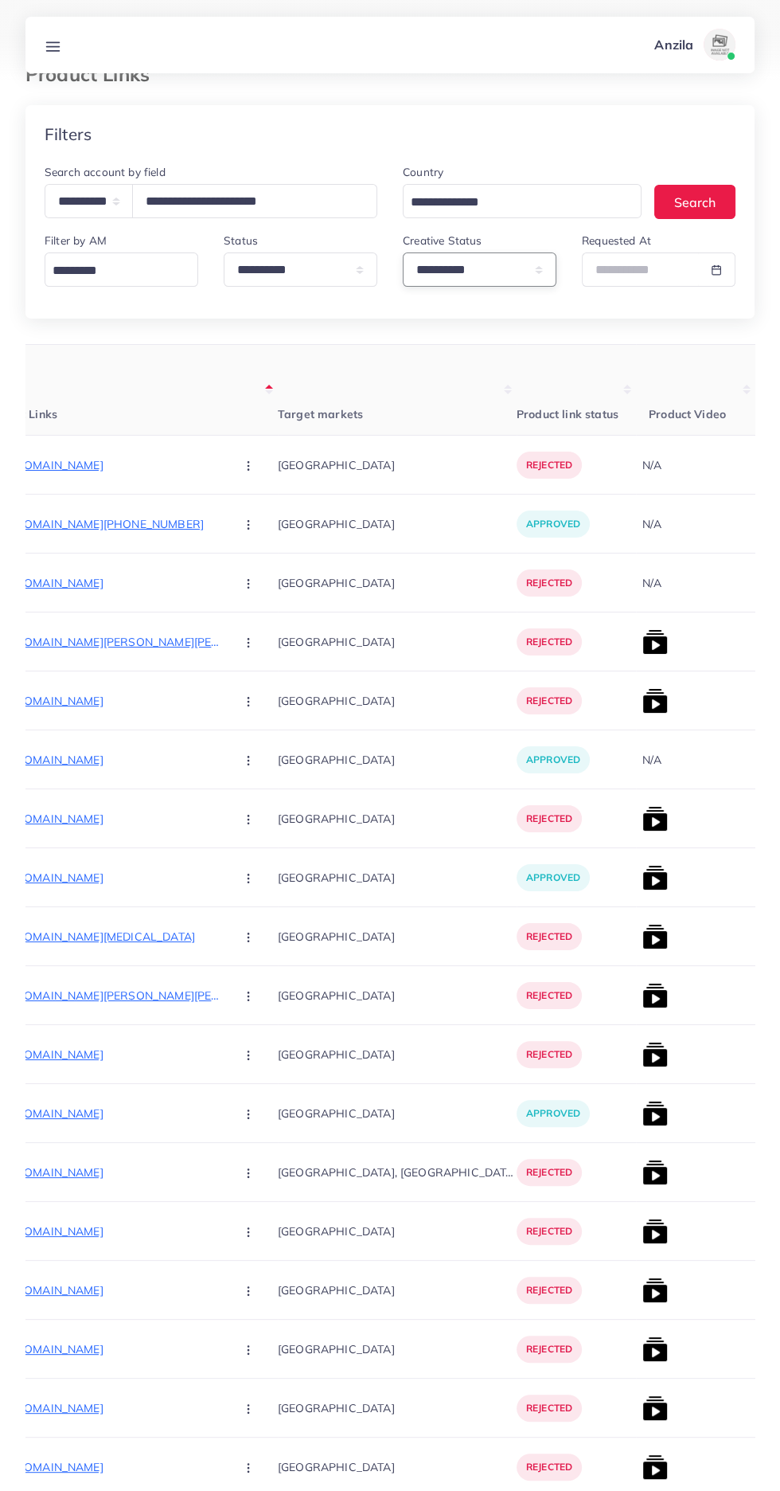
scroll to position [33, 0]
